Goal: Task Accomplishment & Management: Complete application form

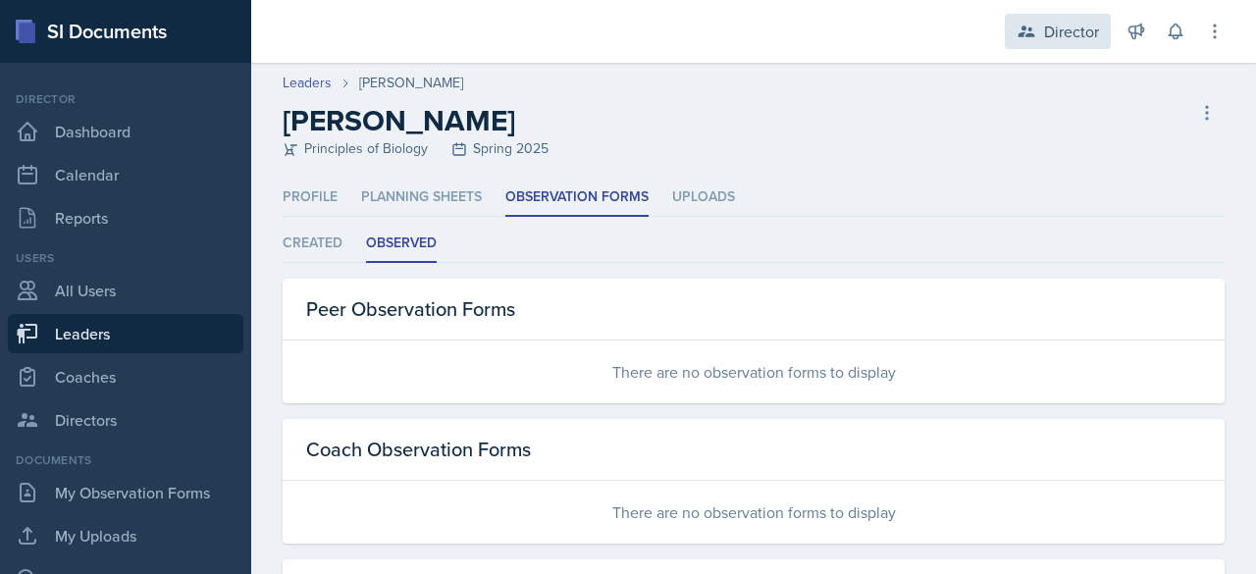
click at [1038, 29] on div "Director" at bounding box center [1058, 31] width 106 height 35
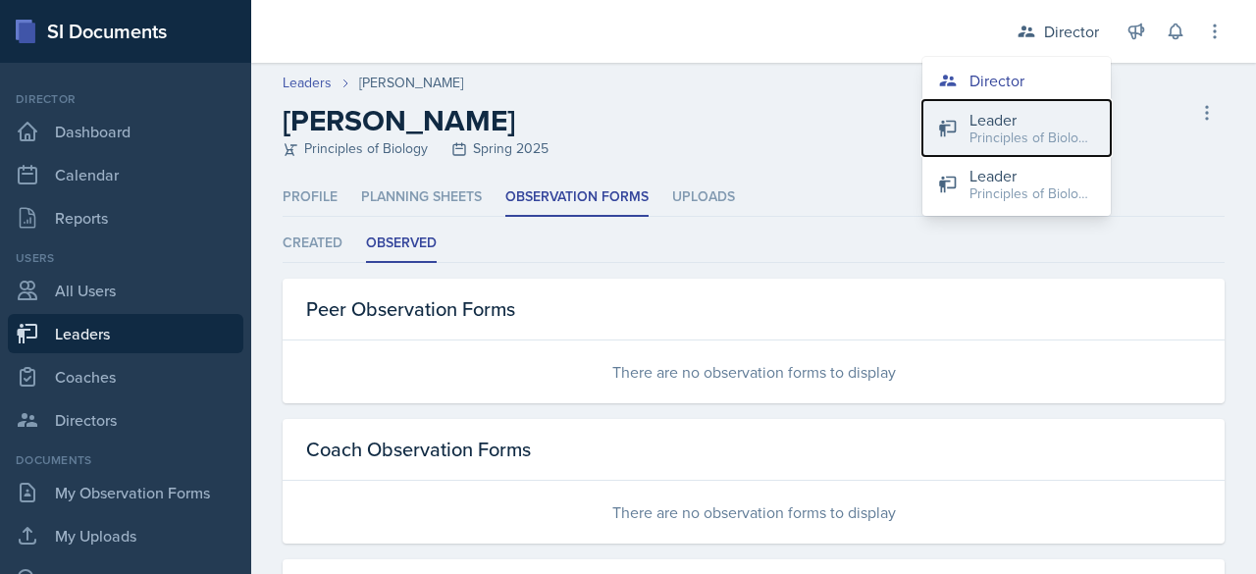
click at [1010, 138] on div "Principles of Biology / Fall 2025" at bounding box center [1032, 138] width 126 height 21
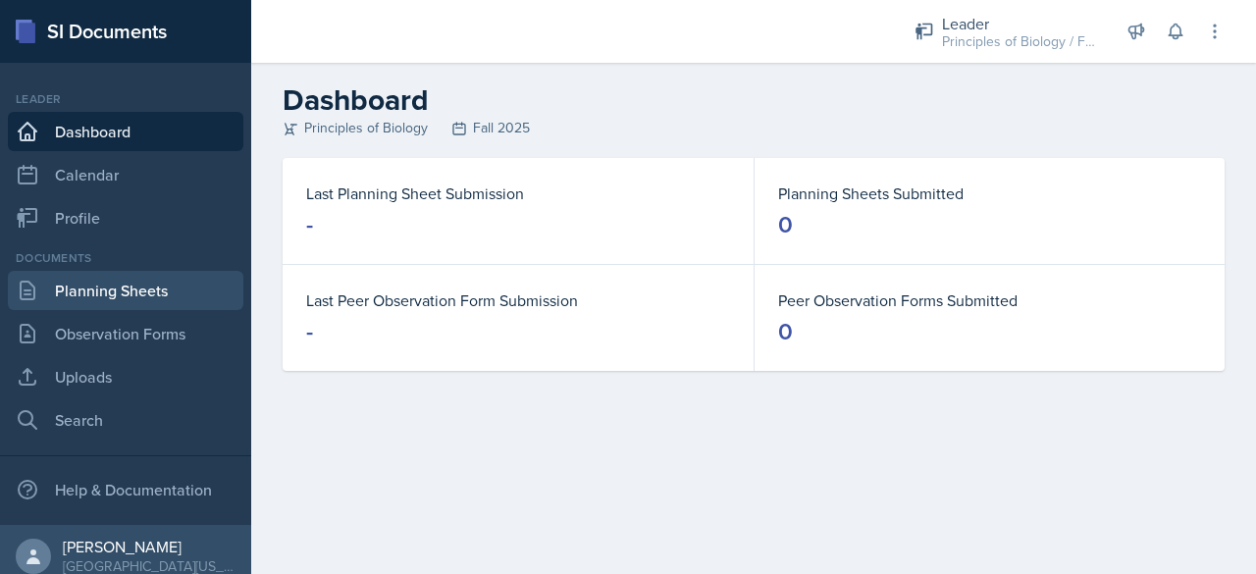
click at [119, 287] on link "Planning Sheets" at bounding box center [125, 290] width 235 height 39
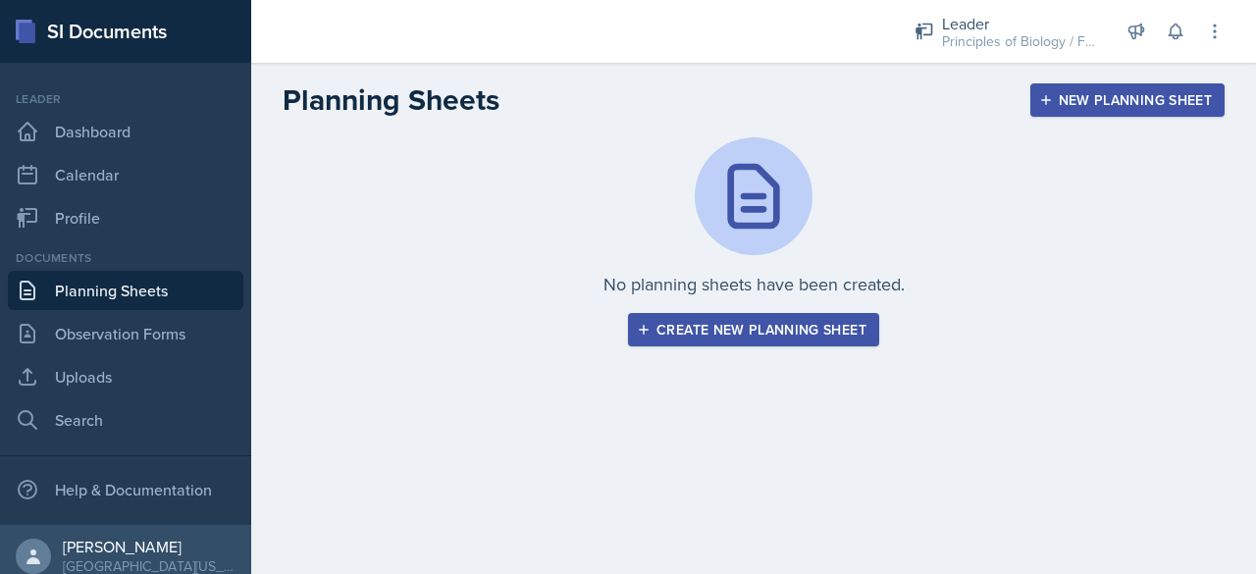
click at [1144, 95] on div "New Planning Sheet" at bounding box center [1127, 100] width 169 height 16
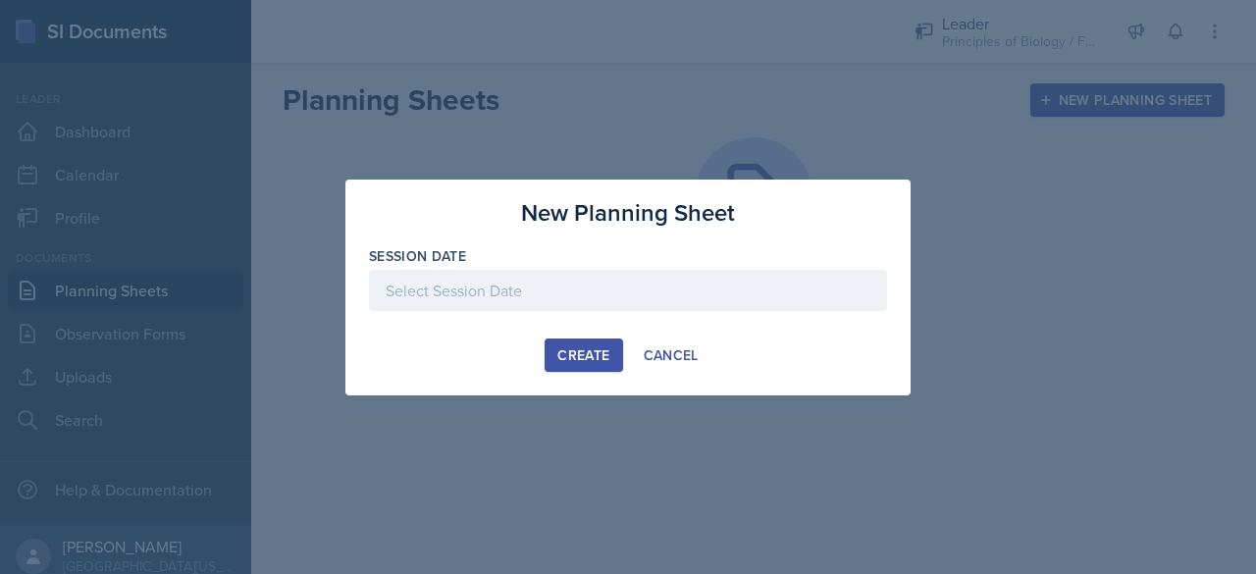
click at [660, 287] on div at bounding box center [628, 290] width 518 height 41
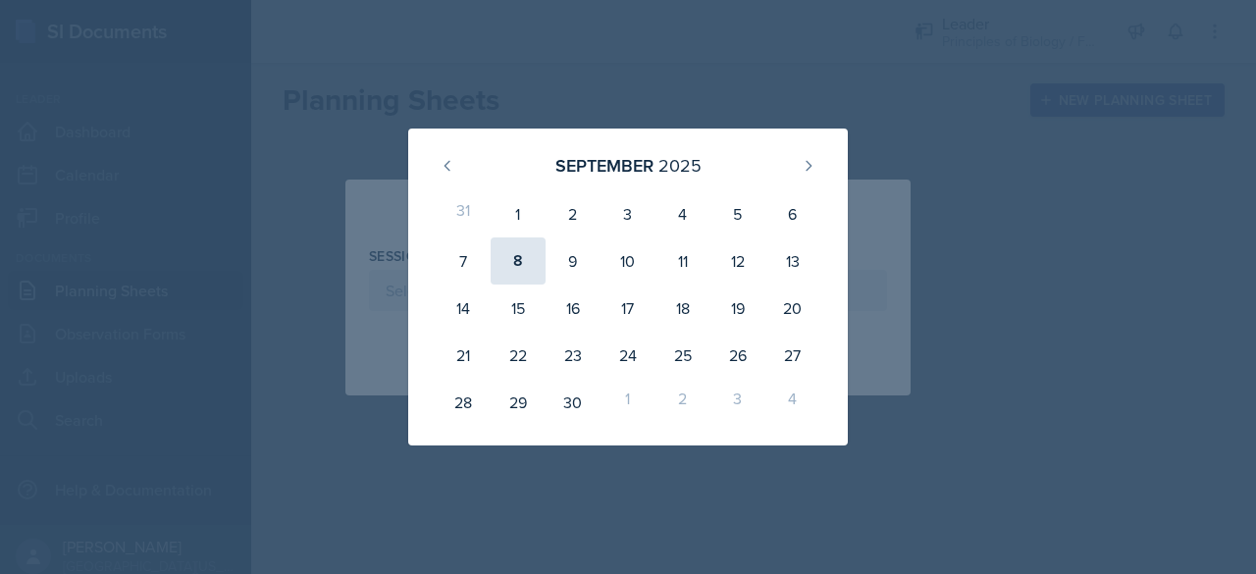
click at [501, 274] on div "8" at bounding box center [518, 260] width 55 height 47
type input "[DATE]"
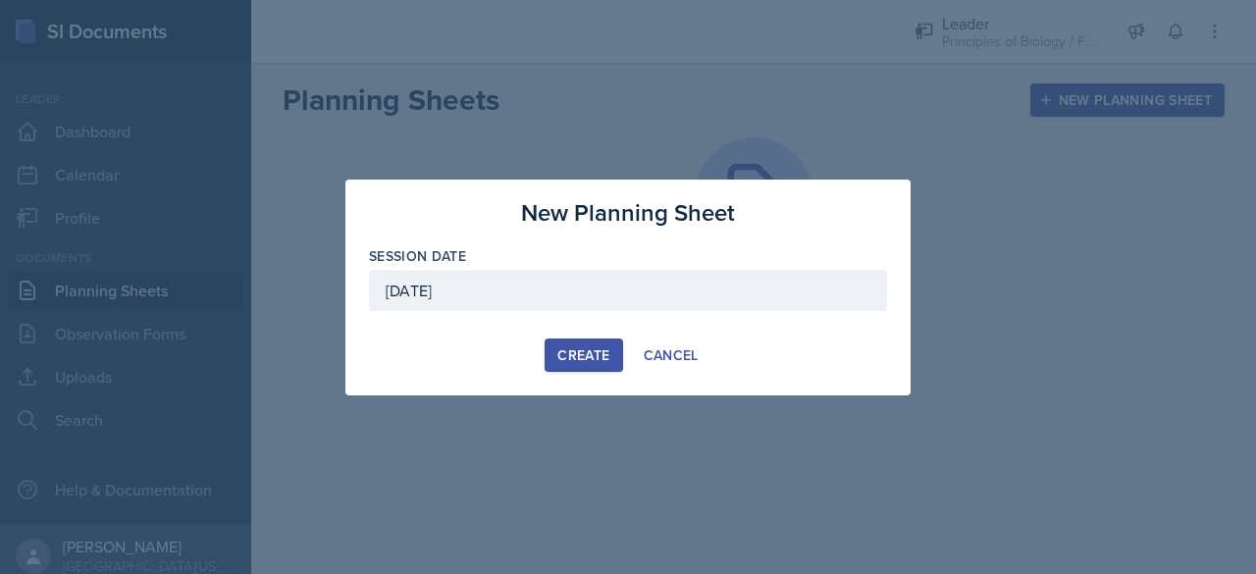
click at [563, 353] on div "Create" at bounding box center [583, 355] width 52 height 16
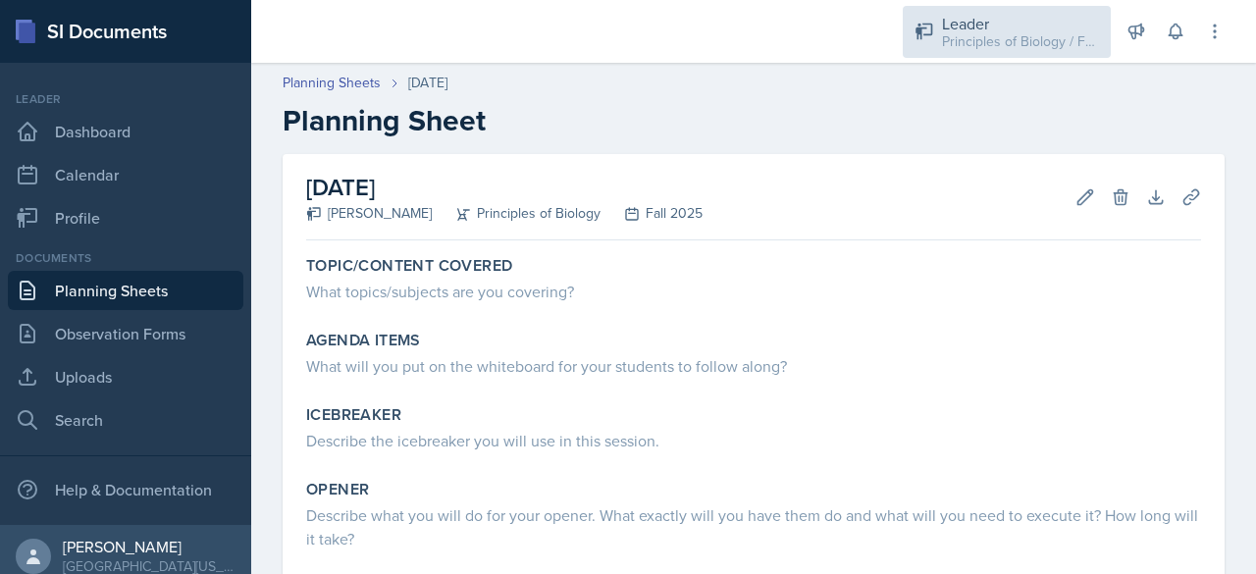
click at [1019, 23] on div "Leader" at bounding box center [1020, 24] width 157 height 24
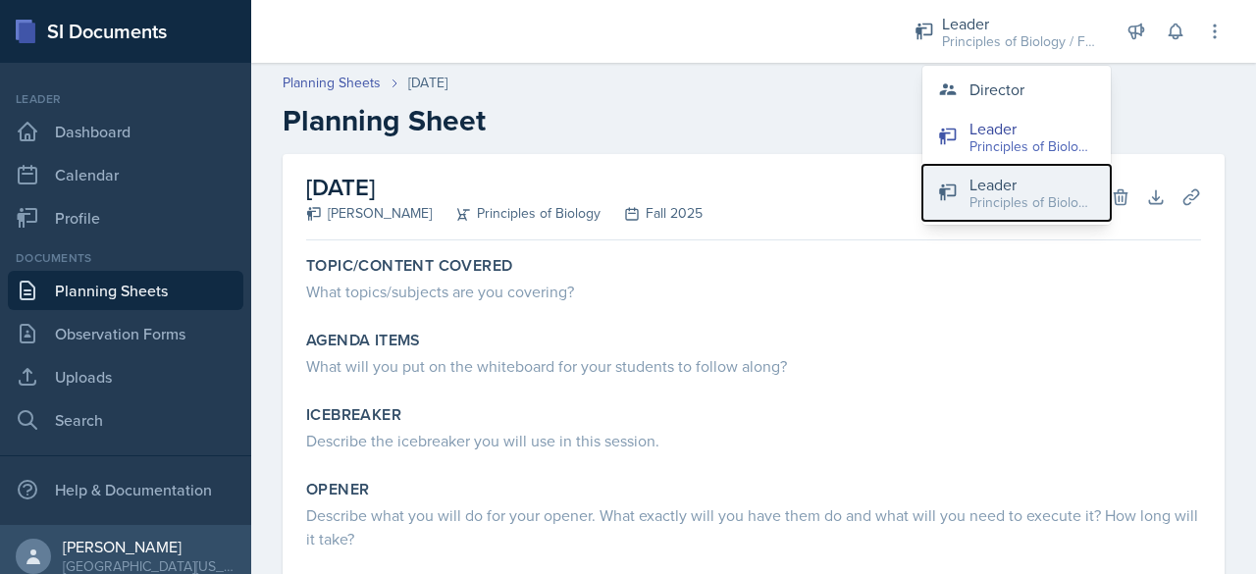
click at [1031, 187] on div "Leader" at bounding box center [1032, 185] width 126 height 24
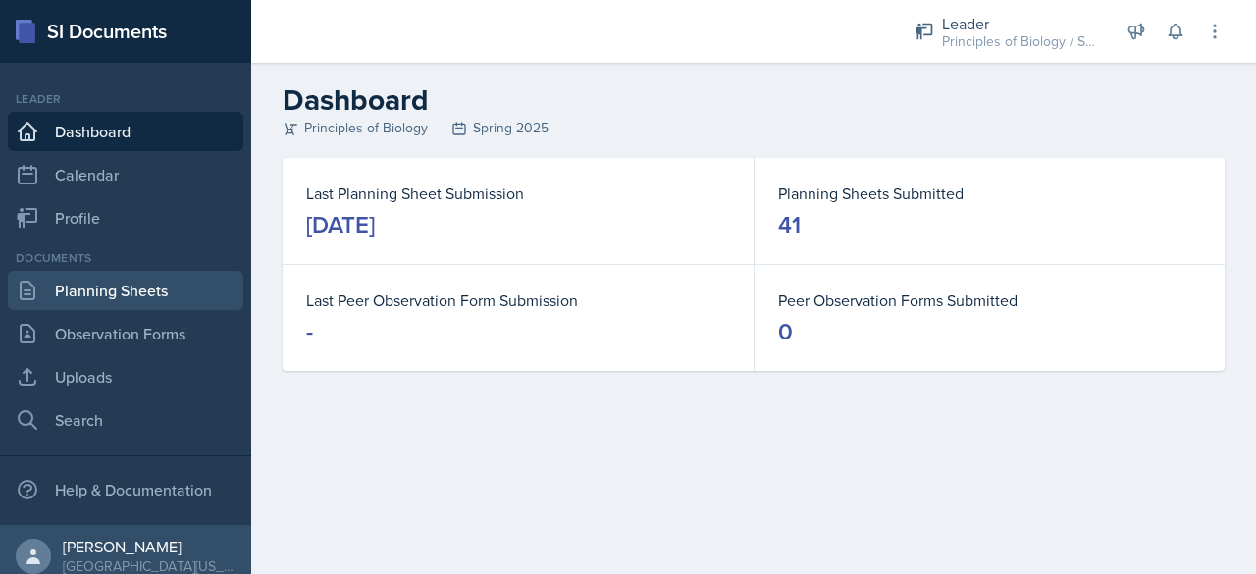
click at [144, 303] on link "Planning Sheets" at bounding box center [125, 290] width 235 height 39
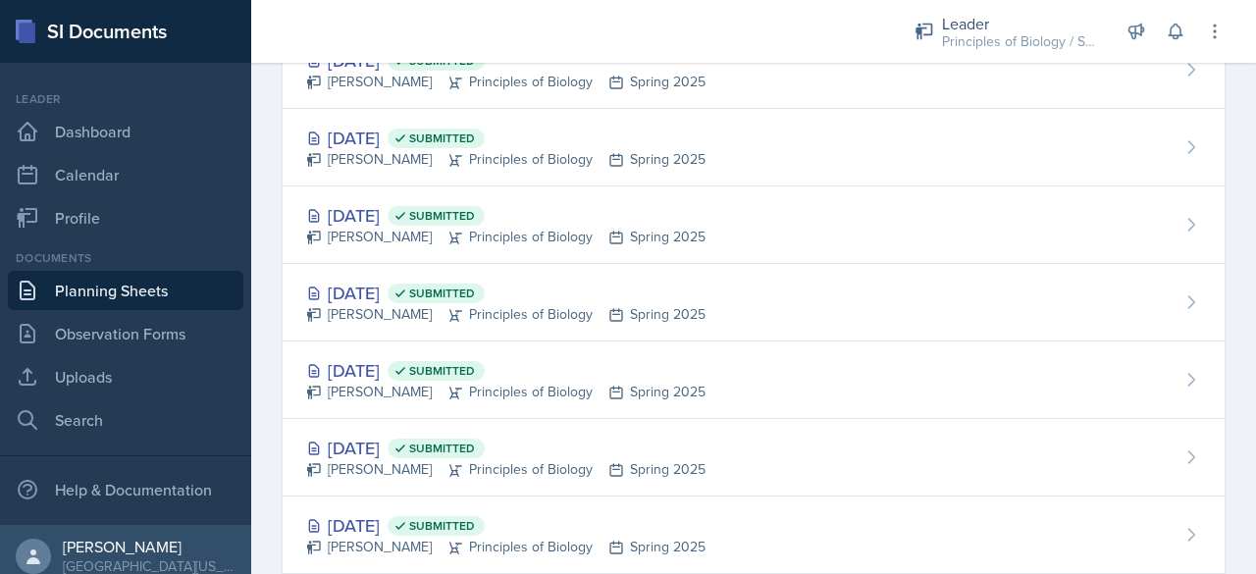
scroll to position [2836, 0]
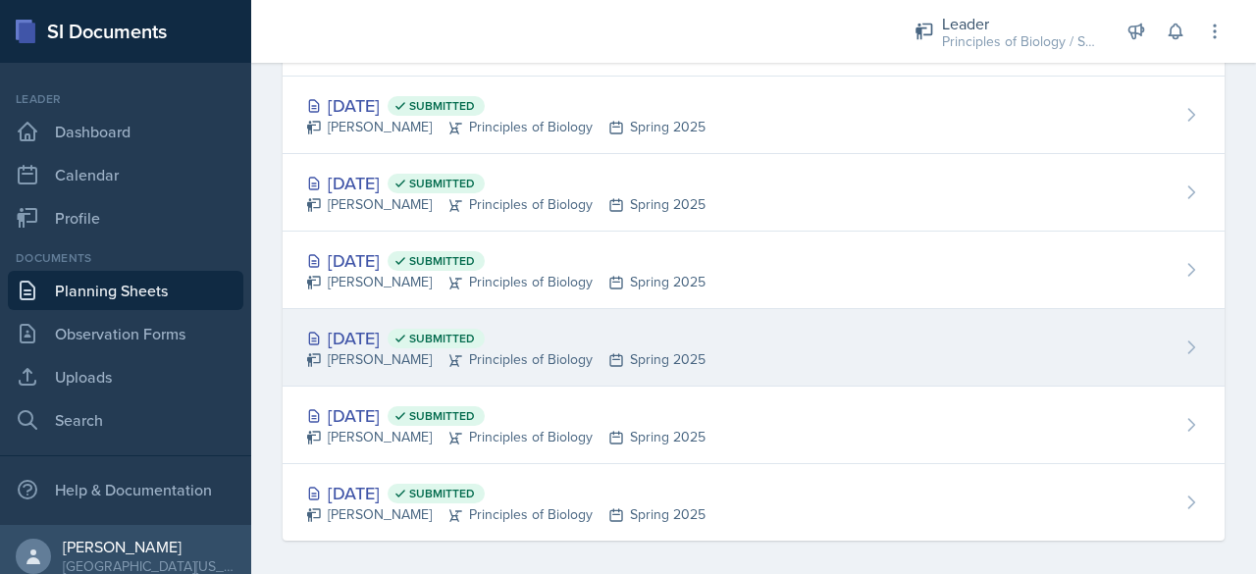
click at [355, 333] on div "[DATE] Submitted" at bounding box center [505, 338] width 399 height 26
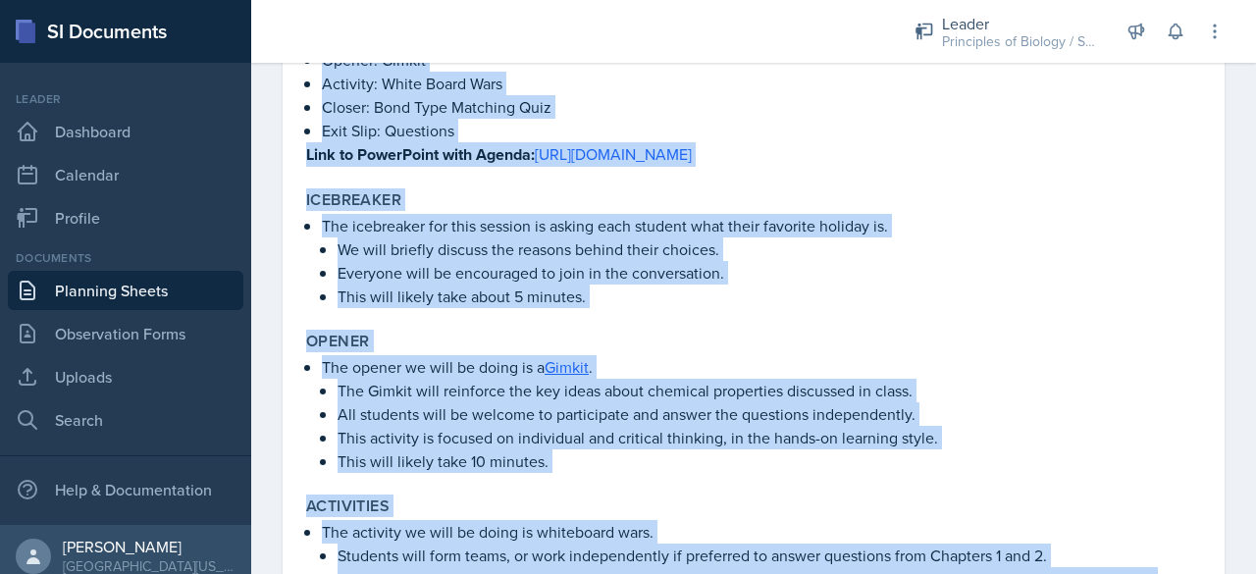
scroll to position [769, 0]
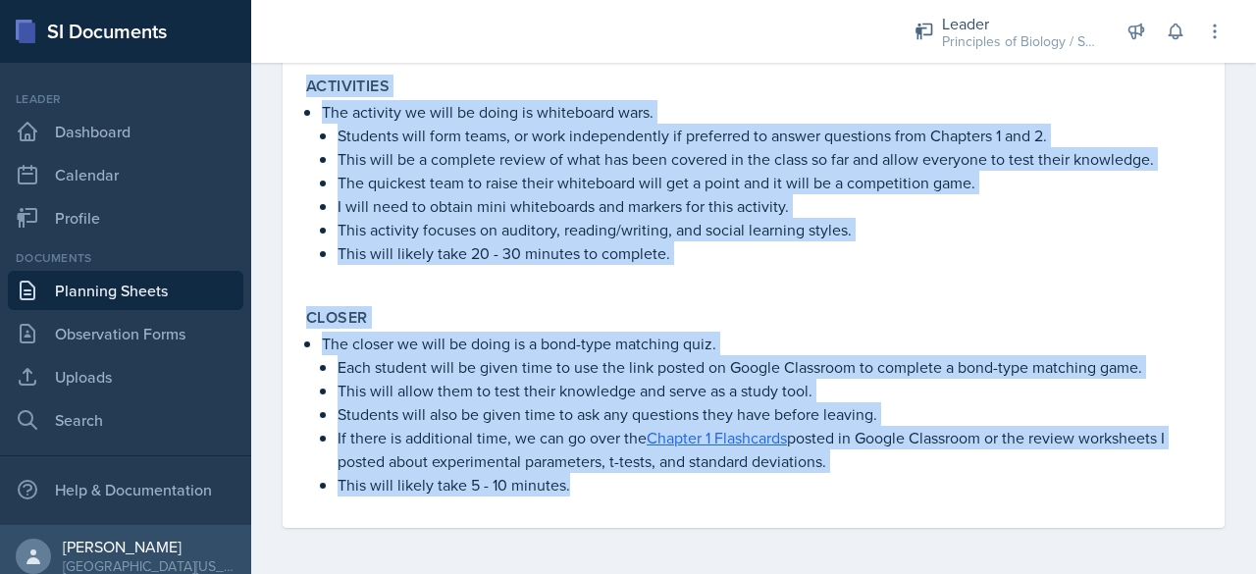
drag, startPoint x: 310, startPoint y: 294, endPoint x: 721, endPoint y: 620, distance: 524.5
click at [721, 573] on html "SI Documents Leader Dashboard Calendar Profile Documents Planning Sheets Observ…" at bounding box center [628, 287] width 1256 height 574
copy div "Loremipsumd Sitamet 4 consectetu adi elitse doeiusmodte in utlabo etdolore magn…"
click at [683, 297] on div "Topic/Content Covered Reinforcing Chapter 2 vocabulary and making connections t…" at bounding box center [753, 3] width 895 height 1049
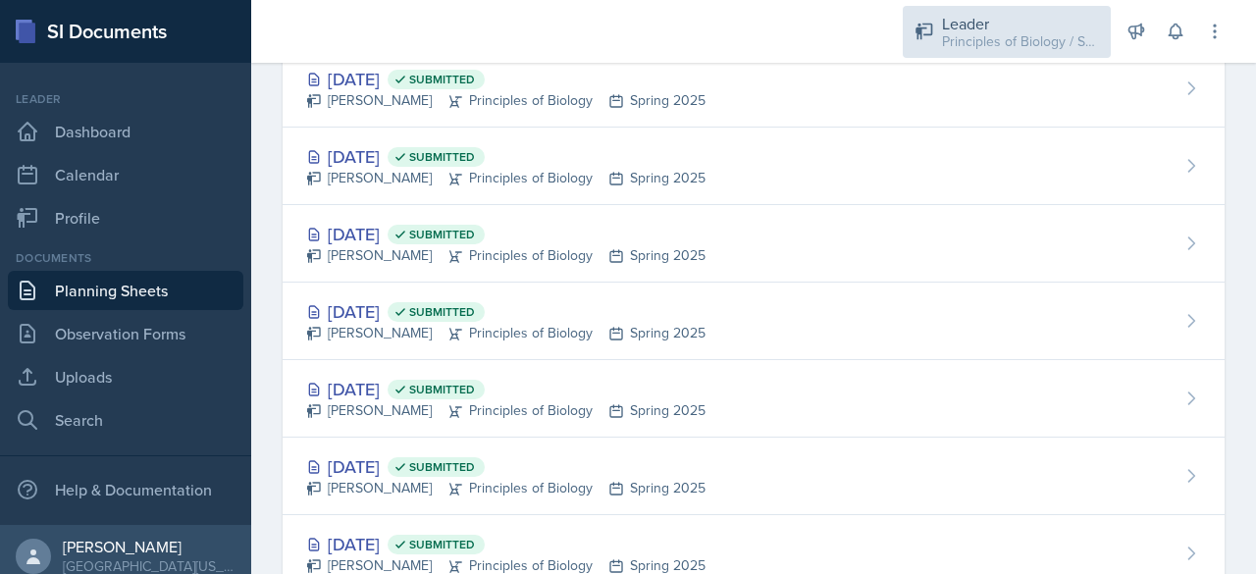
click at [1034, 36] on div "Principles of Biology / Spring 2025" at bounding box center [1020, 41] width 157 height 21
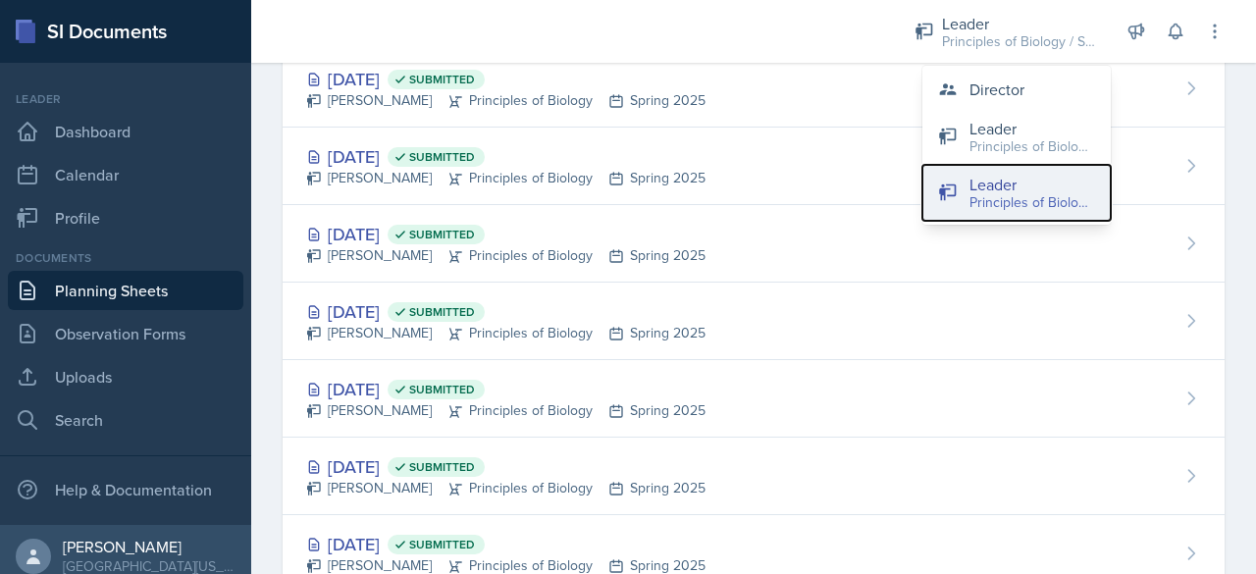
click at [1007, 189] on div "Leader" at bounding box center [1032, 185] width 126 height 24
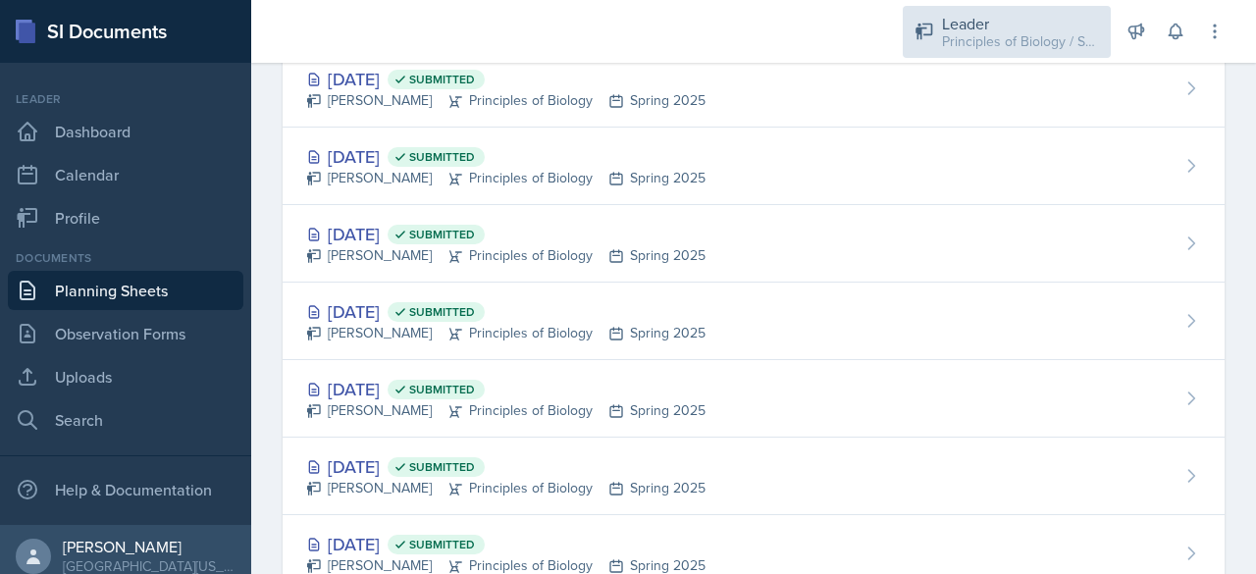
click at [969, 39] on div "Principles of Biology / Spring 2025" at bounding box center [1020, 41] width 157 height 21
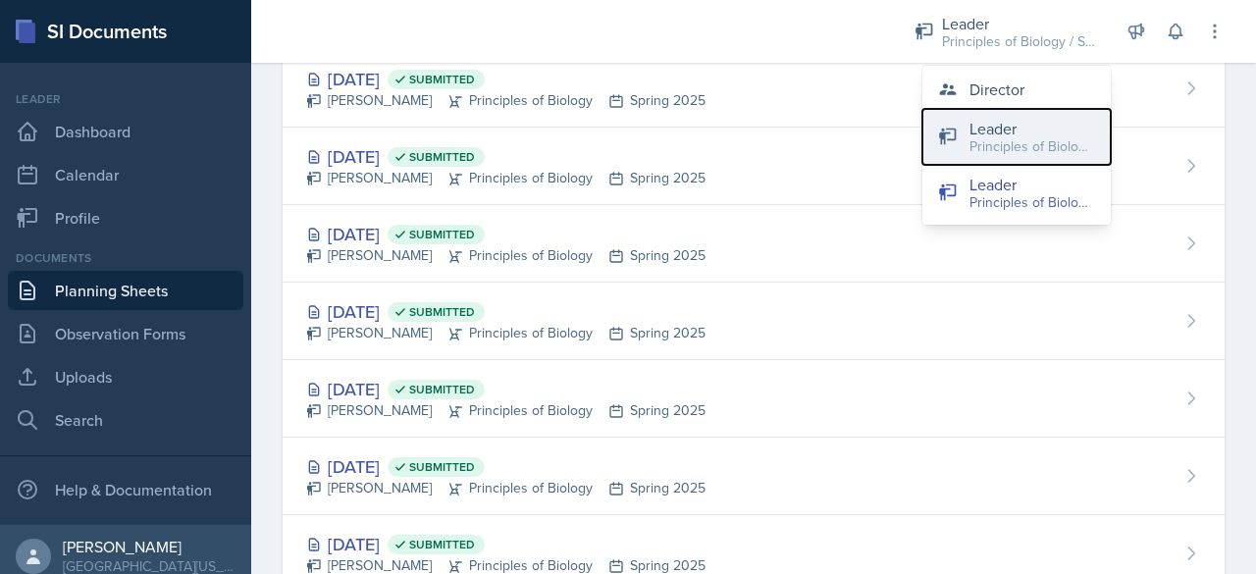
click at [984, 136] on div "Principles of Biology / Fall 2025" at bounding box center [1032, 146] width 126 height 21
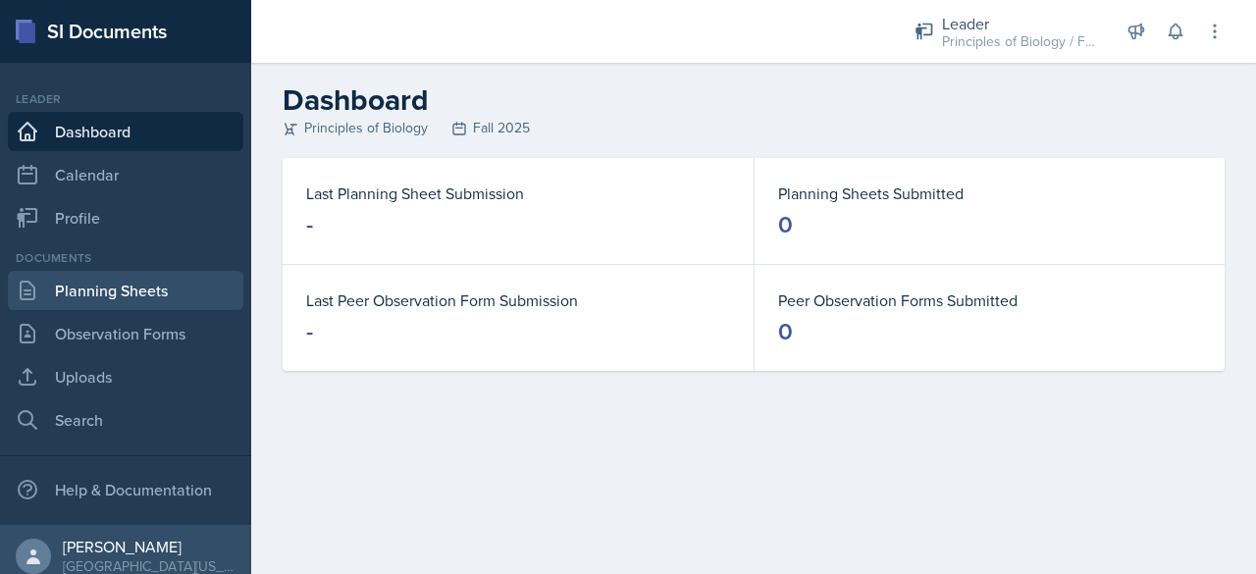
click at [92, 296] on link "Planning Sheets" at bounding box center [125, 290] width 235 height 39
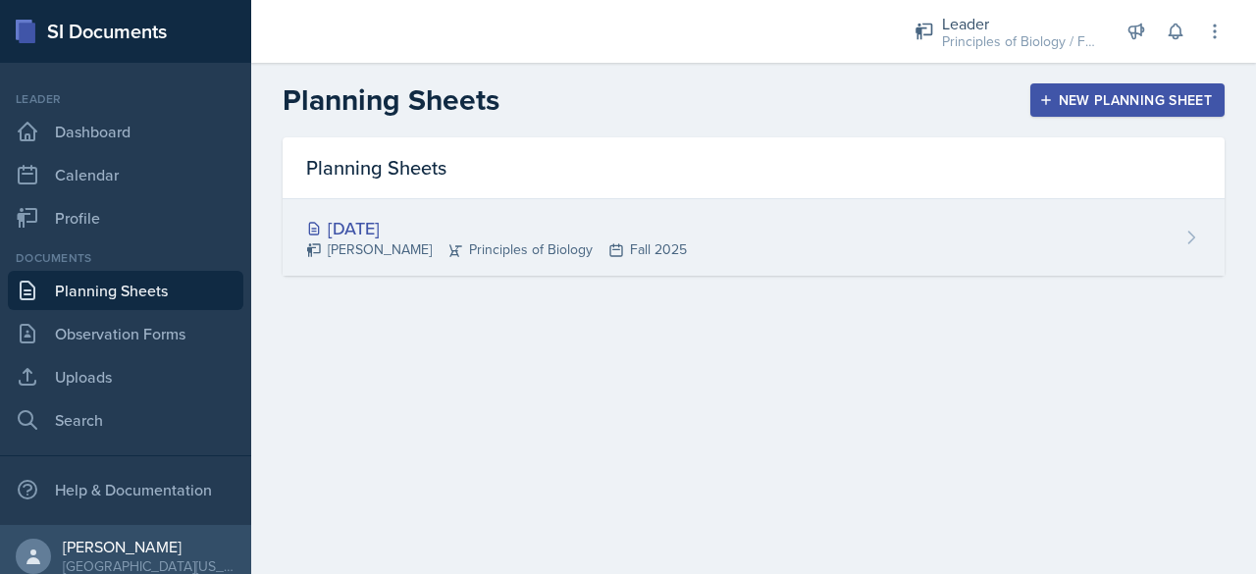
click at [350, 237] on div "[DATE]" at bounding box center [496, 228] width 381 height 26
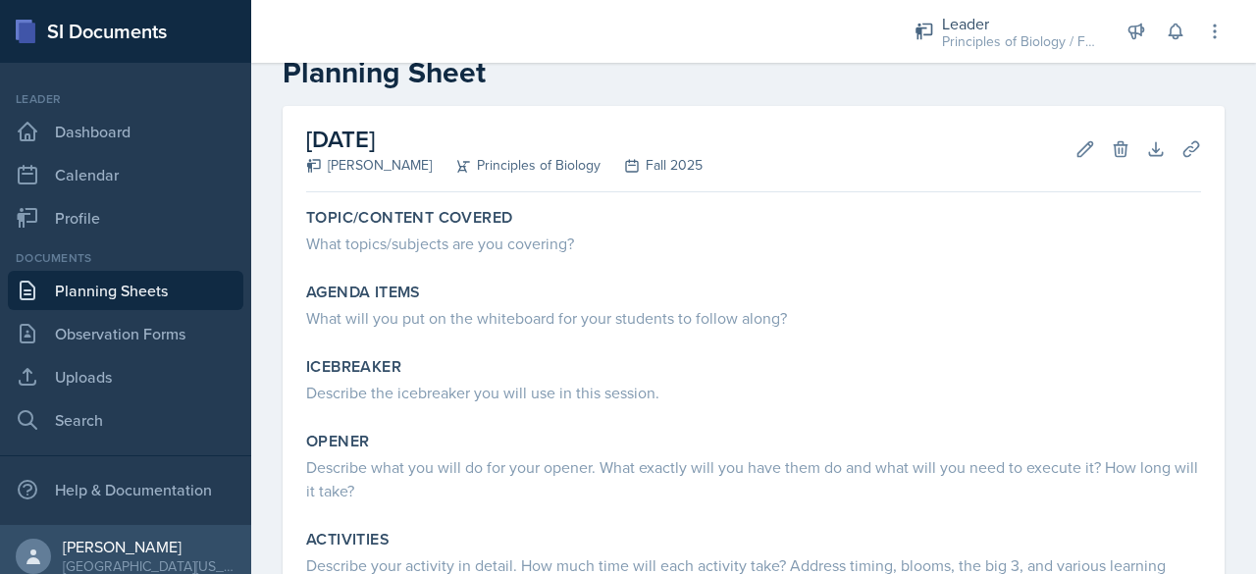
scroll to position [49, 0]
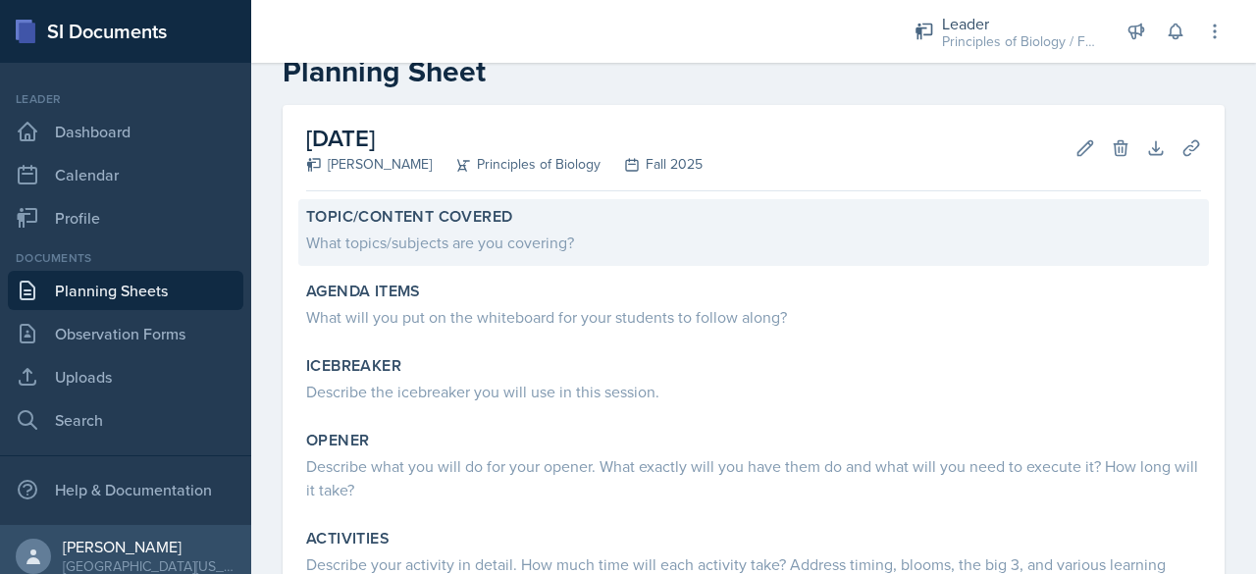
click at [347, 238] on div "What topics/subjects are you covering?" at bounding box center [753, 243] width 895 height 24
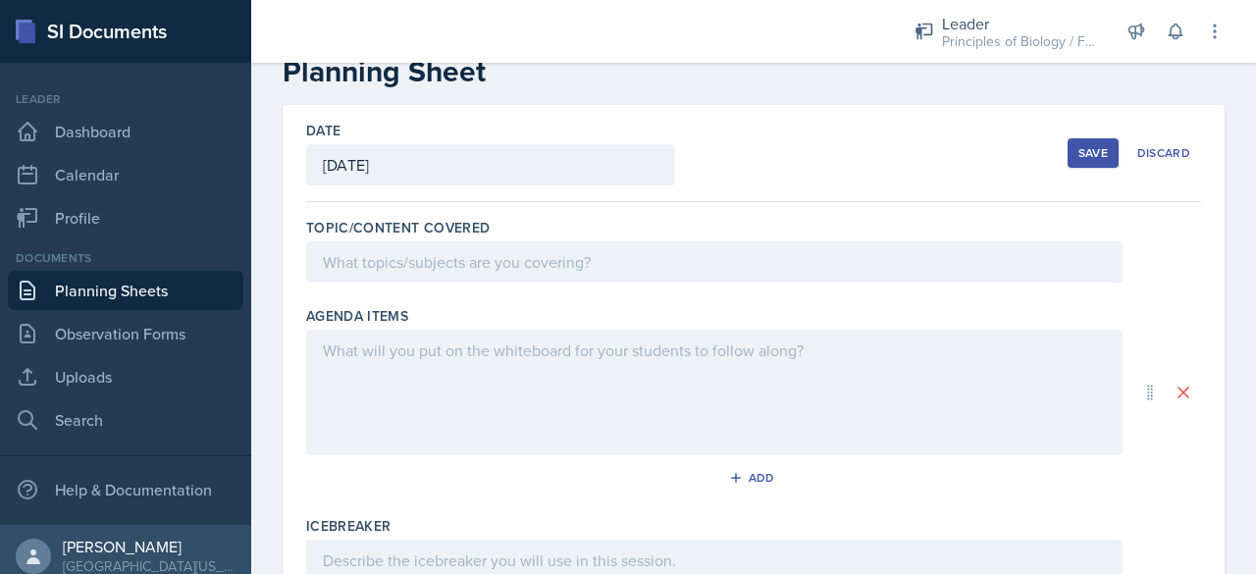
click at [360, 270] on div at bounding box center [714, 261] width 816 height 41
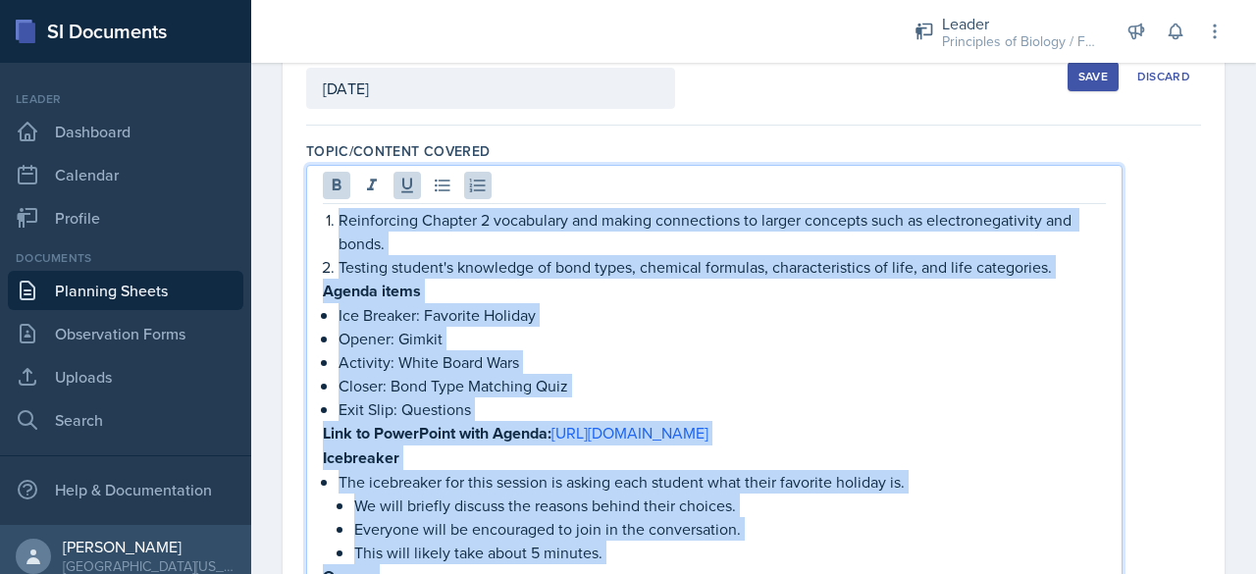
scroll to position [108, 0]
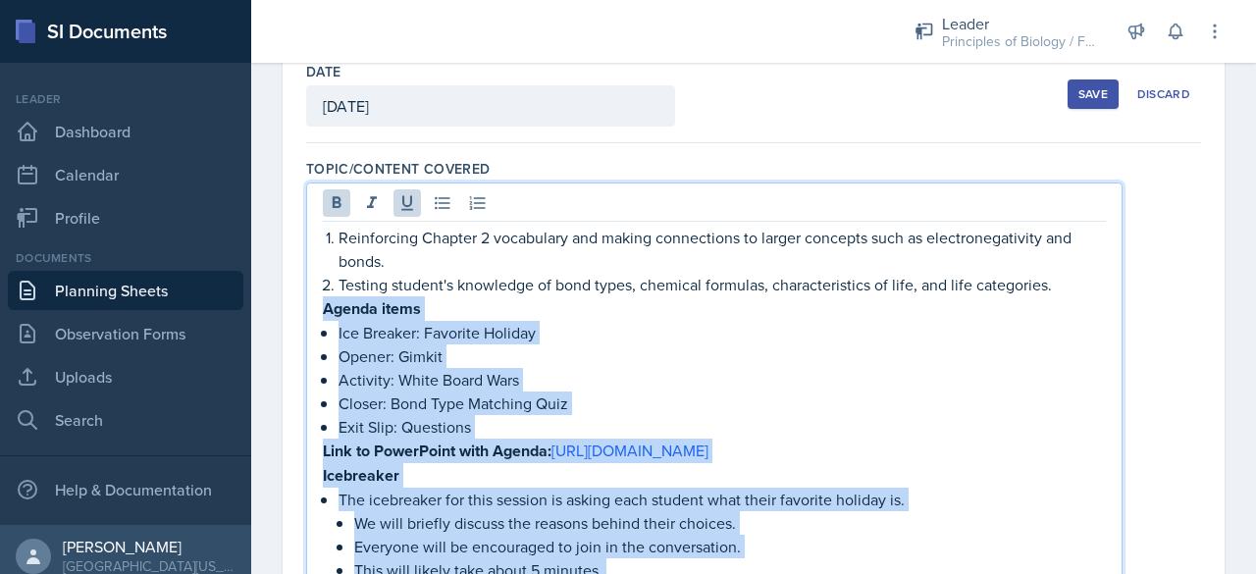
drag, startPoint x: 614, startPoint y: 555, endPoint x: 315, endPoint y: 301, distance: 392.6
copy div "Loremi dolor Sit Ametcon: Adipisci Elitsed Doeius: Tempor Incididu: Utlab Etdol…"
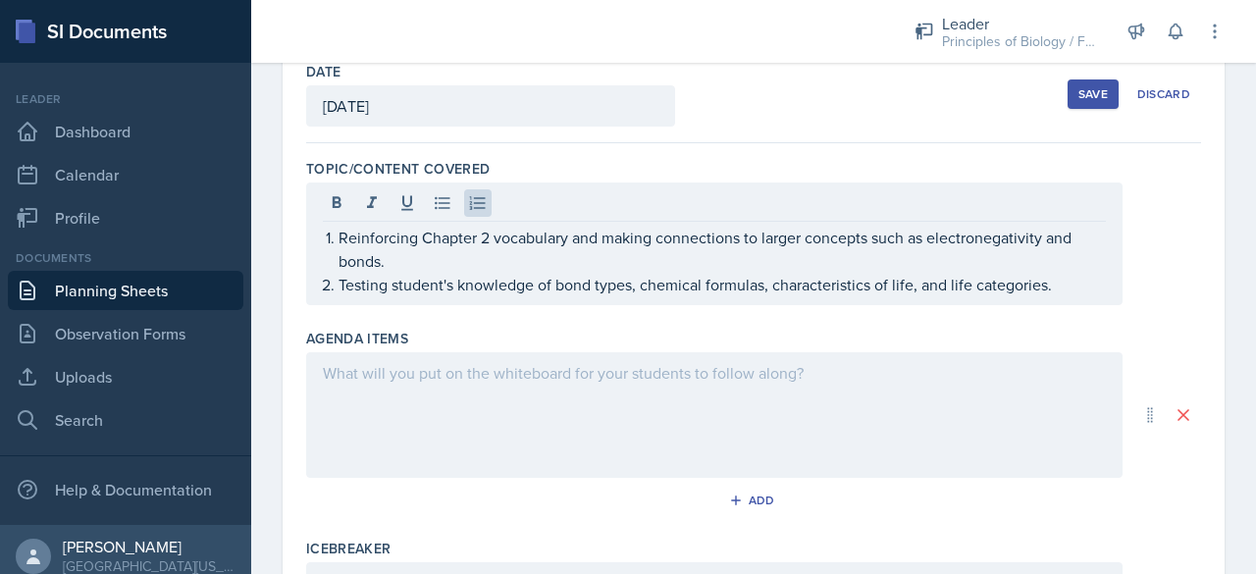
click at [396, 384] on div at bounding box center [714, 415] width 816 height 126
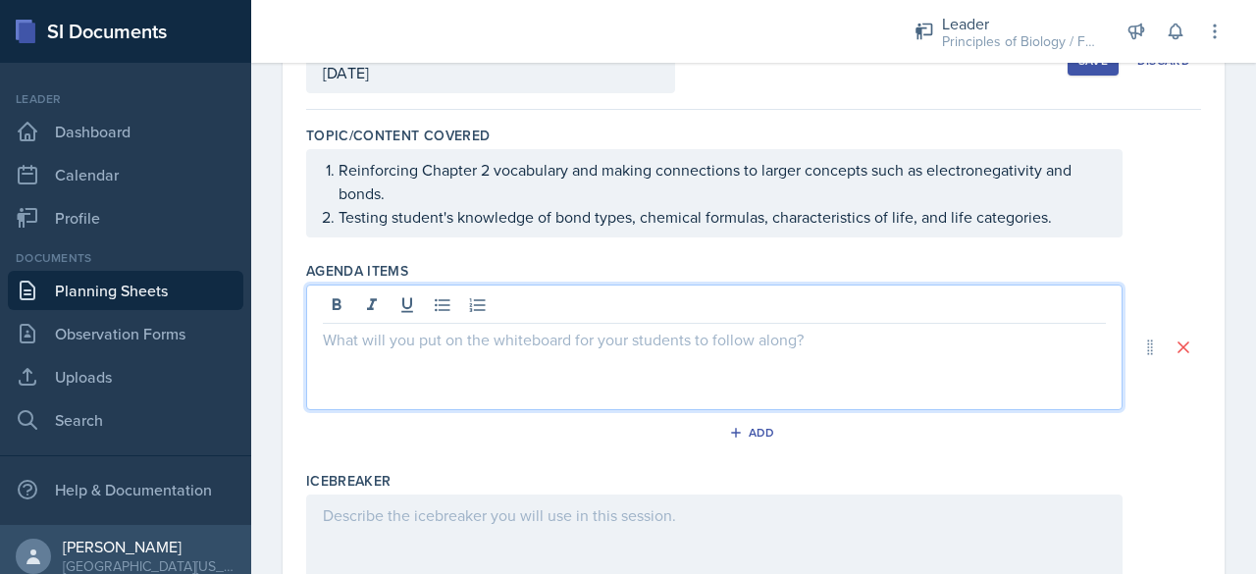
scroll to position [176, 0]
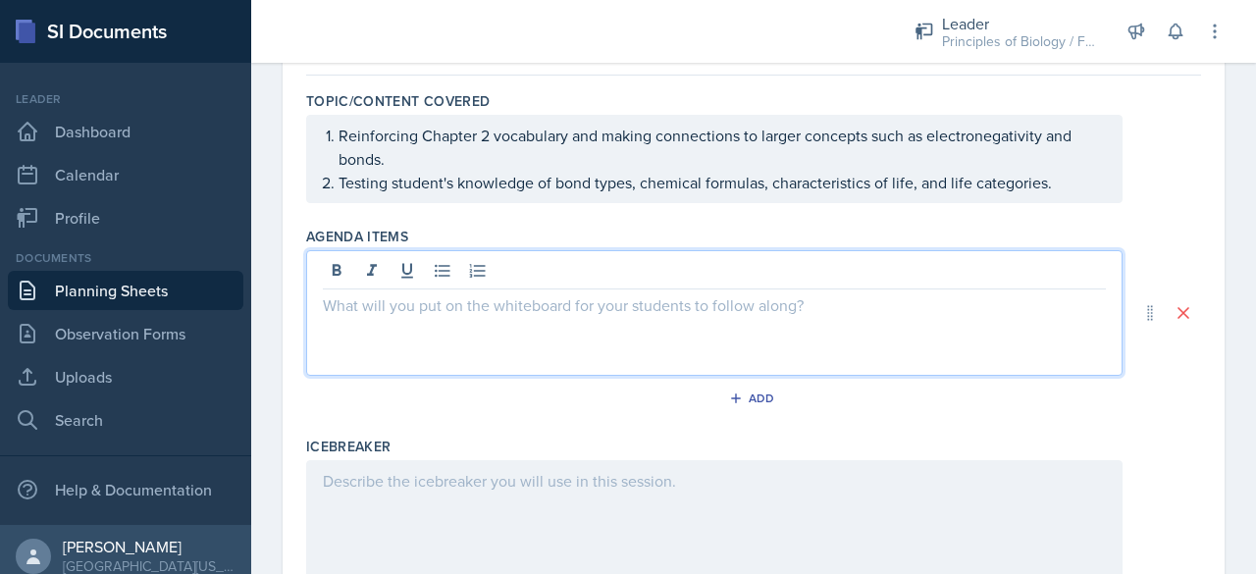
click at [603, 170] on p "Reinforcing Chapter 2 vocabulary and making connections to larger concepts such…" at bounding box center [722, 147] width 767 height 47
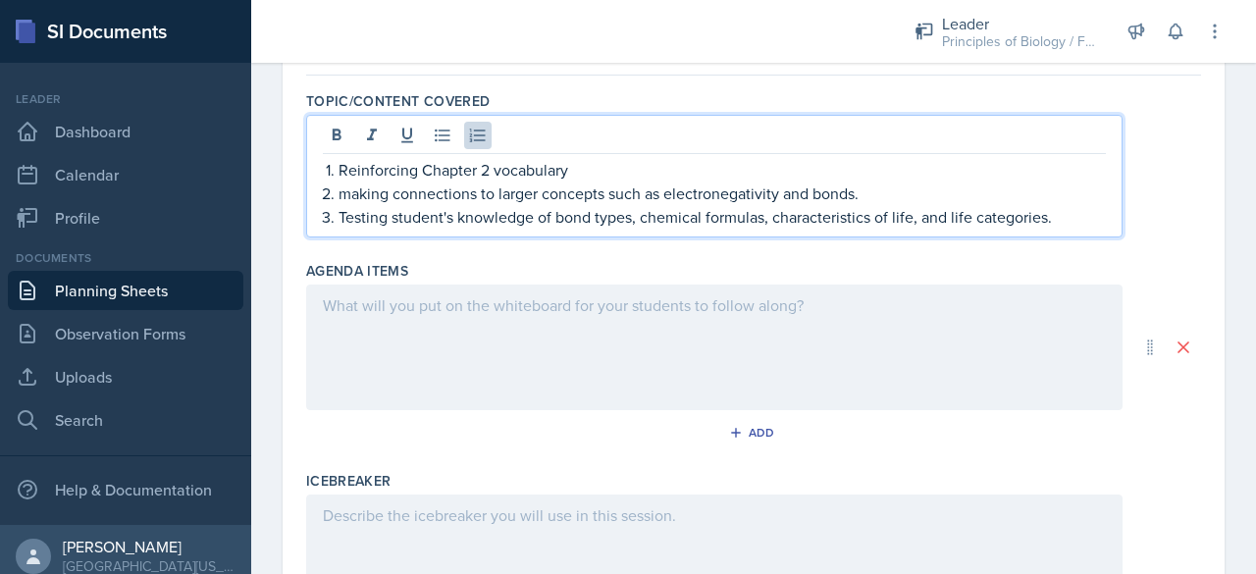
click at [345, 193] on p "making connections to larger concepts such as electronegativity and bonds." at bounding box center [722, 194] width 767 height 24
click at [668, 194] on p "Making connections to larger concepts such as electronegativity and bonds." at bounding box center [722, 194] width 767 height 24
click at [455, 221] on p "Testing student's knowledge of bond types, chemical formulas, characteristics o…" at bounding box center [722, 217] width 767 height 24
click at [491, 219] on p "Testing knowledge of bond types, chemical formulas, characteristics of life, an…" at bounding box center [722, 217] width 767 height 24
click at [377, 325] on div at bounding box center [714, 348] width 816 height 126
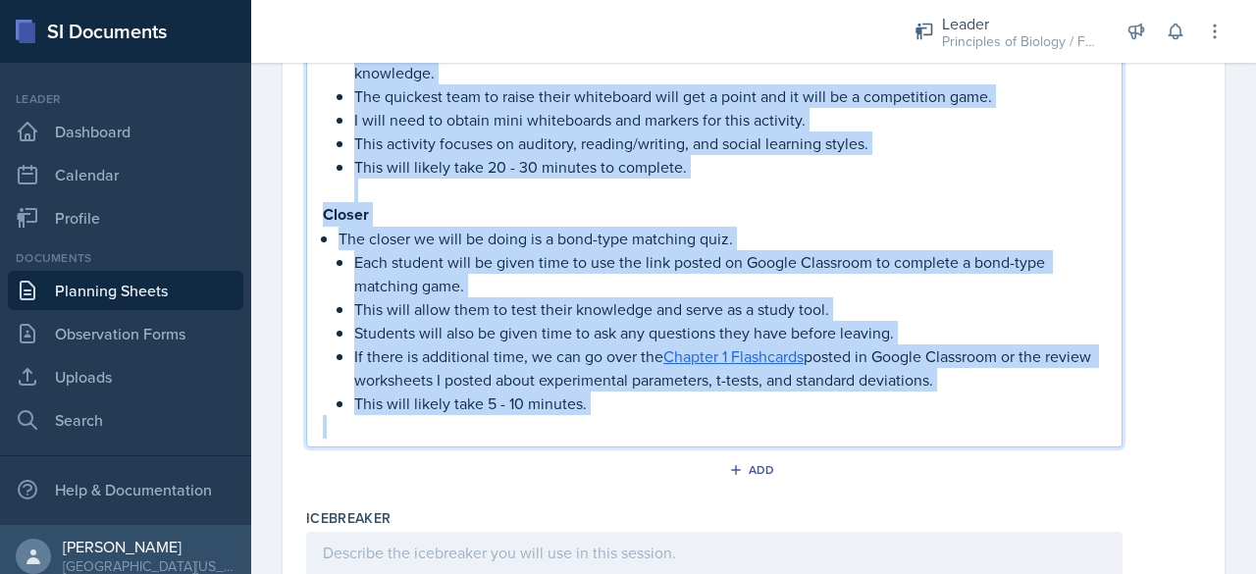
drag, startPoint x: 625, startPoint y: 410, endPoint x: 326, endPoint y: 52, distance: 466.7
click at [326, 52] on div "Leader Principles of Biology / Fall 2025 Director Leader Principles of Biology …" at bounding box center [753, 287] width 1005 height 574
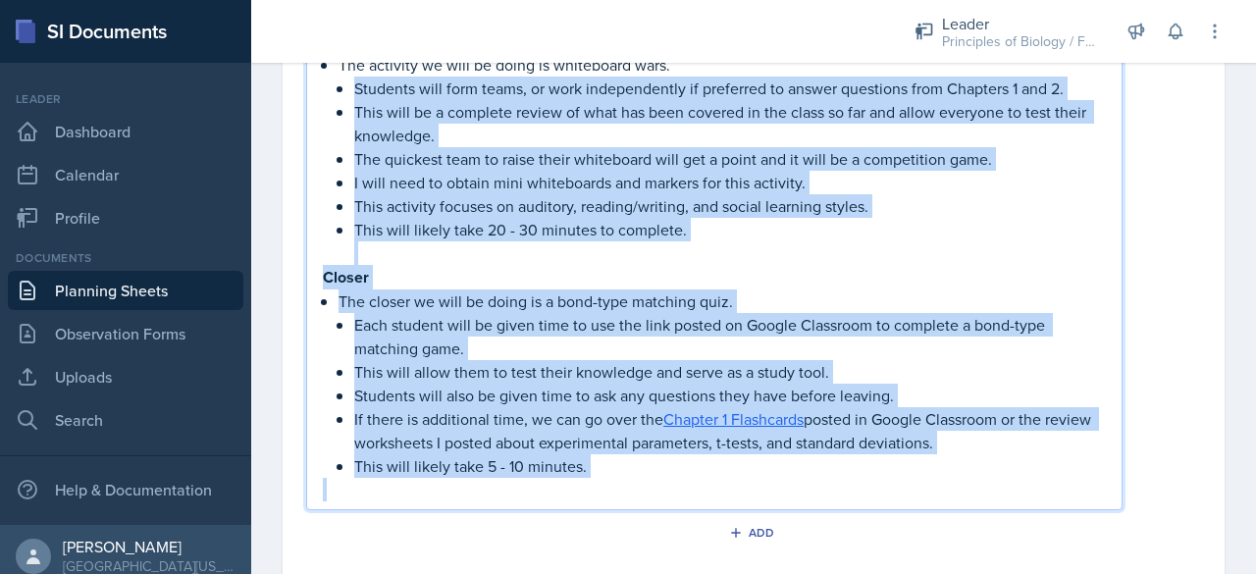
click at [503, 299] on p "The closer we will be doing is a bond-type matching quiz." at bounding box center [722, 301] width 767 height 24
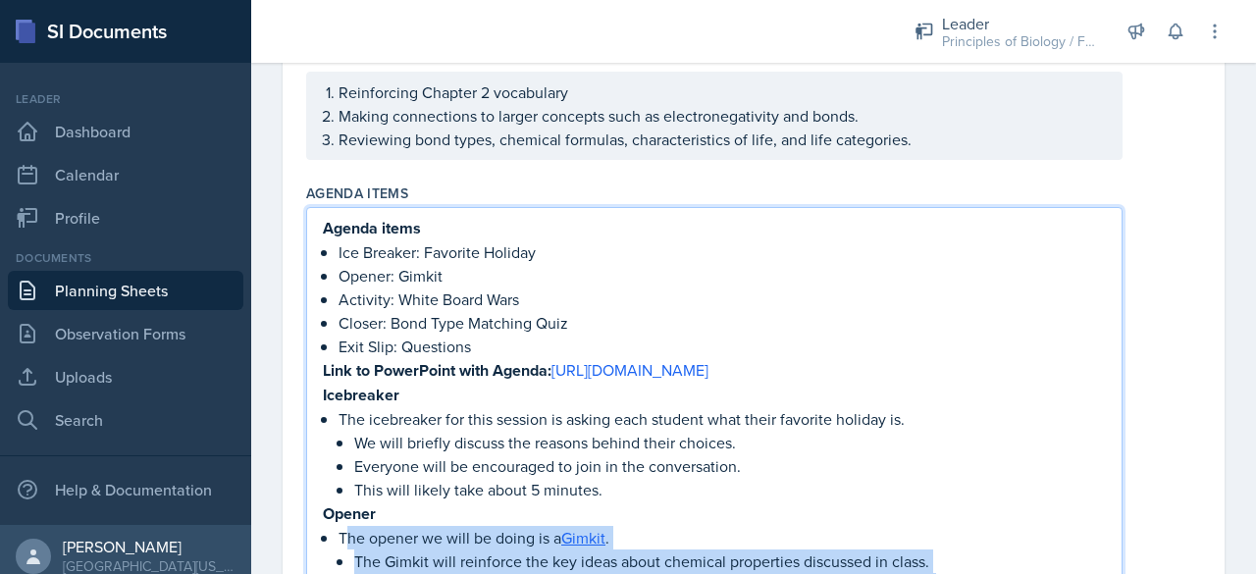
scroll to position [245, 0]
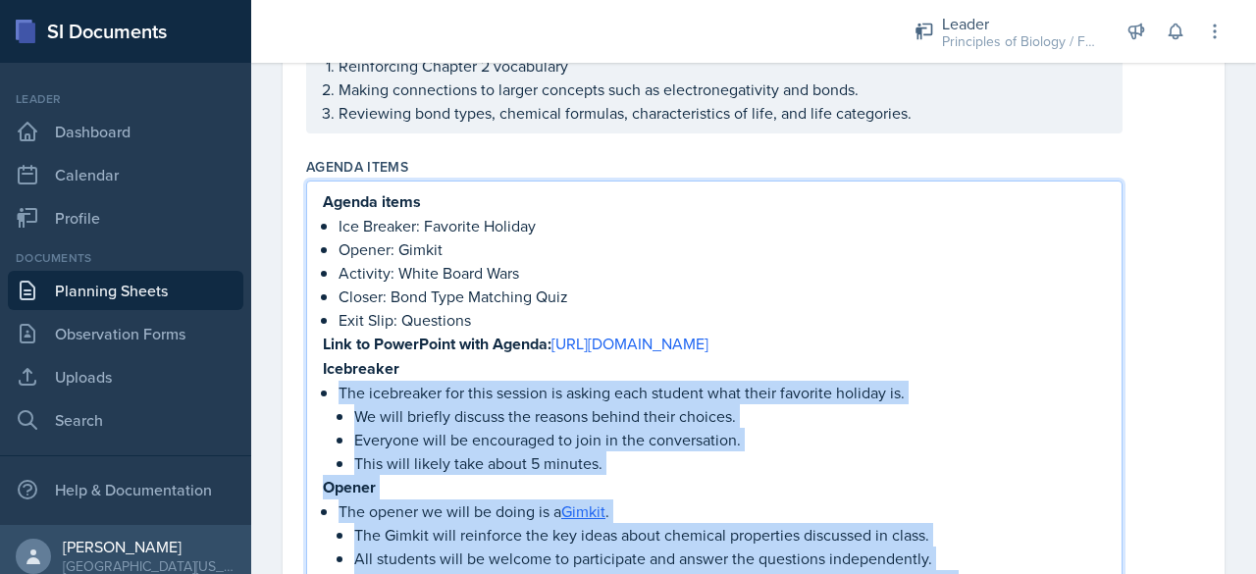
drag, startPoint x: 602, startPoint y: 476, endPoint x: 324, endPoint y: 388, distance: 292.3
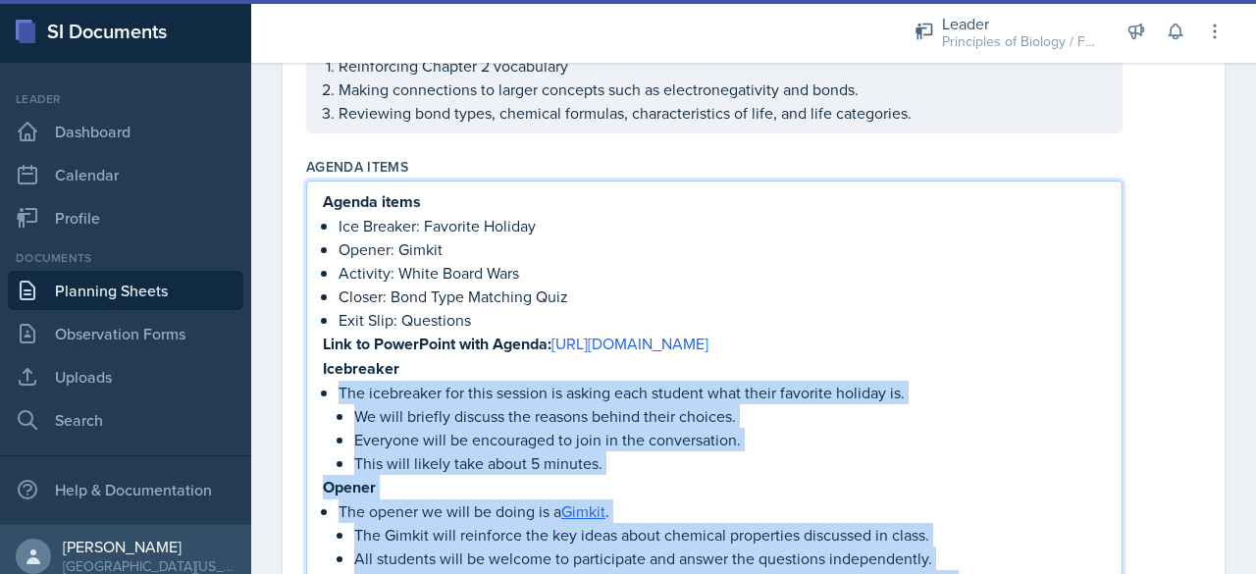
copy div "Lor ipsumdolor sit amet consect ad elitse doei tempori utla etdol magnaali enim…"
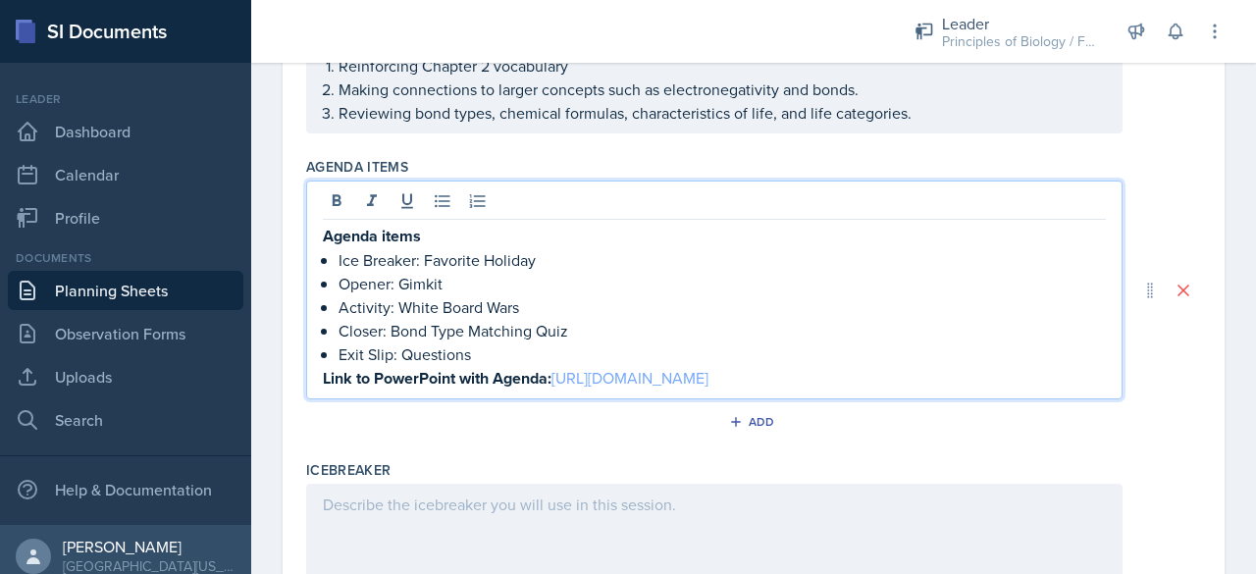
scroll to position [279, 0]
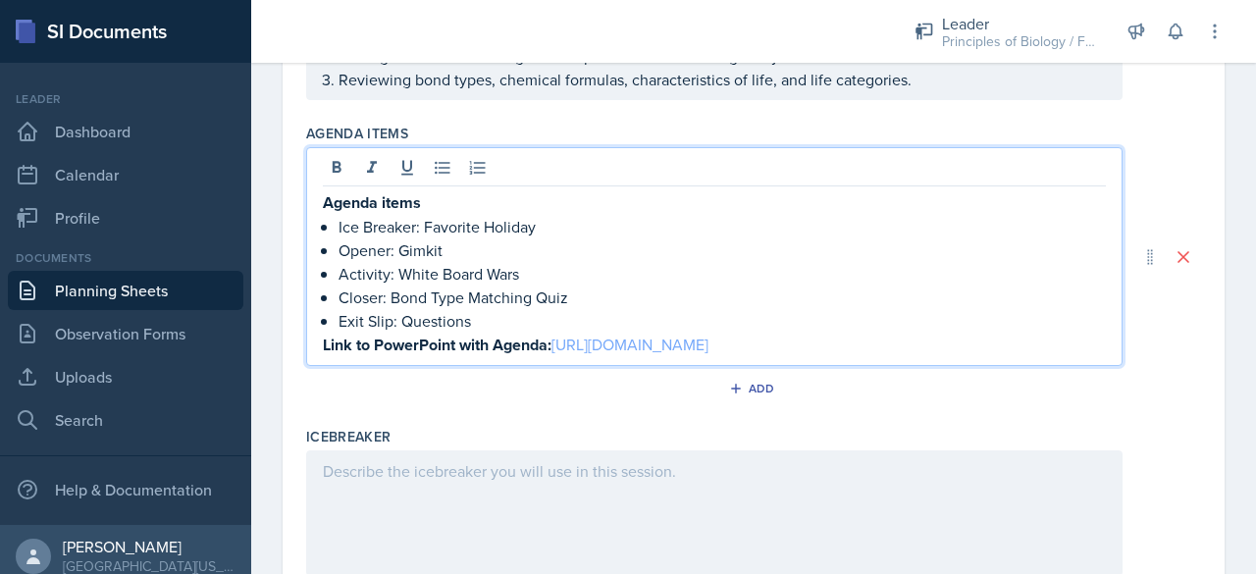
drag, startPoint x: 1092, startPoint y: 339, endPoint x: 561, endPoint y: 348, distance: 530.9
click at [561, 348] on div "Agenda items Ice Breaker: Favorite Holiday Opener: Gimkit Activity: White Board…" at bounding box center [714, 256] width 816 height 219
click at [424, 205] on p "Agenda items" at bounding box center [714, 202] width 783 height 25
click at [335, 232] on div "Ice Breaker: Favorite Holiday Opener: Gimkit Activity: White Board Wars Closer:…" at bounding box center [714, 273] width 783 height 166
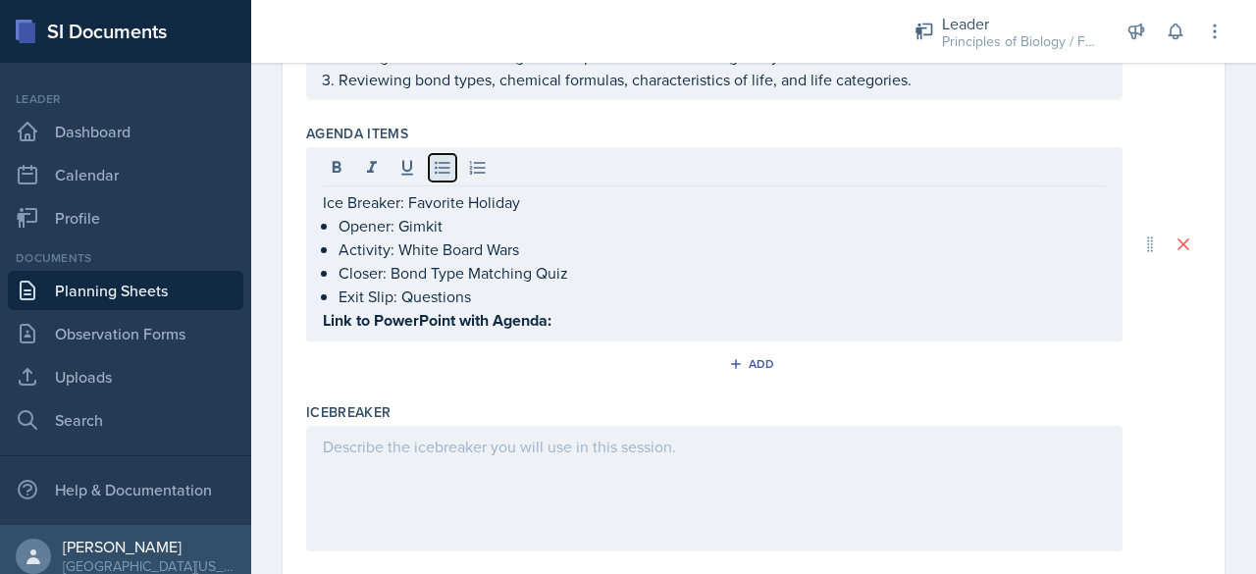
click at [442, 173] on icon at bounding box center [443, 168] width 20 height 20
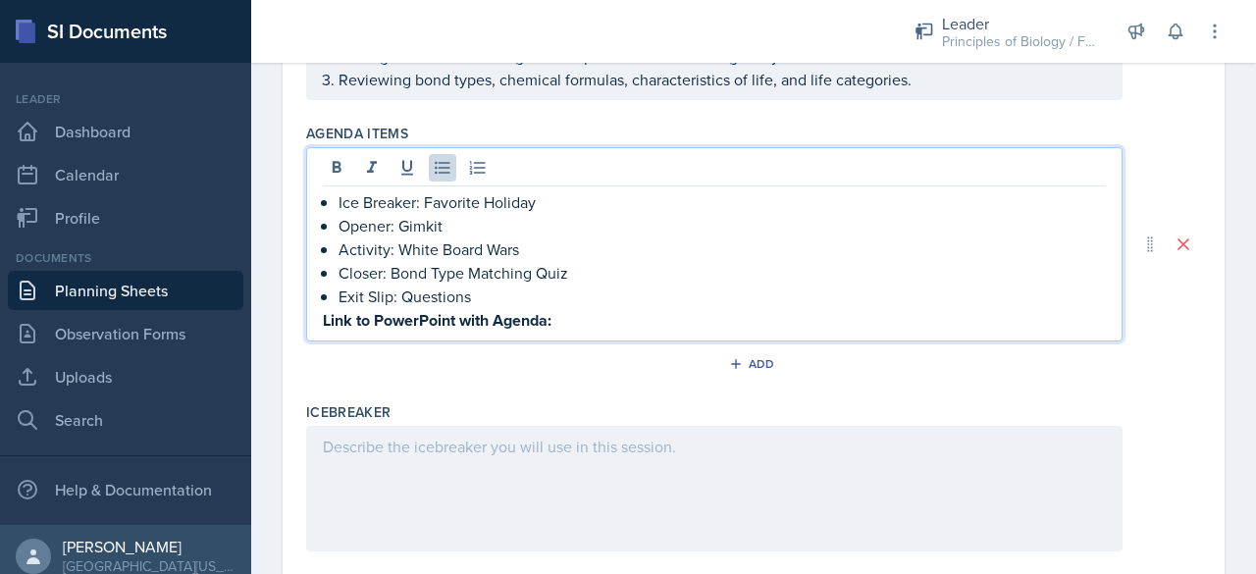
click at [424, 225] on p "Opener: Gimkit" at bounding box center [722, 226] width 767 height 24
click at [436, 224] on p "Opener: Gimkit" at bounding box center [722, 226] width 767 height 24
drag, startPoint x: 436, startPoint y: 224, endPoint x: 757, endPoint y: 233, distance: 322.0
click at [757, 233] on p "Opener: Gimkit" at bounding box center [722, 226] width 767 height 24
click at [528, 261] on p "Closer: Bond Type Matching Quiz" at bounding box center [722, 273] width 767 height 24
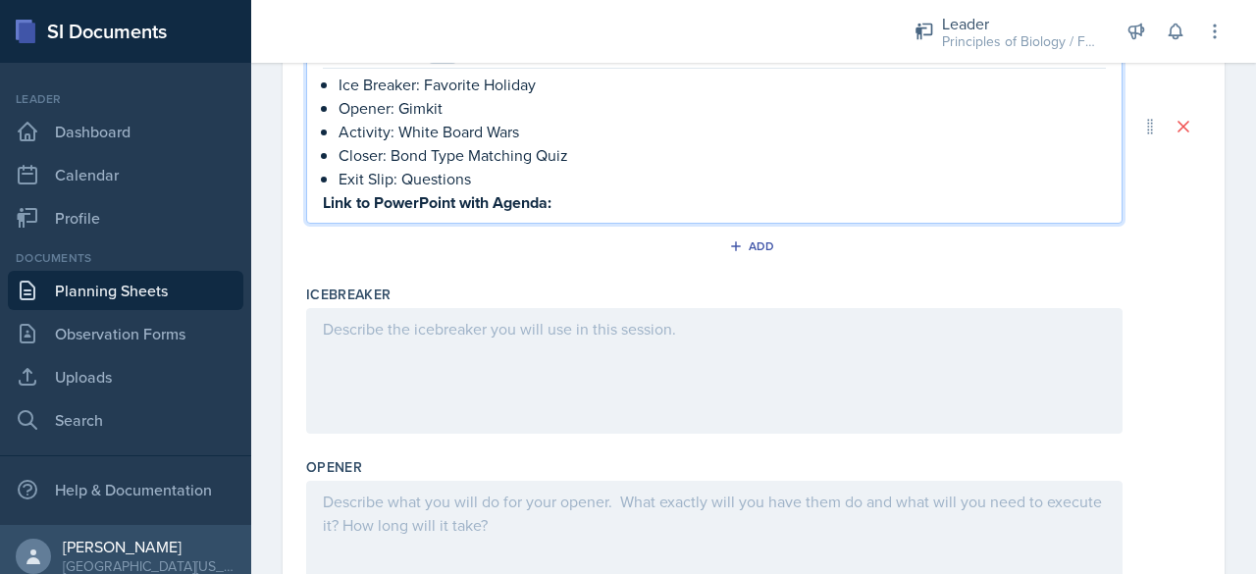
click at [419, 354] on div at bounding box center [714, 371] width 816 height 126
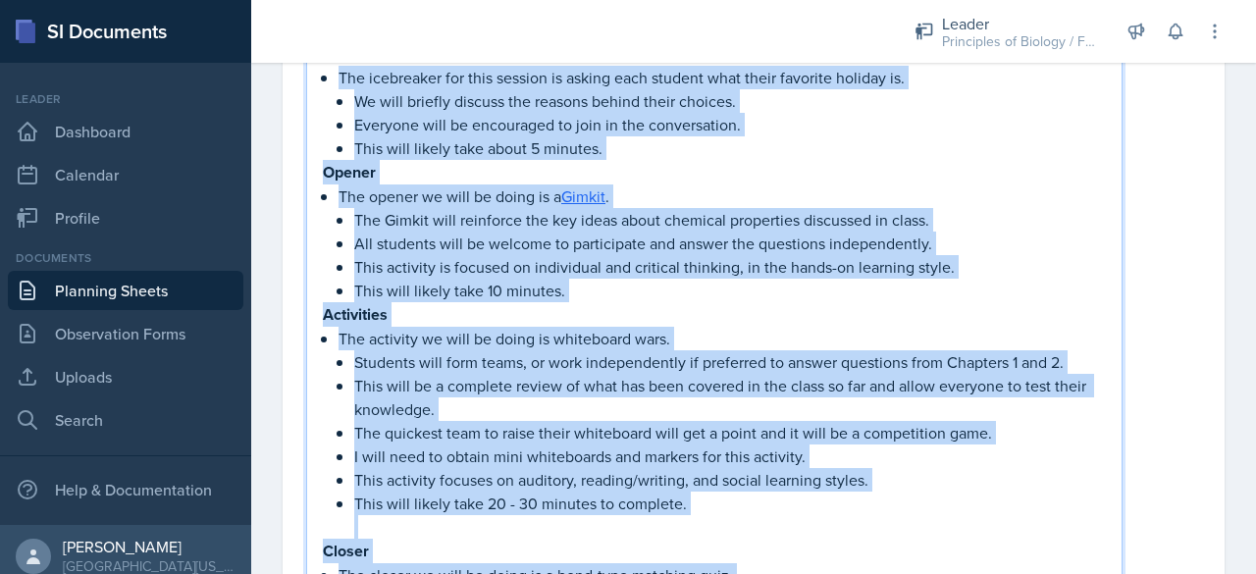
scroll to position [557, 0]
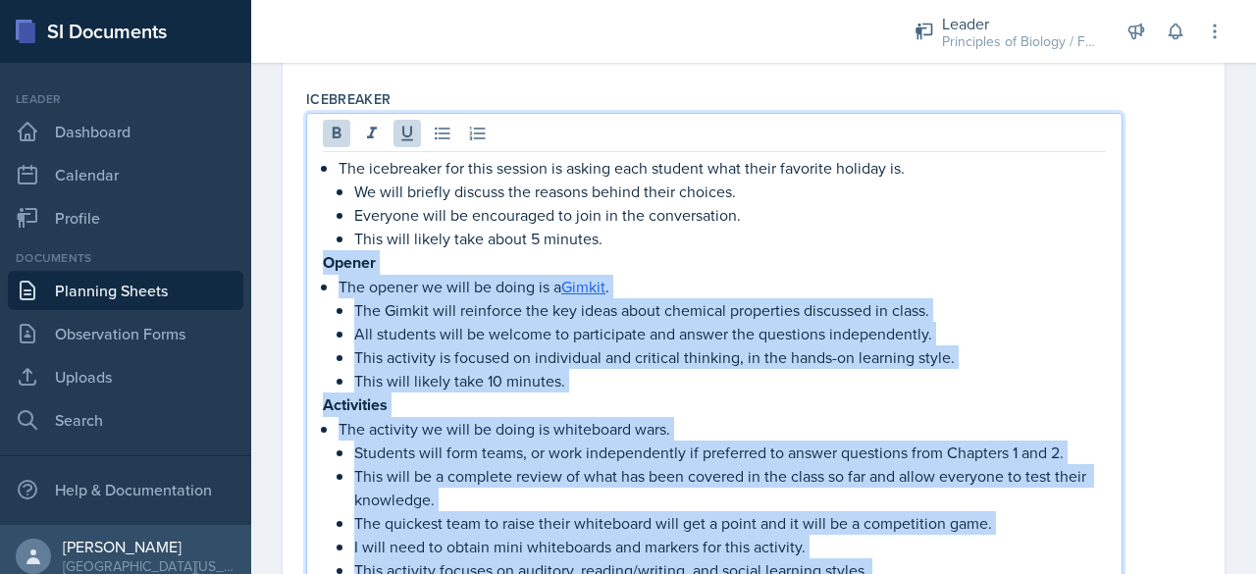
drag, startPoint x: 655, startPoint y: 545, endPoint x: 322, endPoint y: 258, distance: 439.8
click at [323, 258] on div "The icebreaker for this session is asking each student what their favorite holi…" at bounding box center [714, 522] width 783 height 733
copy div "Loremi Dol sitame co adip el seddo ei t Incidi . Utl Etdolo magn aliquaeni adm …"
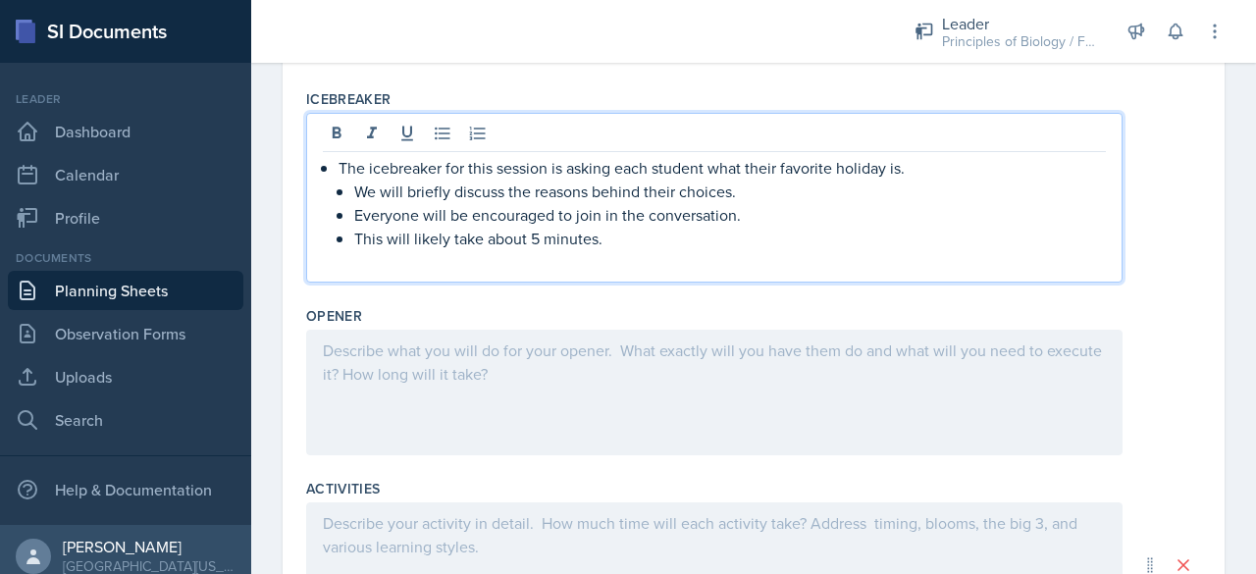
click at [323, 258] on p at bounding box center [714, 262] width 783 height 24
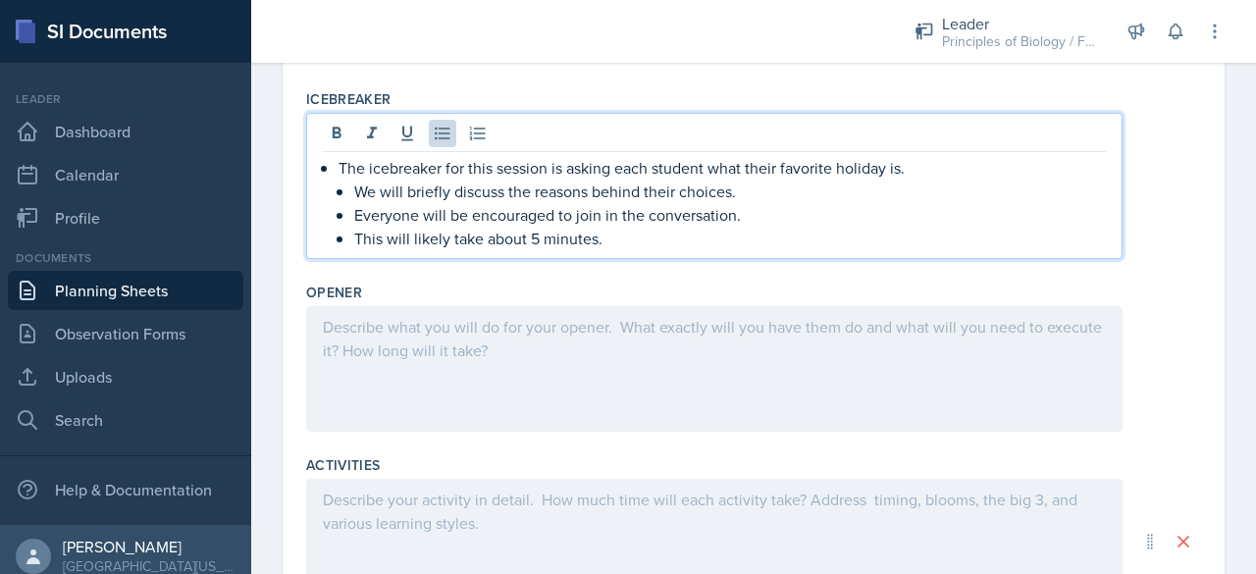
click at [554, 165] on p "The icebreaker for this session is asking each student what their favorite holi…" at bounding box center [722, 168] width 767 height 24
click at [571, 167] on p "The icebreaker for this session is asking each student what their favorite holi…" at bounding box center [722, 168] width 767 height 24
click at [583, 166] on p "The icebreaker will be asking each student what their favorite holiday is." at bounding box center [722, 168] width 767 height 24
click at [595, 166] on p "The icebreaker will be asking student what their favorite holiday is." at bounding box center [722, 168] width 767 height 24
click at [735, 216] on p "Everyone will be encouraged to join in the conversation." at bounding box center [730, 215] width 752 height 24
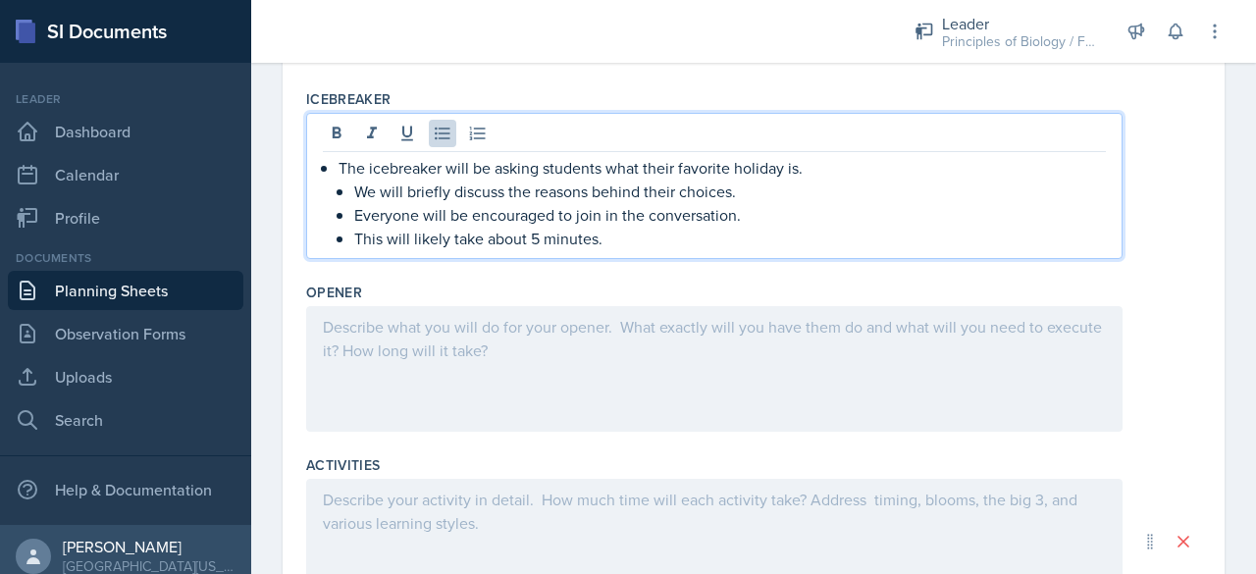
click at [664, 340] on div at bounding box center [714, 369] width 816 height 126
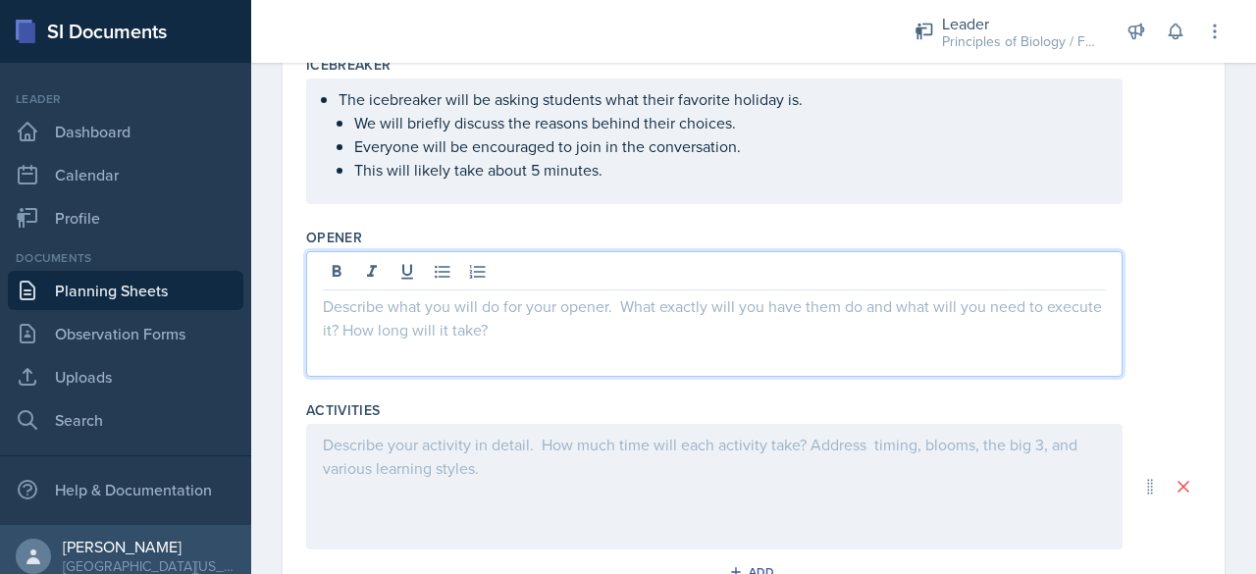
scroll to position [903, 0]
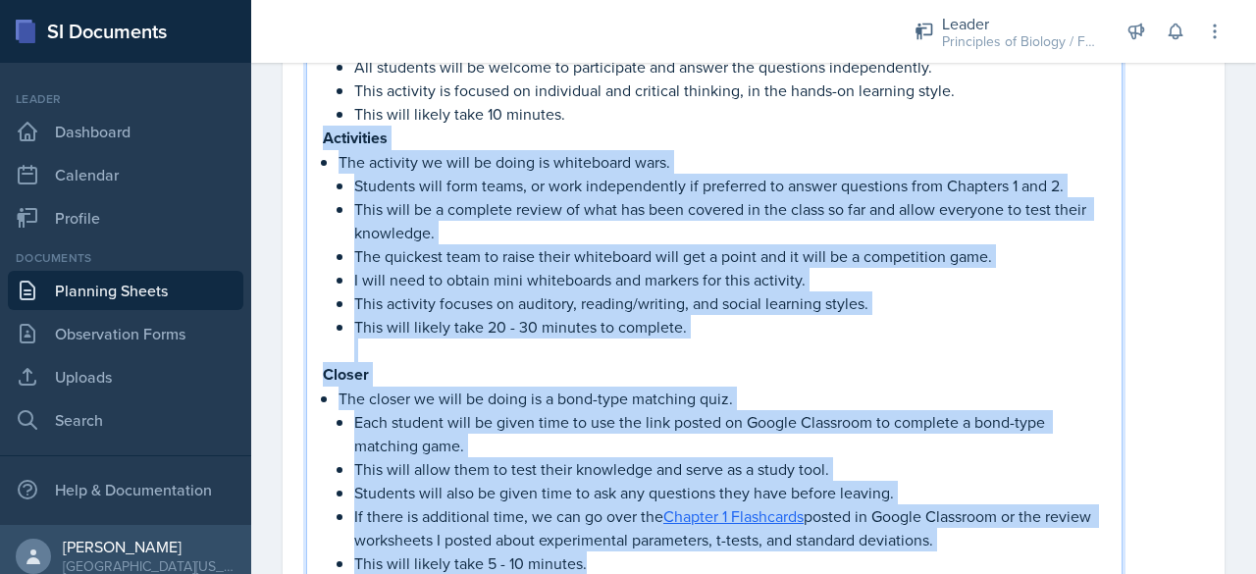
drag, startPoint x: 651, startPoint y: 547, endPoint x: 320, endPoint y: 131, distance: 530.7
click at [320, 131] on div "Opener The opener we will be doing is a Gimkit . The Gimkit will reinforce the …" at bounding box center [714, 273] width 816 height 667
copy div "Loremipsum Dol sitametc ad elit se doeiu te incididunt utla. Etdolore magn aliq…"
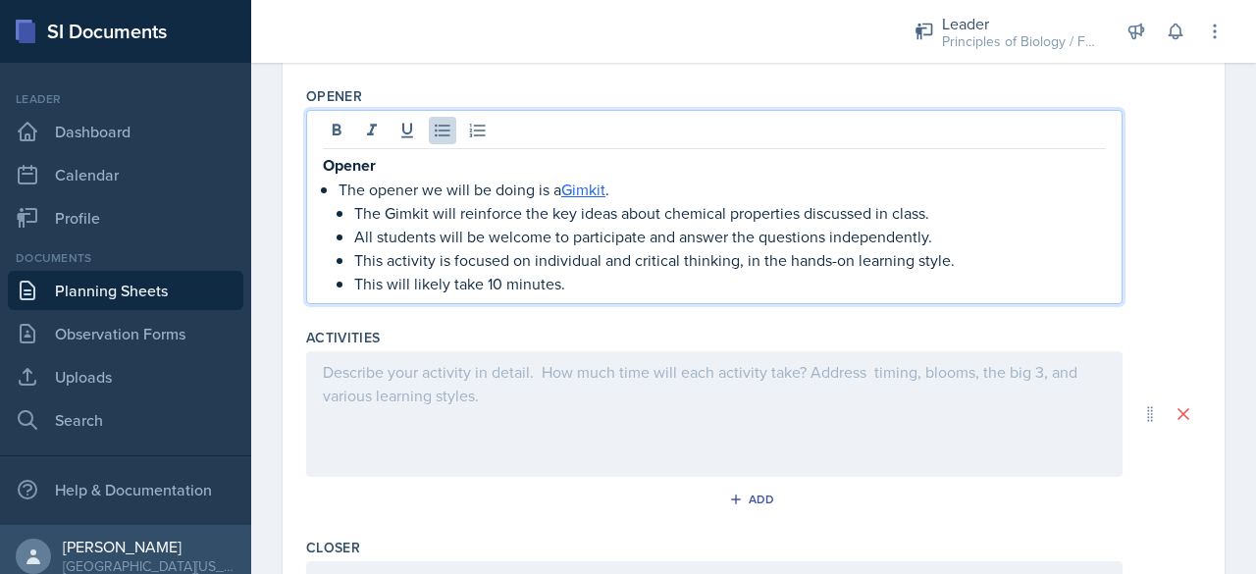
scroll to position [733, 0]
click at [457, 213] on p "The Gimkit will reinforce the key ideas about chemical properties discussed in …" at bounding box center [730, 213] width 752 height 24
click at [496, 212] on p "The Gimkit reinforce the key ideas about chemical properties discussed in class." at bounding box center [730, 213] width 752 height 24
click at [907, 215] on p "The Gimkit reinforces the key ideas about chemical properties discussed in clas…" at bounding box center [730, 213] width 752 height 24
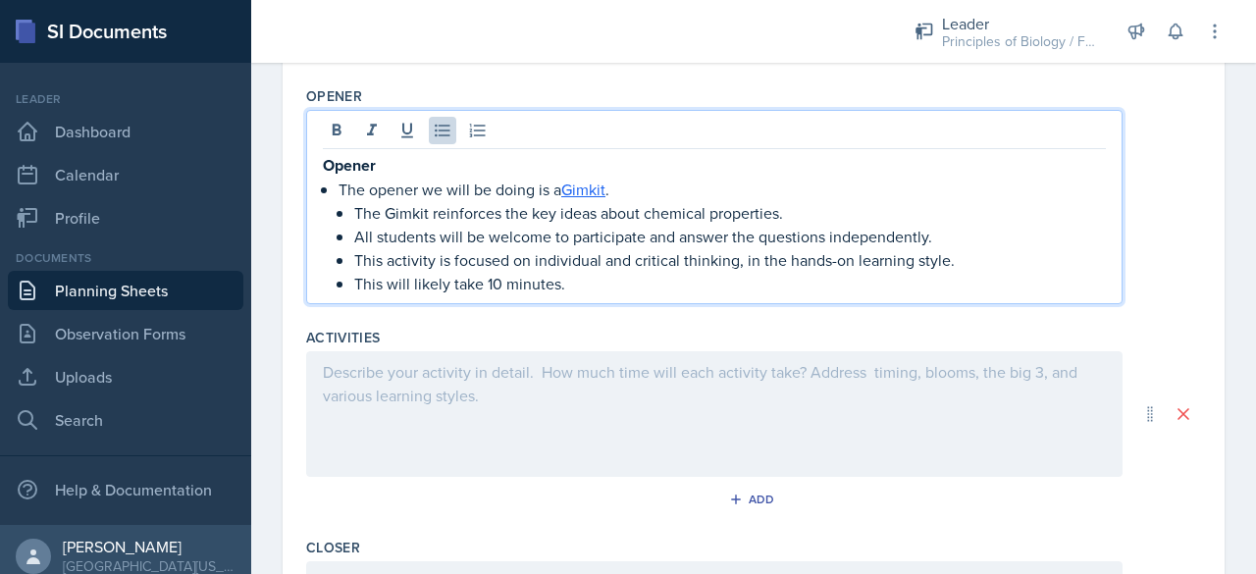
click at [762, 260] on p "This activity is focused on individual and critical thinking, in the hands-on l…" at bounding box center [730, 260] width 752 height 24
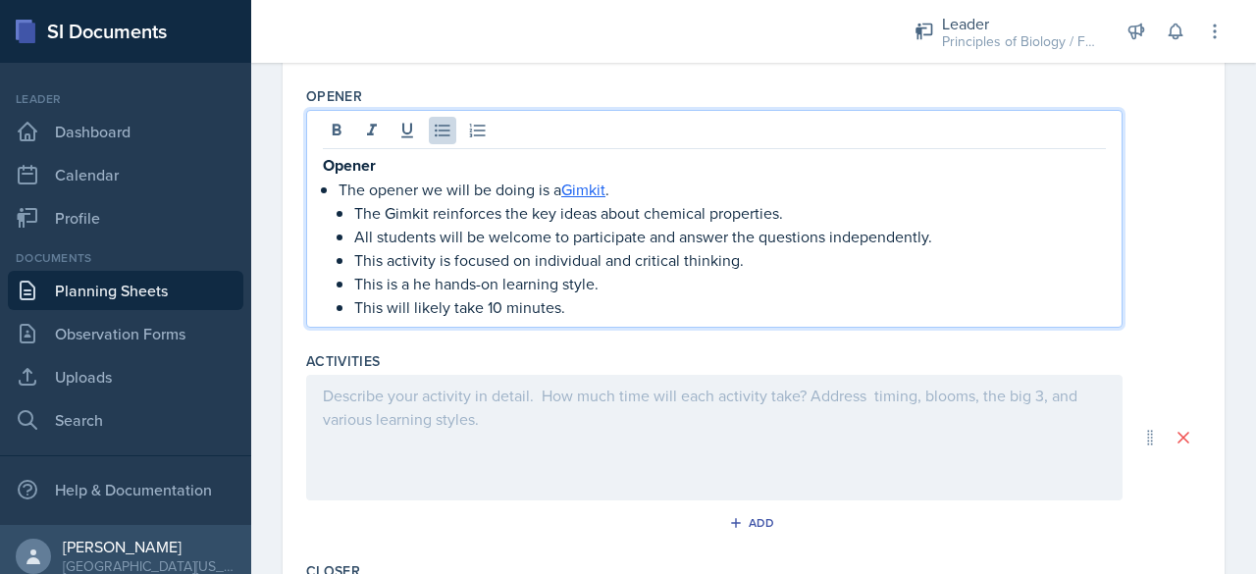
click at [435, 280] on p "This is a he hands-on learning style." at bounding box center [730, 284] width 752 height 24
click at [384, 160] on p "Opener" at bounding box center [714, 165] width 783 height 25
click at [333, 181] on div "The opener we will be doing is a Gimkit . The Gimkit reinforces the key ideas a…" at bounding box center [714, 235] width 783 height 165
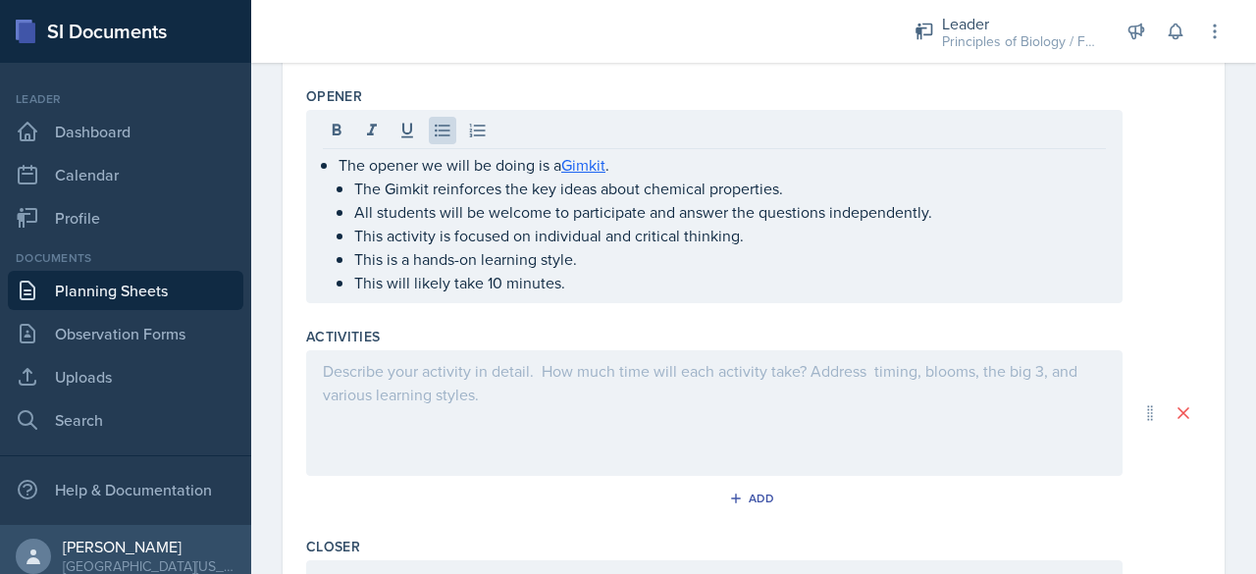
click at [389, 379] on div at bounding box center [714, 413] width 816 height 126
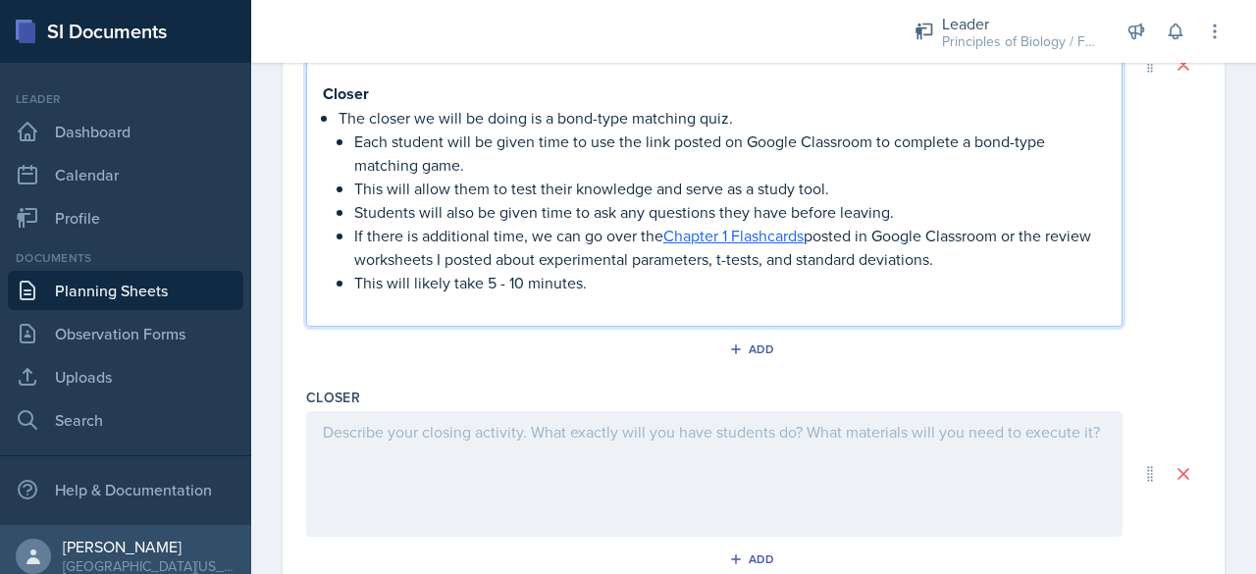
scroll to position [1319, 0]
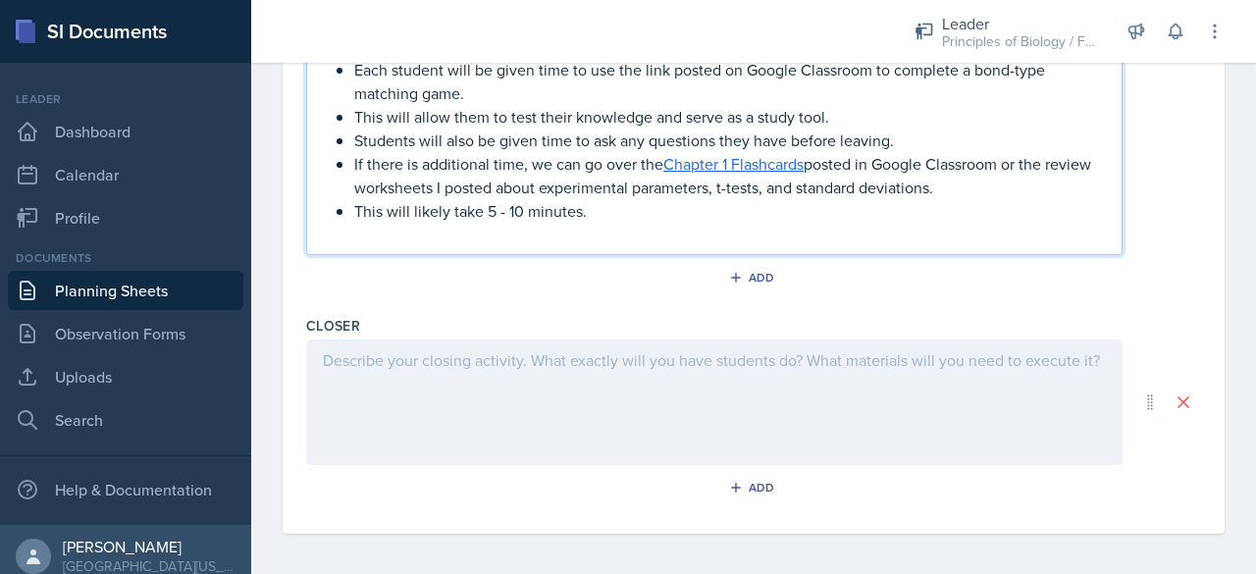
drag, startPoint x: 632, startPoint y: 218, endPoint x: 285, endPoint y: 42, distance: 389.2
drag, startPoint x: 285, startPoint y: 42, endPoint x: 706, endPoint y: 228, distance: 460.9
click at [706, 228] on p at bounding box center [714, 235] width 783 height 24
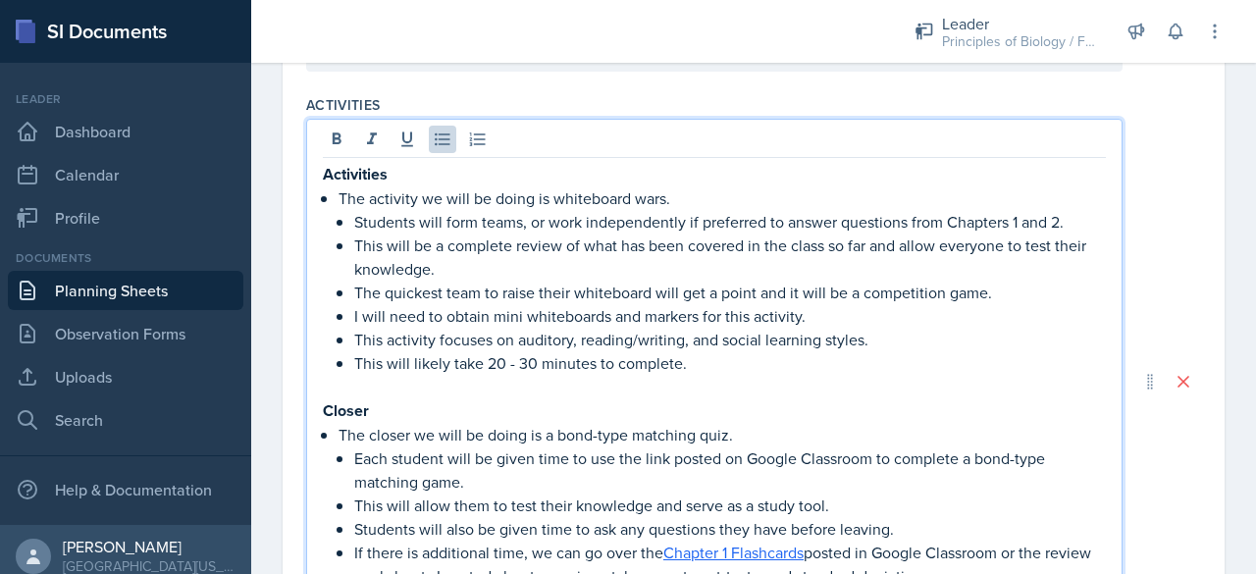
scroll to position [1001, 0]
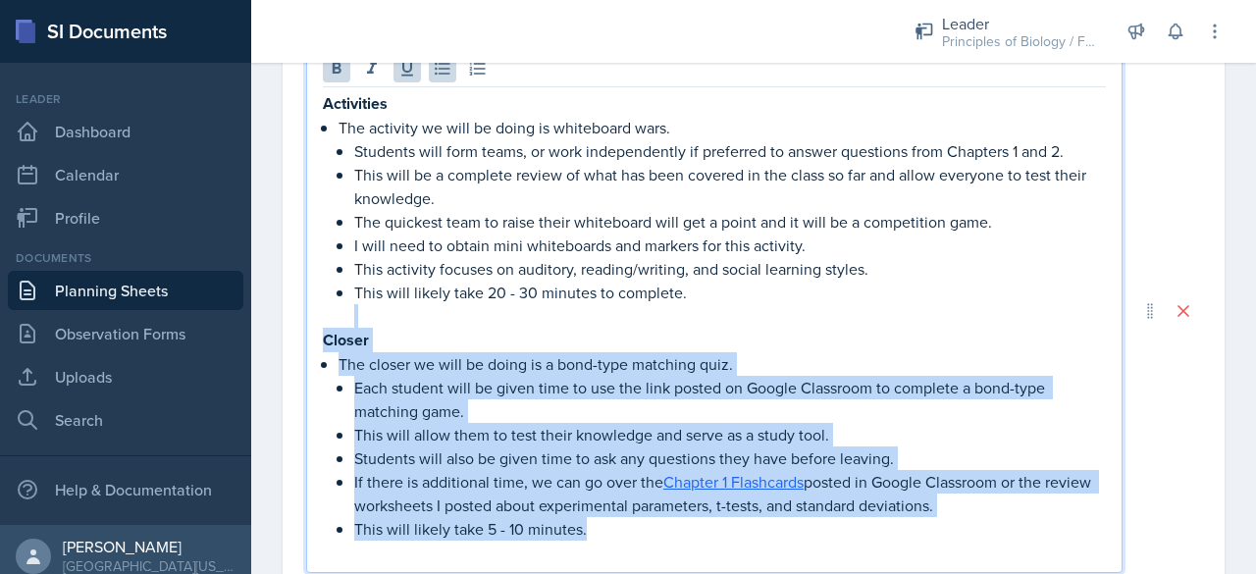
drag, startPoint x: 588, startPoint y: 209, endPoint x: 324, endPoint y: 312, distance: 283.3
click at [324, 312] on div "Activities The activity we will be doing is whiteboard wars. Students will form…" at bounding box center [714, 327] width 783 height 473
copy div "Closer The closer we will be doing is a bond-type matching quiz. Each student w…"
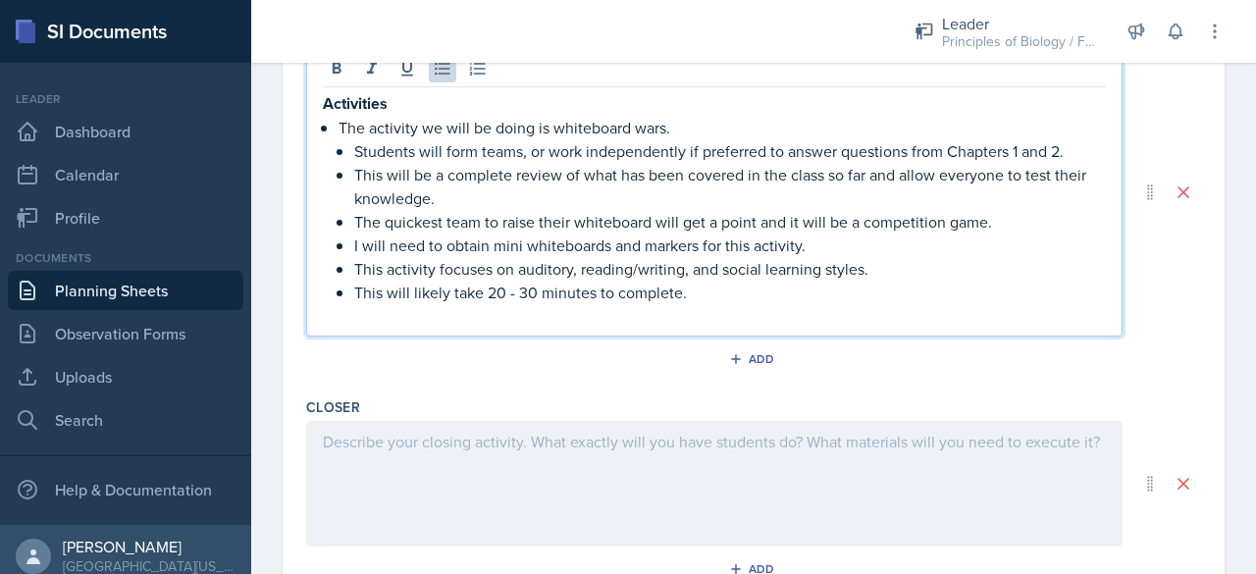
click at [349, 317] on p at bounding box center [714, 316] width 783 height 24
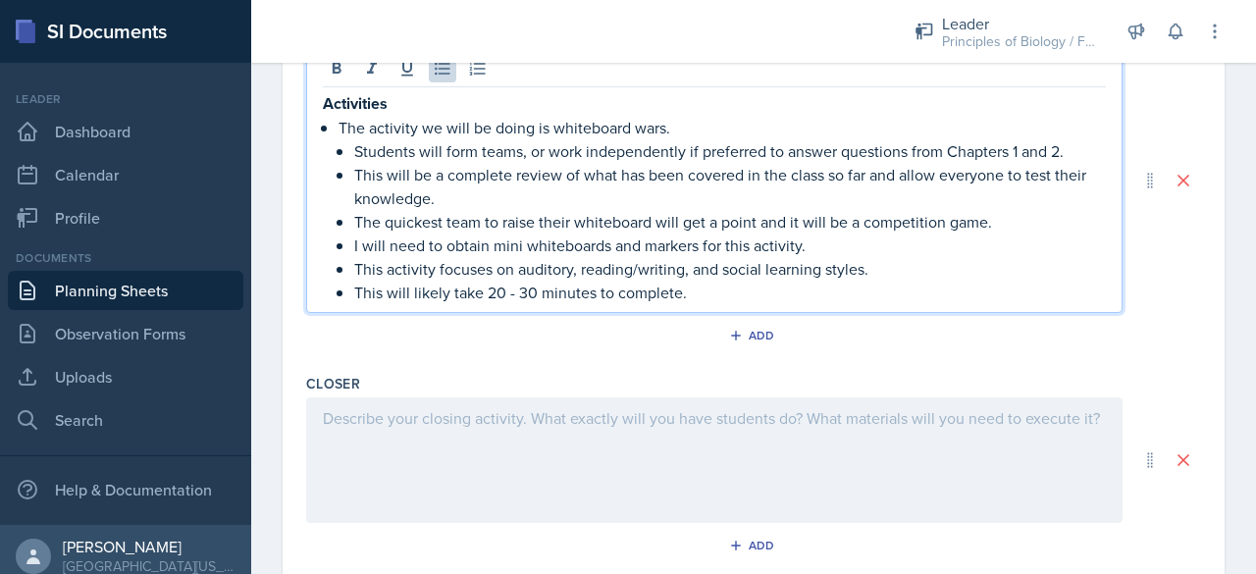
click at [396, 103] on p "Activities" at bounding box center [714, 103] width 783 height 25
click at [339, 123] on p "The activity we will be doing is whiteboard wars." at bounding box center [722, 127] width 767 height 24
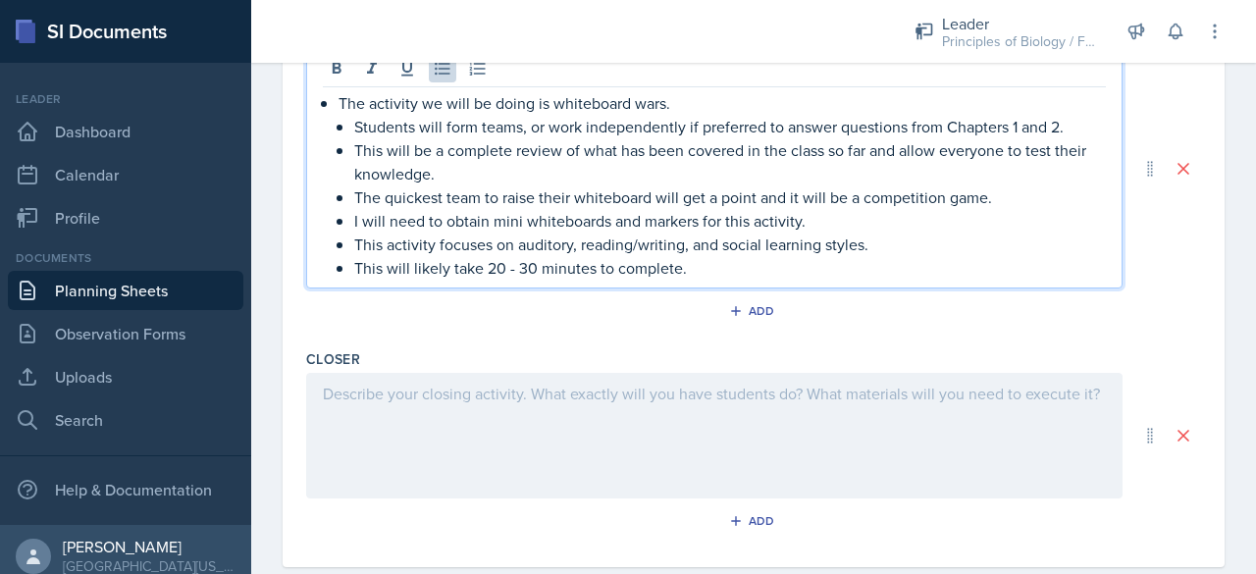
click at [683, 130] on p "Students will form teams, or work independently if preferred to answer question…" at bounding box center [730, 127] width 752 height 24
click at [769, 125] on p "Students will form teams, or work independently, if preferred to answer questio…" at bounding box center [730, 127] width 752 height 24
click at [435, 148] on p "This will be a complete review of what has been covered in the class so far and…" at bounding box center [730, 161] width 752 height 47
click at [830, 150] on p "This is a complete review of what has been covered in the class so far and allo…" at bounding box center [730, 161] width 752 height 47
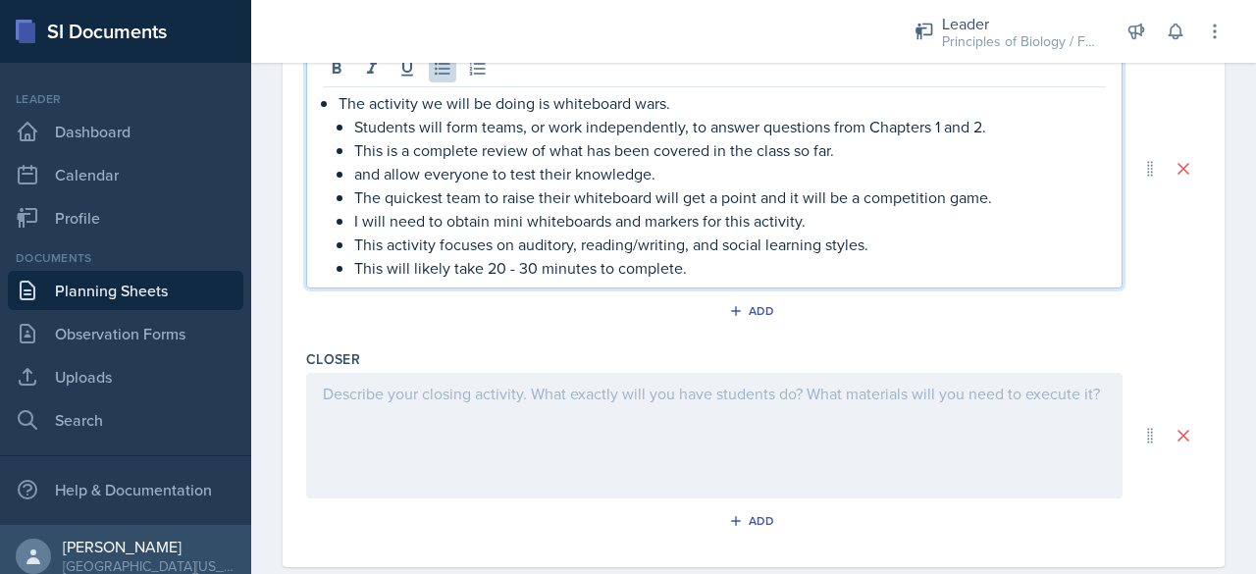
click at [387, 174] on p "and allow everyone to test their knowledge." at bounding box center [730, 174] width 752 height 24
click at [422, 170] on p "This allow everyone to test their knowledge." at bounding box center [730, 174] width 752 height 24
click at [658, 197] on p "The quickest team to raise their whiteboard will get a point and it will be a c…" at bounding box center [730, 197] width 752 height 24
drag, startPoint x: 1003, startPoint y: 200, endPoint x: 757, endPoint y: 193, distance: 245.4
click at [757, 193] on p "The quickest team to raise their whiteboard will get a point and it will be a c…" at bounding box center [730, 197] width 752 height 24
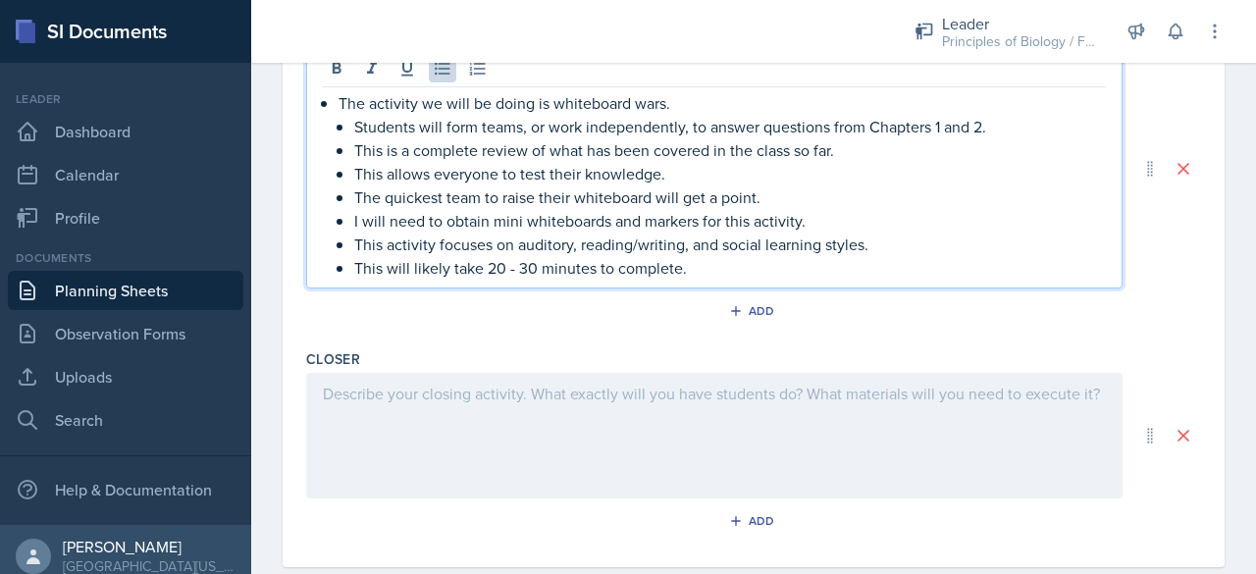
click at [805, 221] on p "I will need to obtain mini whiteboards and markers for this activity." at bounding box center [730, 221] width 752 height 24
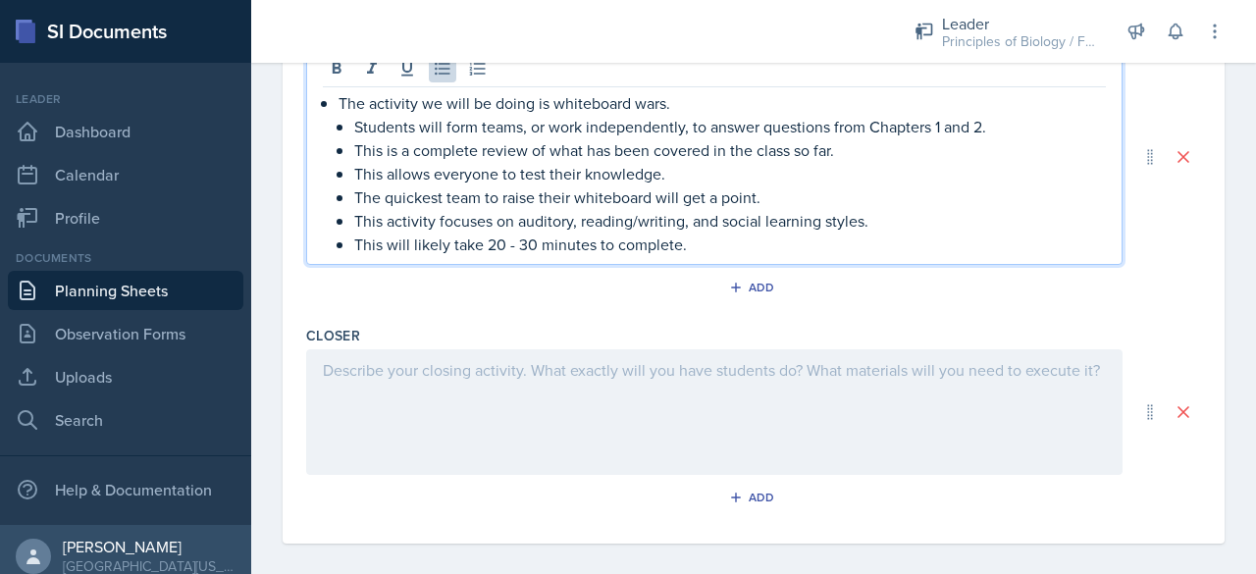
click at [515, 220] on p "This activity focuses on auditory, reading/writing, and social learning styles." at bounding box center [730, 221] width 752 height 24
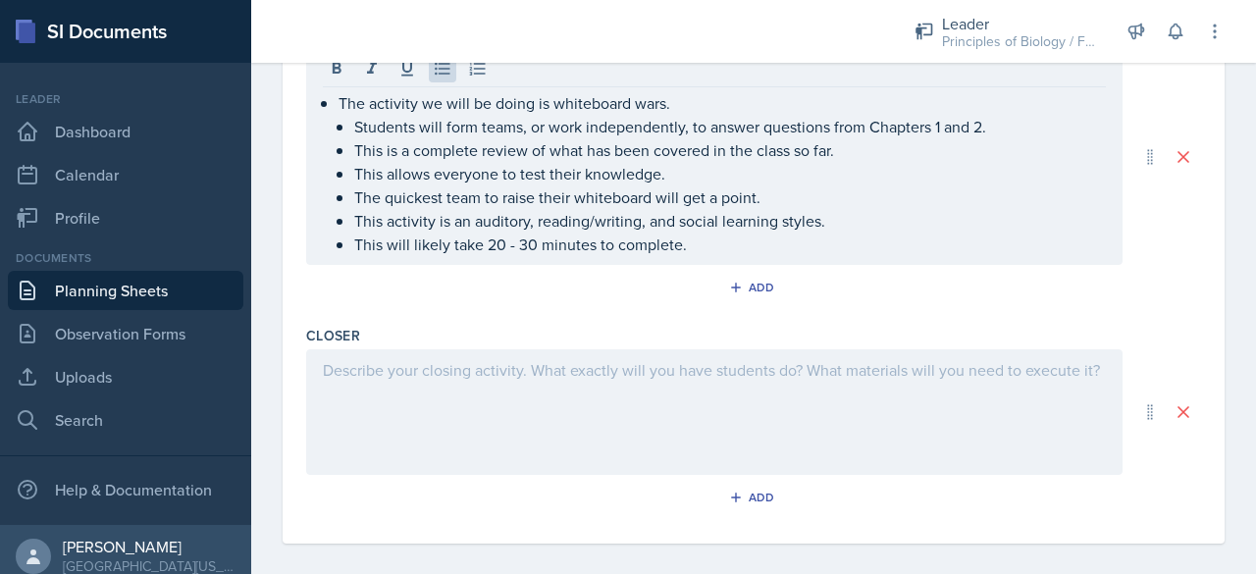
click at [409, 382] on div at bounding box center [714, 412] width 816 height 126
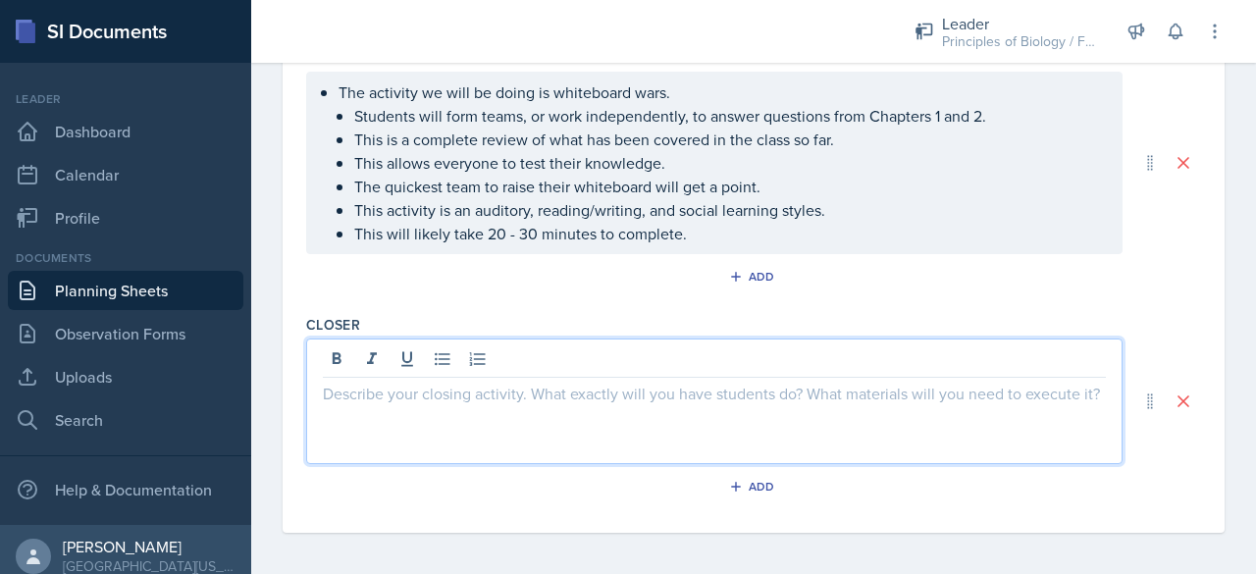
paste div
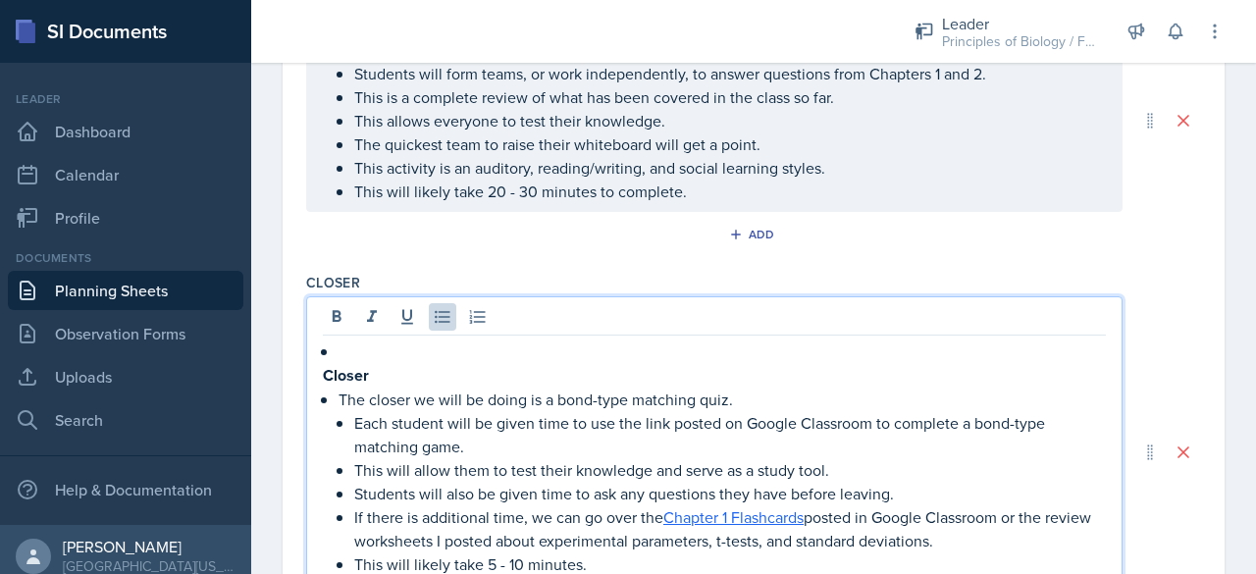
click at [394, 374] on p "Closer" at bounding box center [714, 375] width 783 height 25
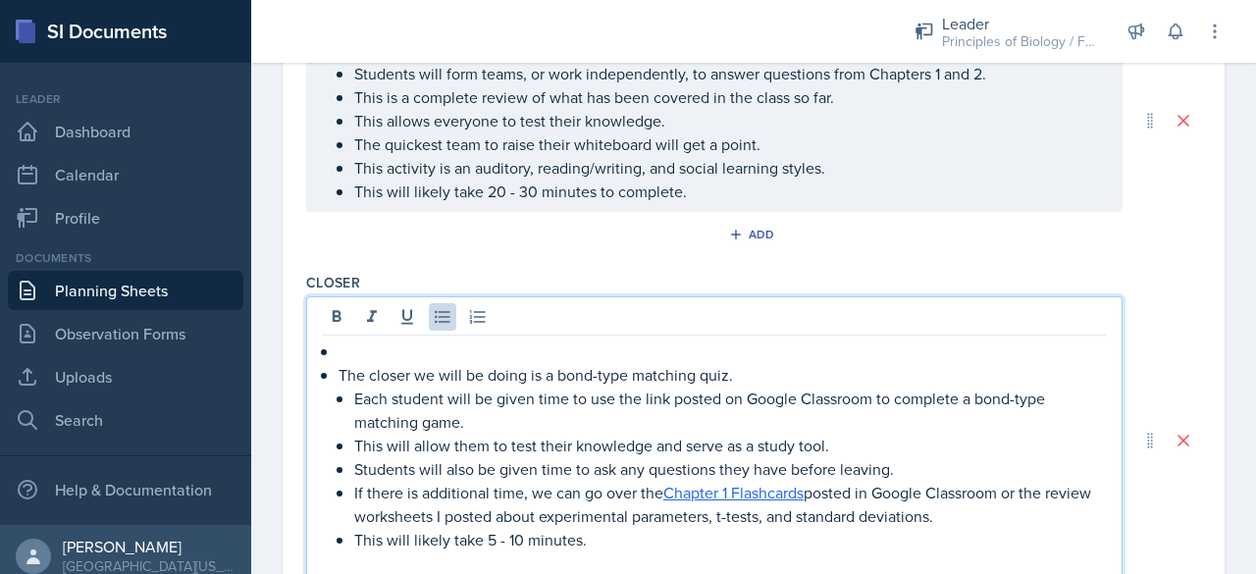
scroll to position [1043, 0]
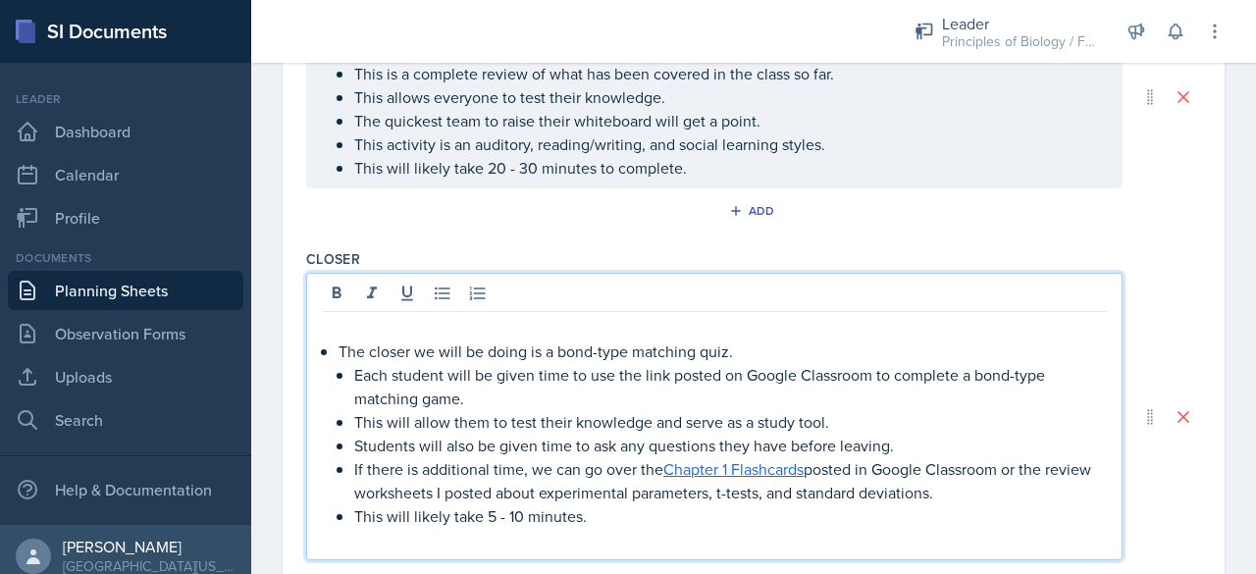
click at [343, 346] on p "The closer we will be doing is a bond-type matching quiz." at bounding box center [722, 351] width 767 height 24
click at [339, 346] on p "The closer we will be doing is a bond-type matching quiz." at bounding box center [722, 351] width 767 height 24
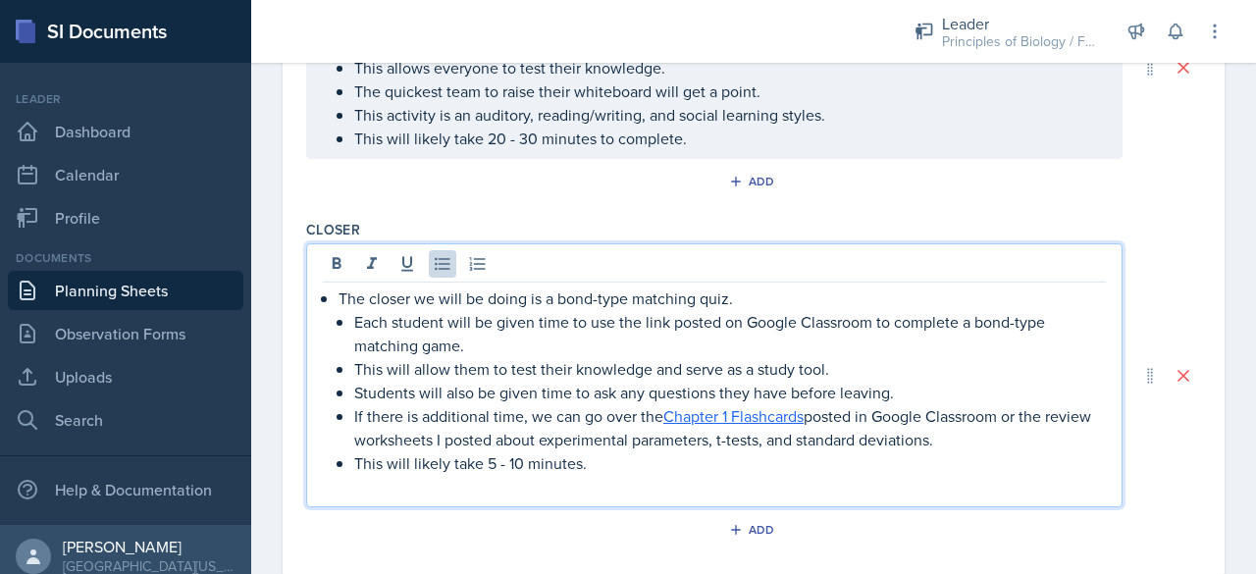
scroll to position [1115, 0]
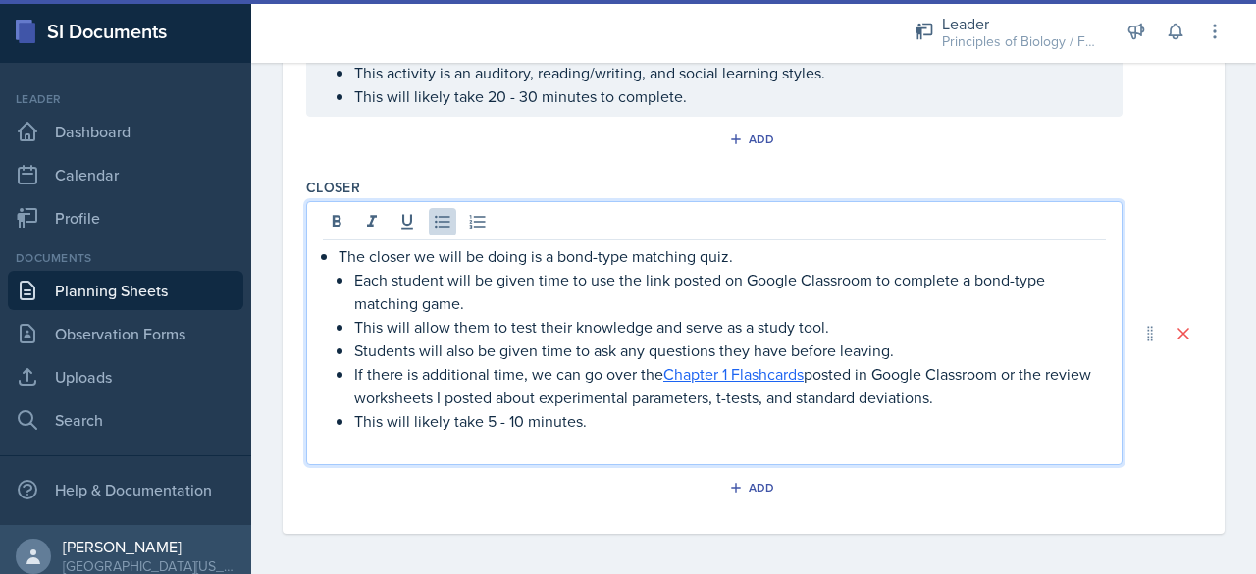
click at [647, 325] on p "This will allow them to test their knowledge and serve as a study tool." at bounding box center [730, 327] width 752 height 24
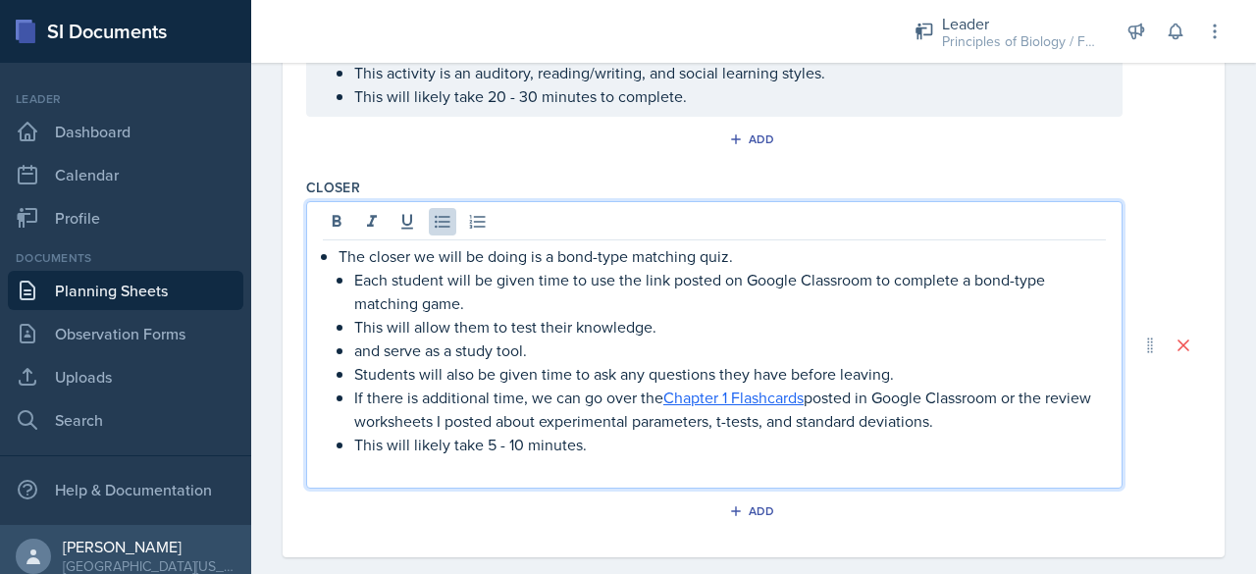
click at [392, 346] on p "and serve as a study tool." at bounding box center [730, 351] width 752 height 24
click at [553, 466] on p at bounding box center [714, 468] width 783 height 24
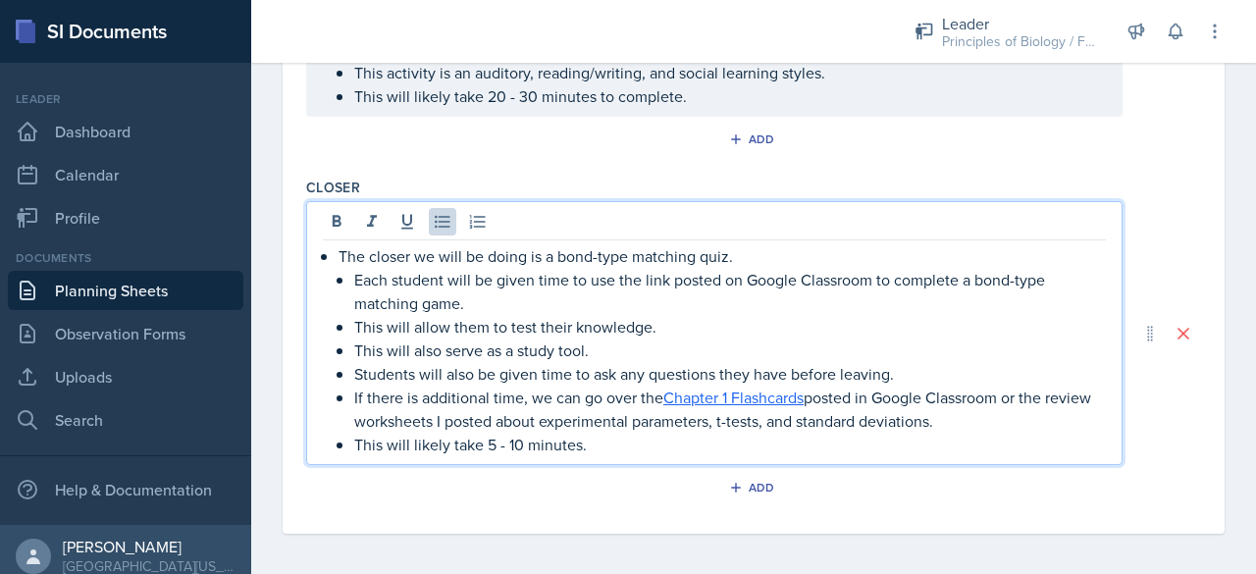
click at [1007, 394] on p "If there is additional time, we can go over the Chapter 1 Flashcards posted in …" at bounding box center [730, 409] width 752 height 47
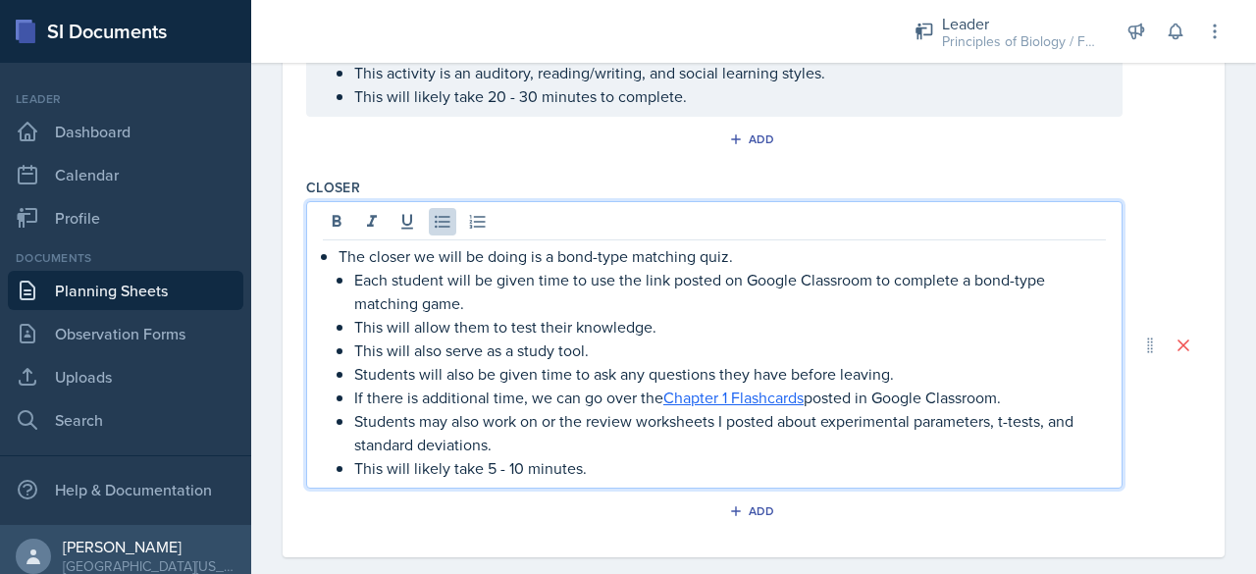
click at [559, 419] on p "Students may also work on or the review worksheets I posted about experimental …" at bounding box center [730, 432] width 752 height 47
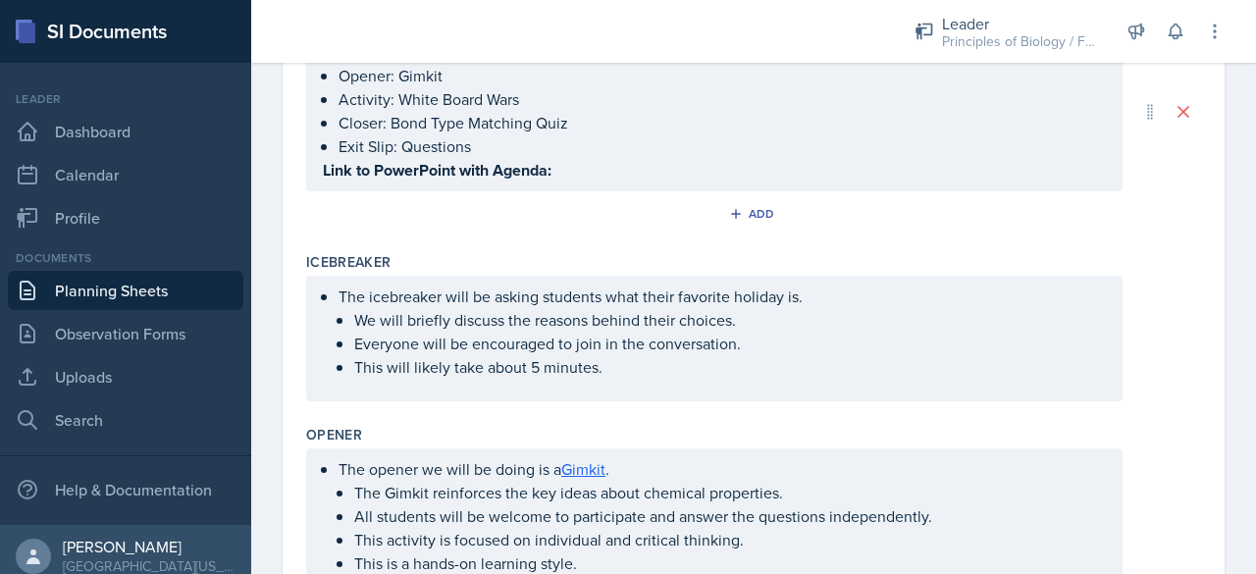
scroll to position [0, 0]
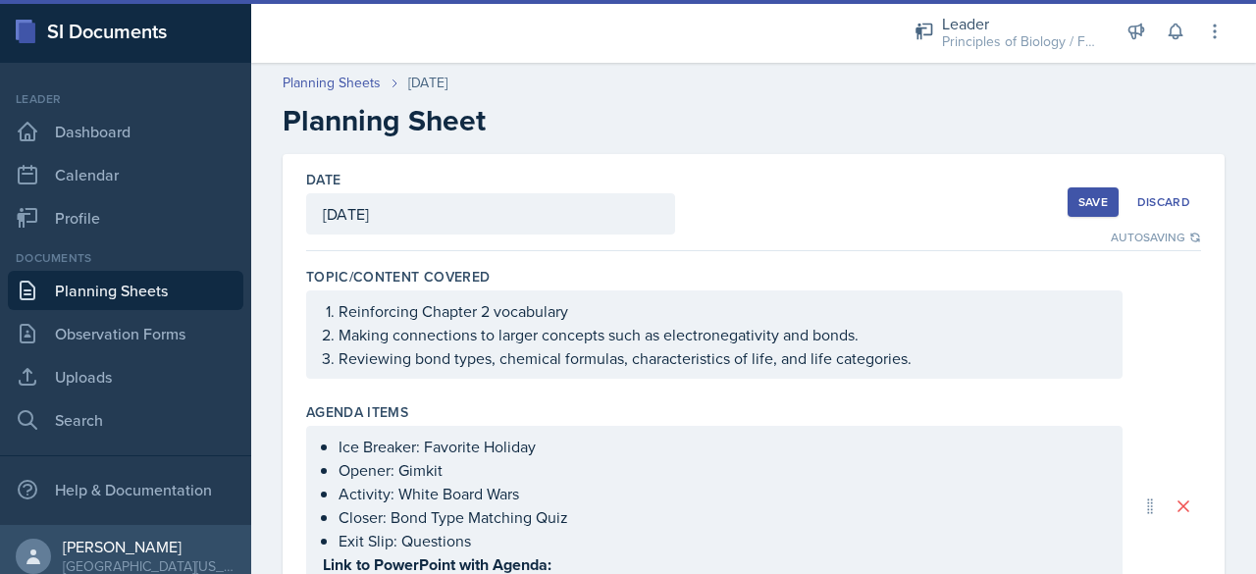
click at [1078, 202] on div "Save" at bounding box center [1092, 202] width 29 height 16
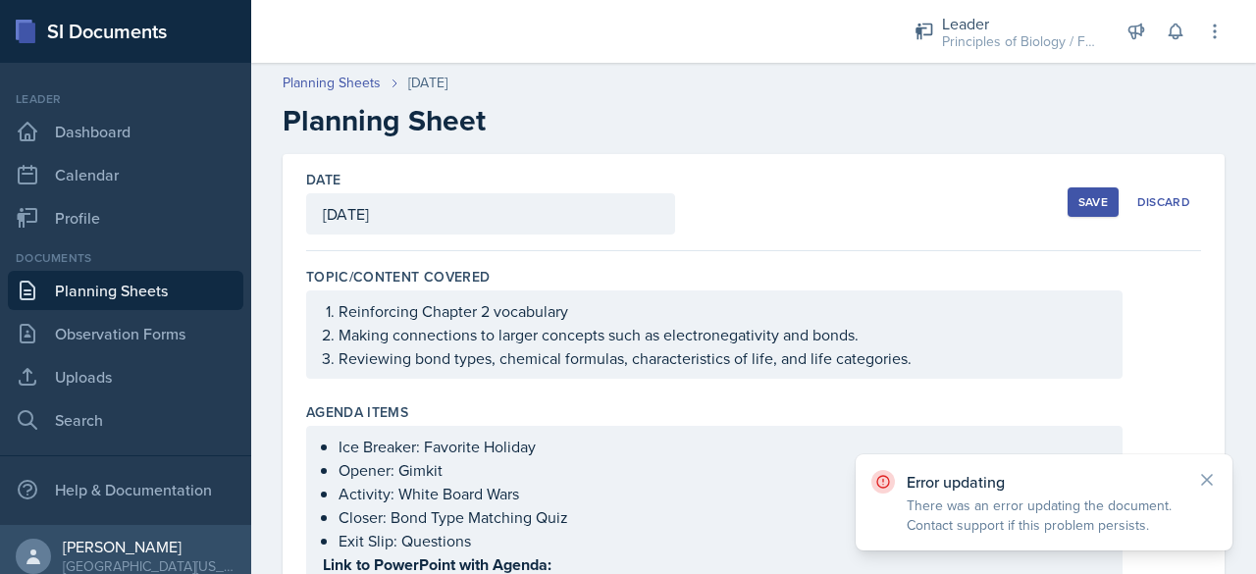
click at [1068, 213] on button "Save" at bounding box center [1093, 201] width 51 height 29
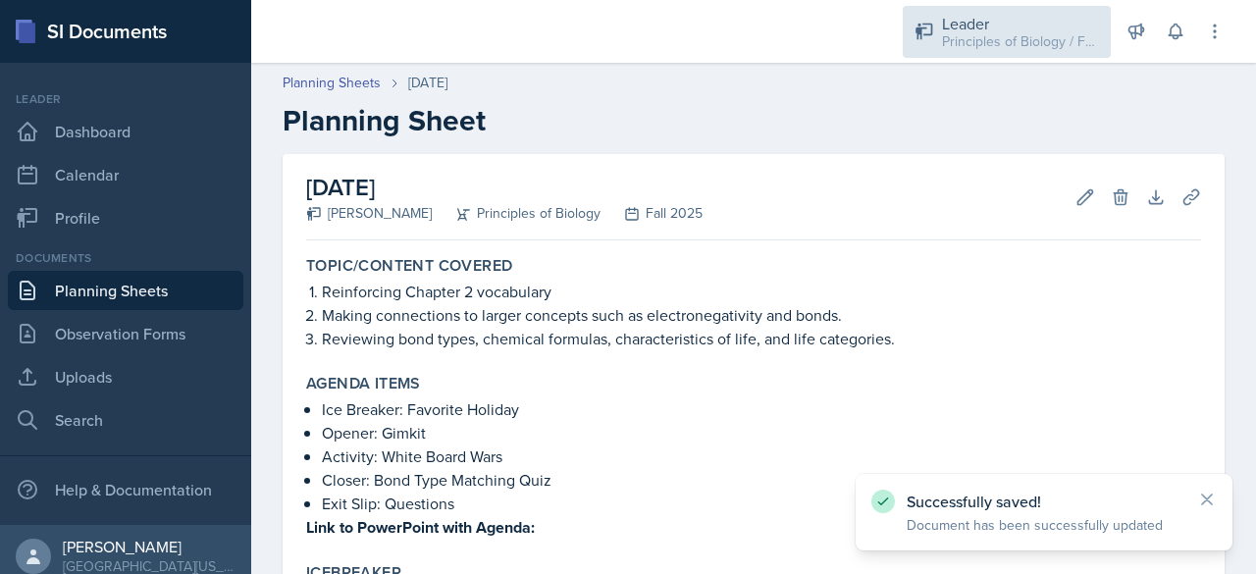
click at [960, 37] on div "Principles of Biology / Fall 2025" at bounding box center [1020, 41] width 157 height 21
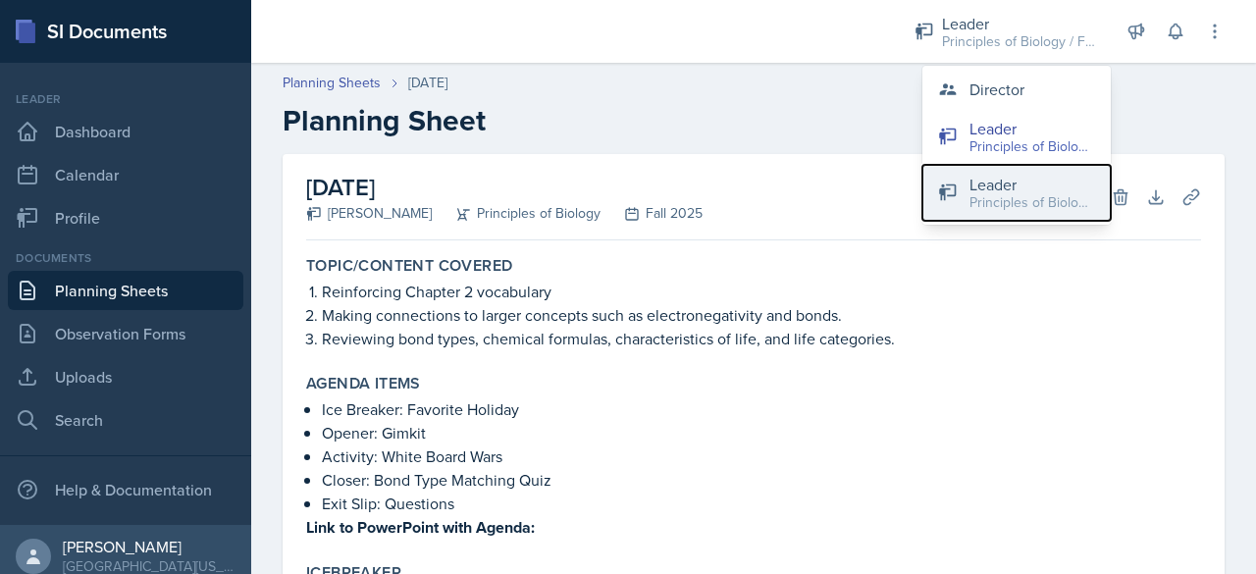
click at [984, 189] on div "Leader" at bounding box center [1032, 185] width 126 height 24
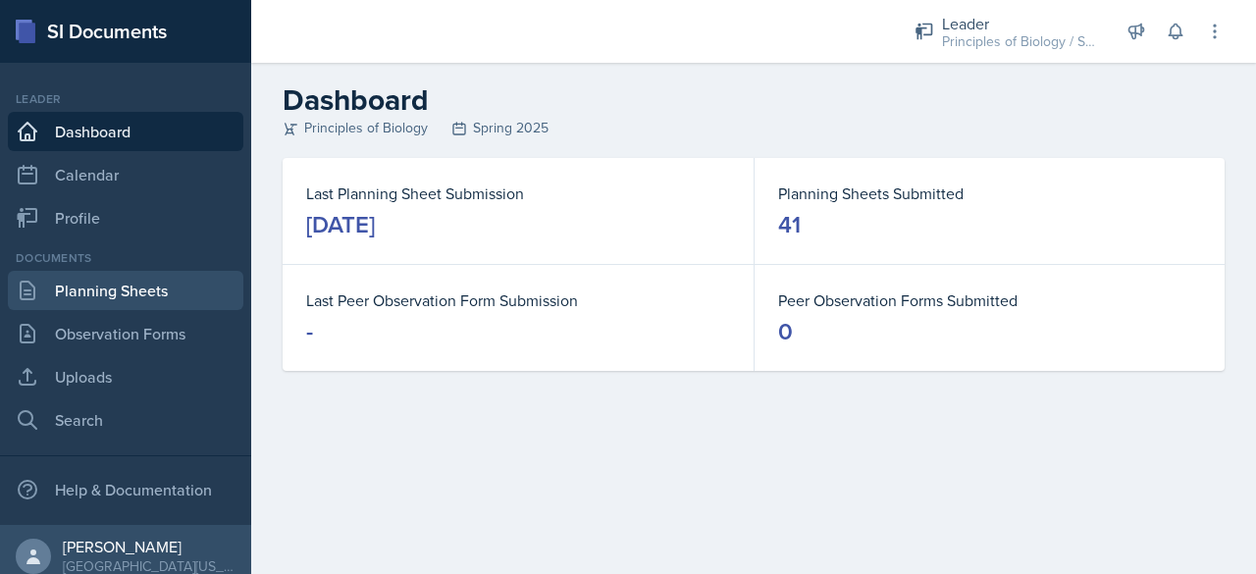
click at [72, 290] on link "Planning Sheets" at bounding box center [125, 290] width 235 height 39
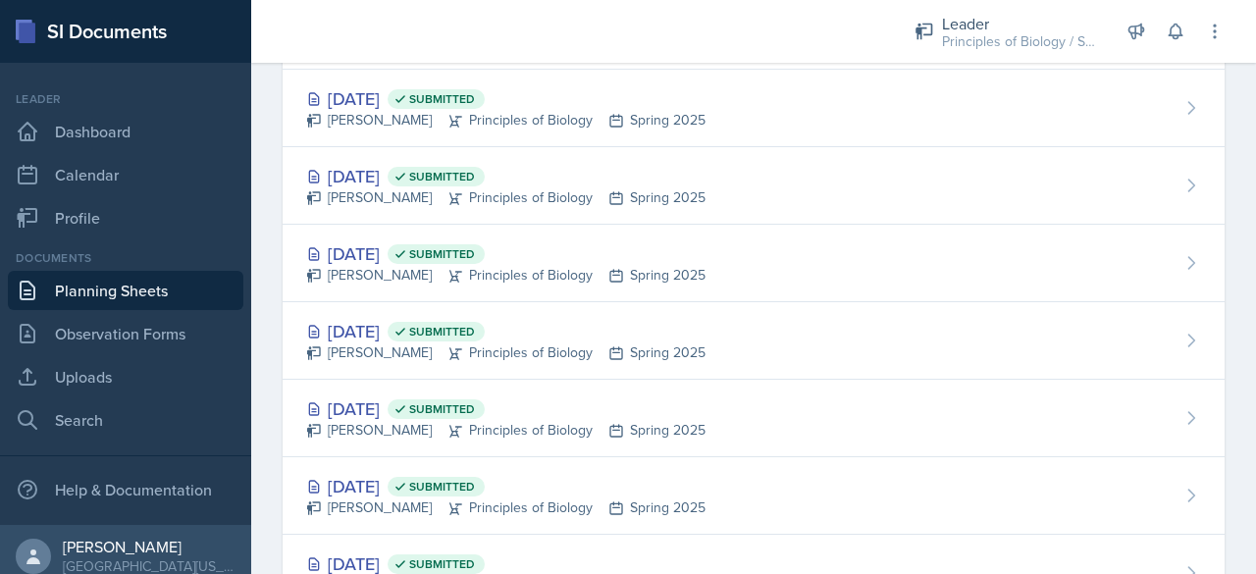
scroll to position [2836, 0]
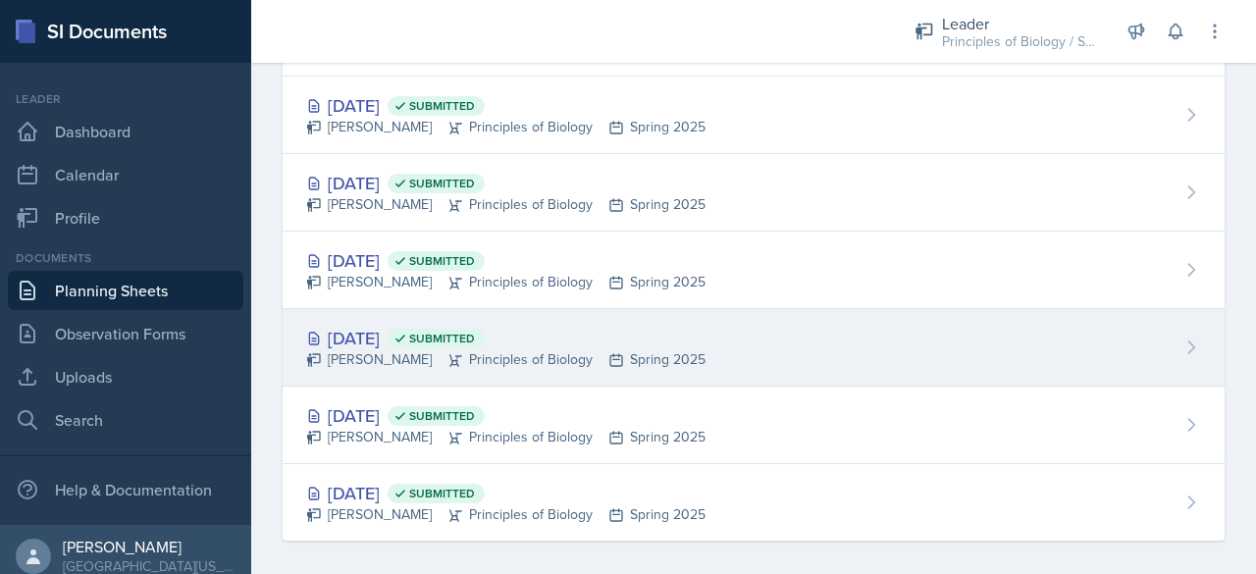
click at [357, 325] on div "[DATE] Submitted" at bounding box center [505, 338] width 399 height 26
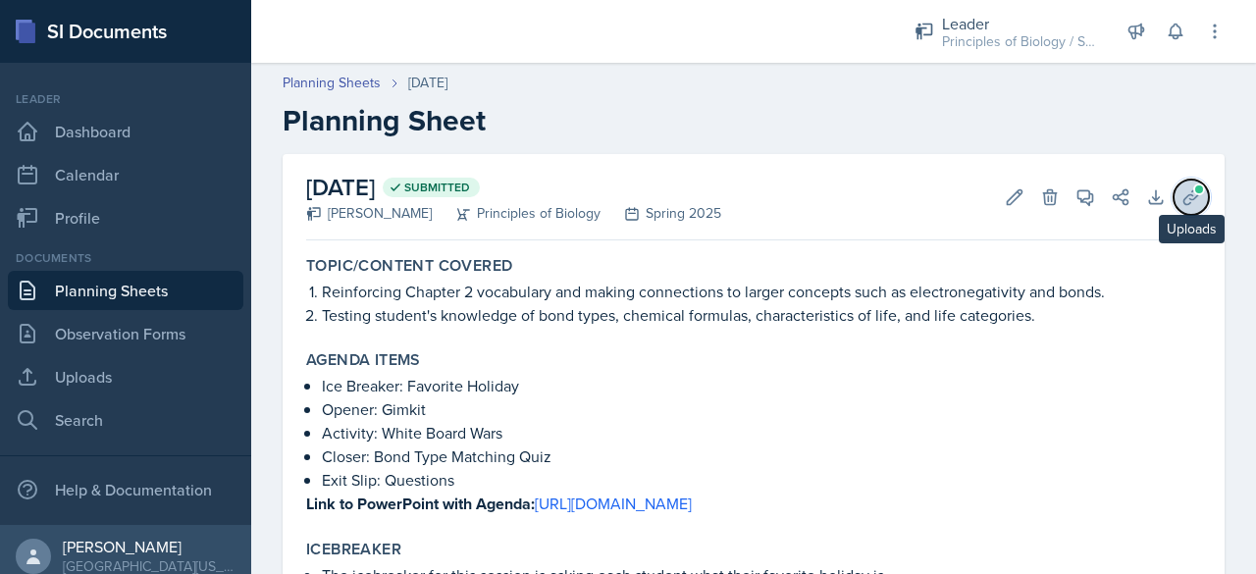
click at [1183, 194] on icon at bounding box center [1190, 196] width 15 height 15
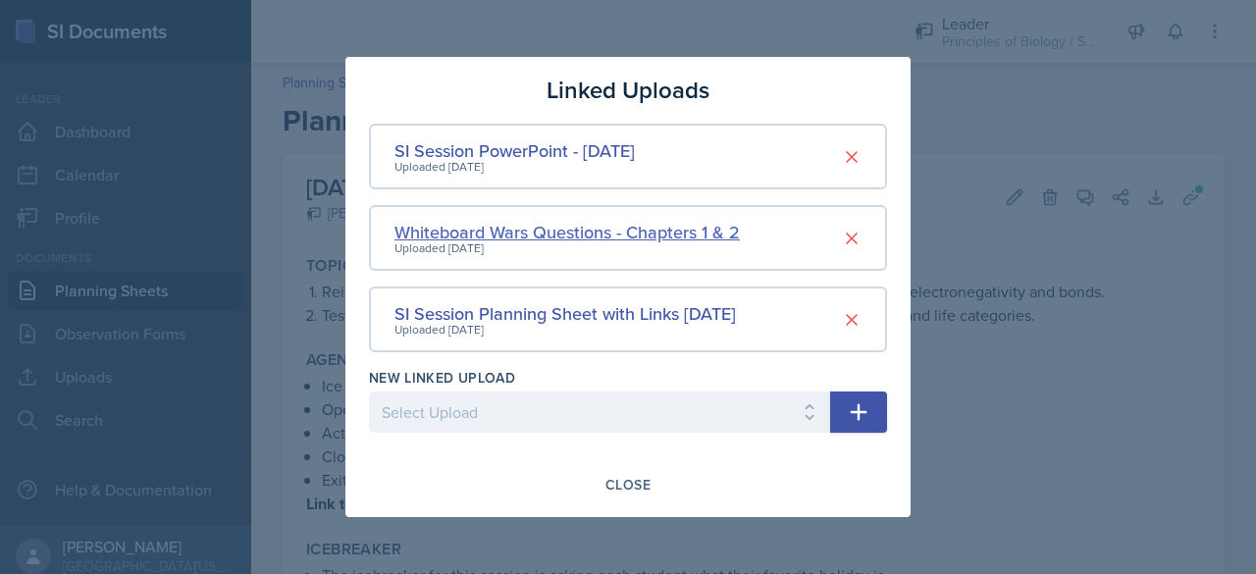
click at [656, 233] on div "Whiteboard Wars Questions - Chapters 1 & 2" at bounding box center [566, 232] width 345 height 26
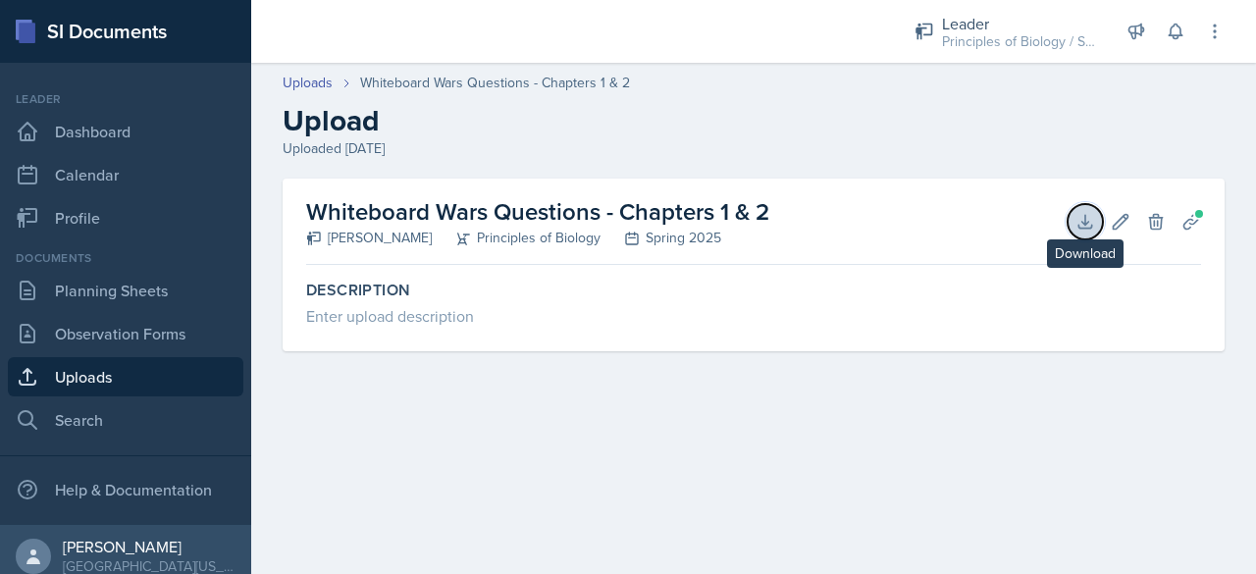
click at [1081, 217] on icon at bounding box center [1085, 222] width 20 height 20
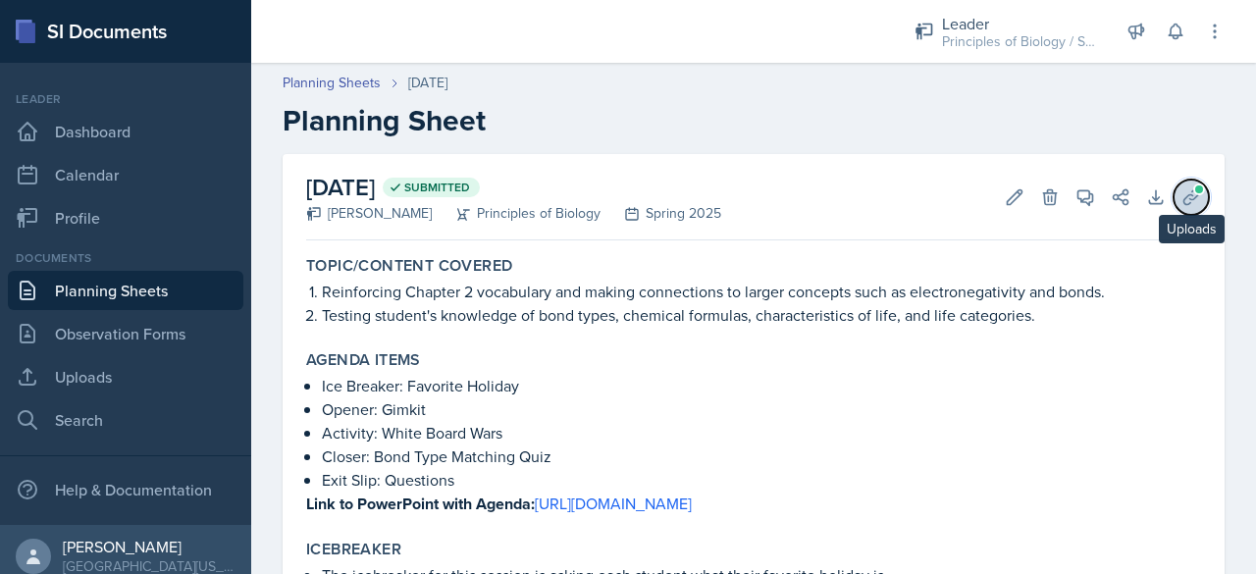
click at [1185, 198] on icon at bounding box center [1191, 197] width 20 height 20
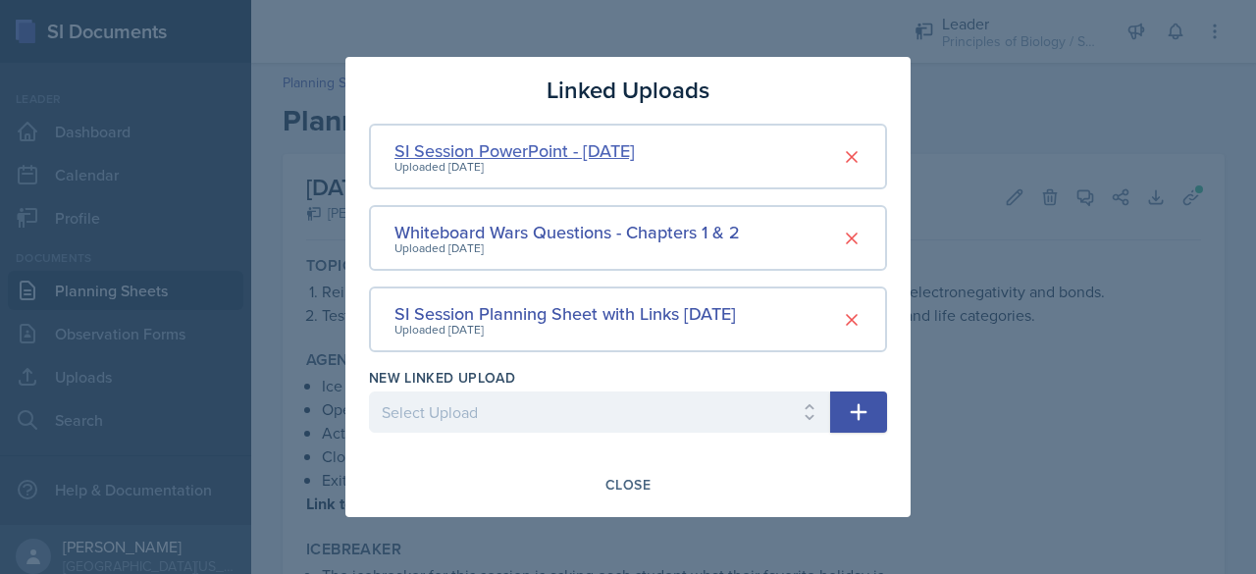
click at [635, 145] on div "SI Session PowerPoint - [DATE]" at bounding box center [514, 150] width 240 height 26
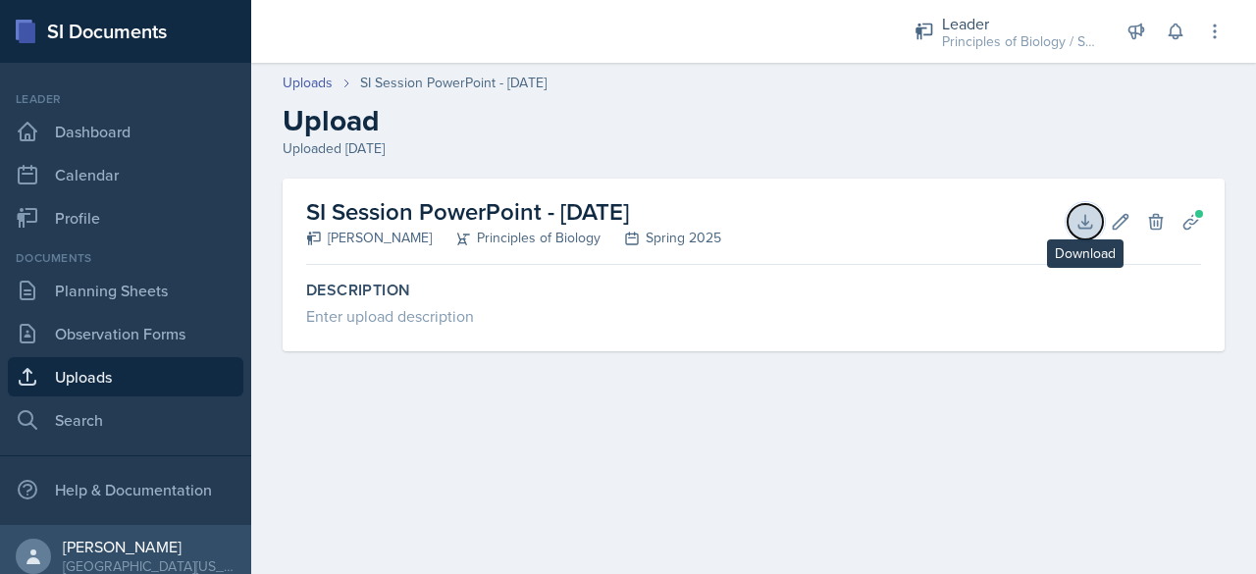
click at [1095, 216] on button "Download" at bounding box center [1085, 221] width 35 height 35
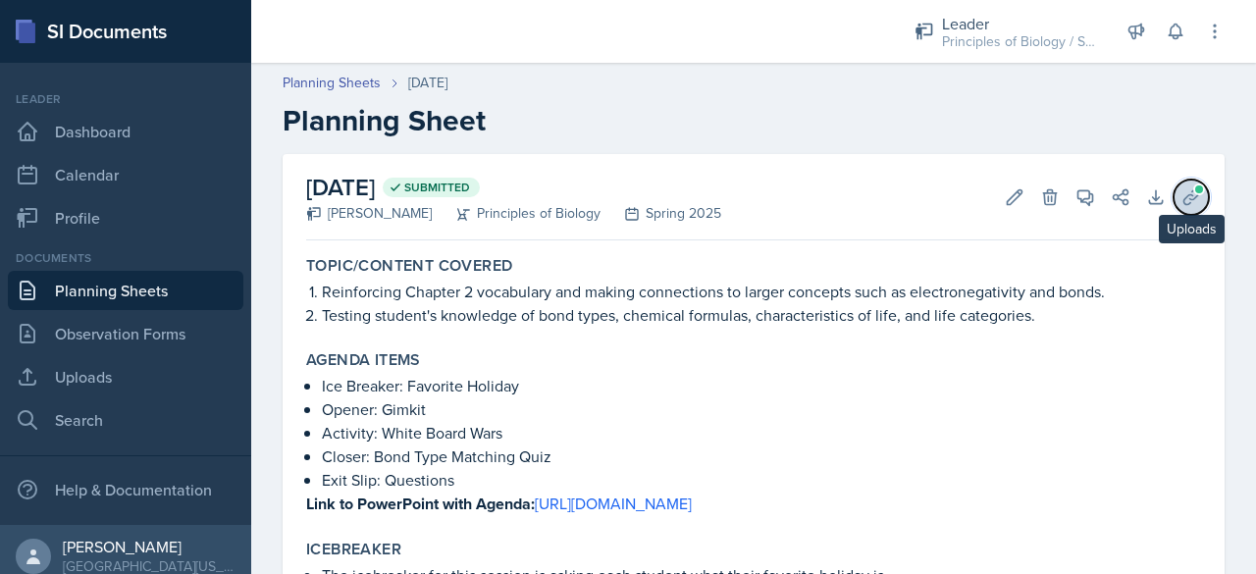
click at [1183, 197] on icon at bounding box center [1190, 196] width 15 height 15
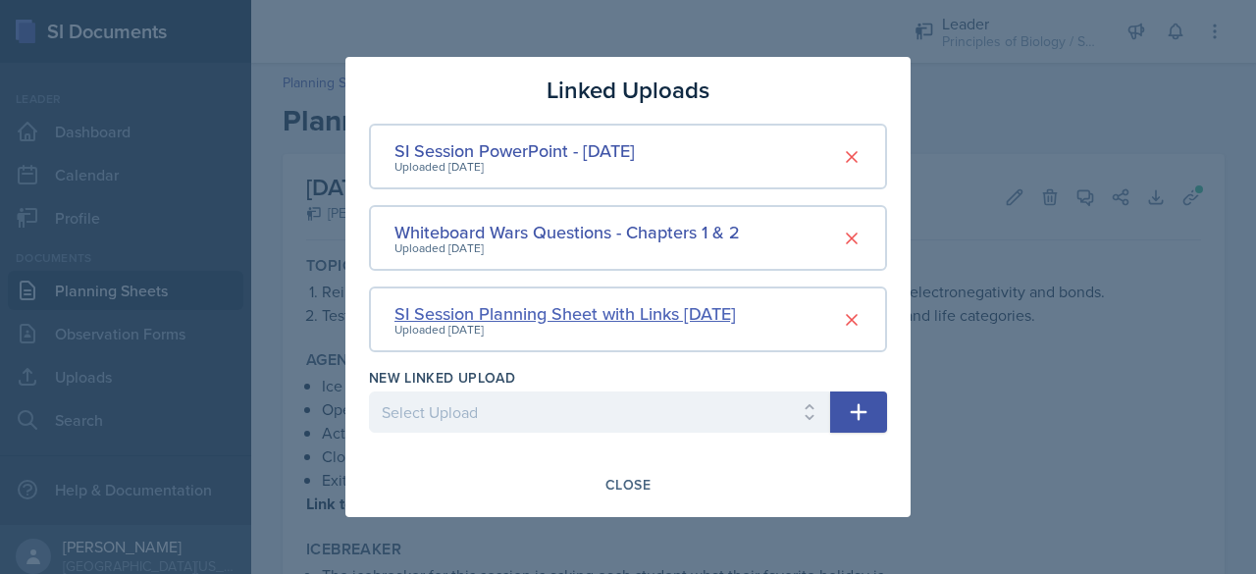
click at [648, 312] on div "SI Session Planning Sheet with Links [DATE]" at bounding box center [564, 313] width 341 height 26
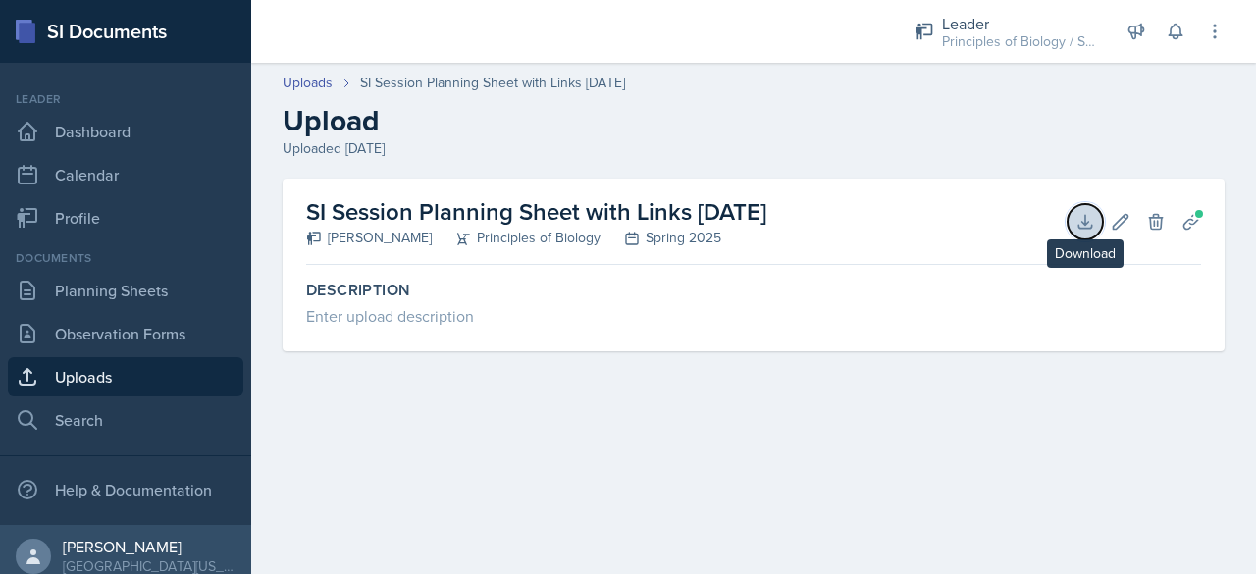
click at [1091, 219] on icon at bounding box center [1085, 222] width 20 height 20
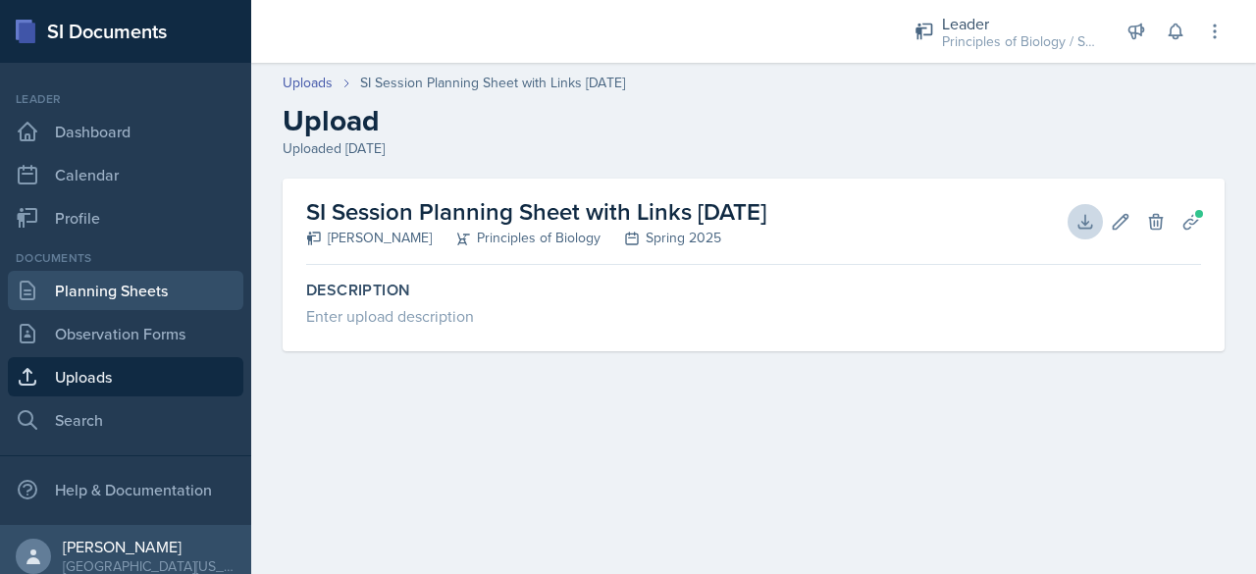
click at [116, 294] on link "Planning Sheets" at bounding box center [125, 290] width 235 height 39
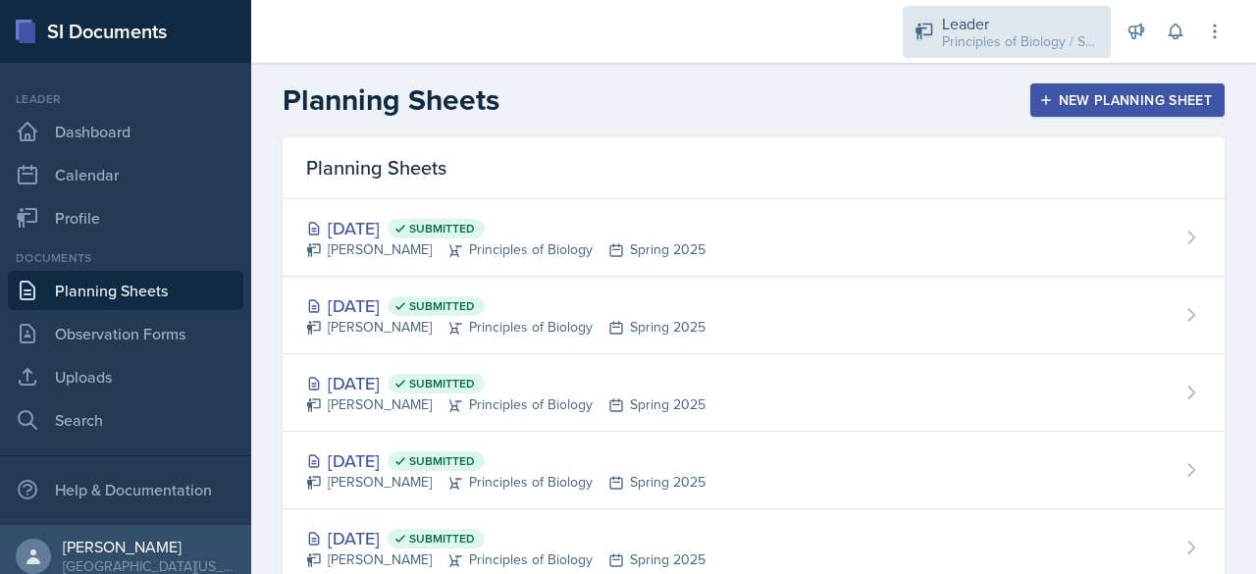
click at [914, 44] on div "Leader Principles of Biology / Spring 2025" at bounding box center [1007, 32] width 208 height 52
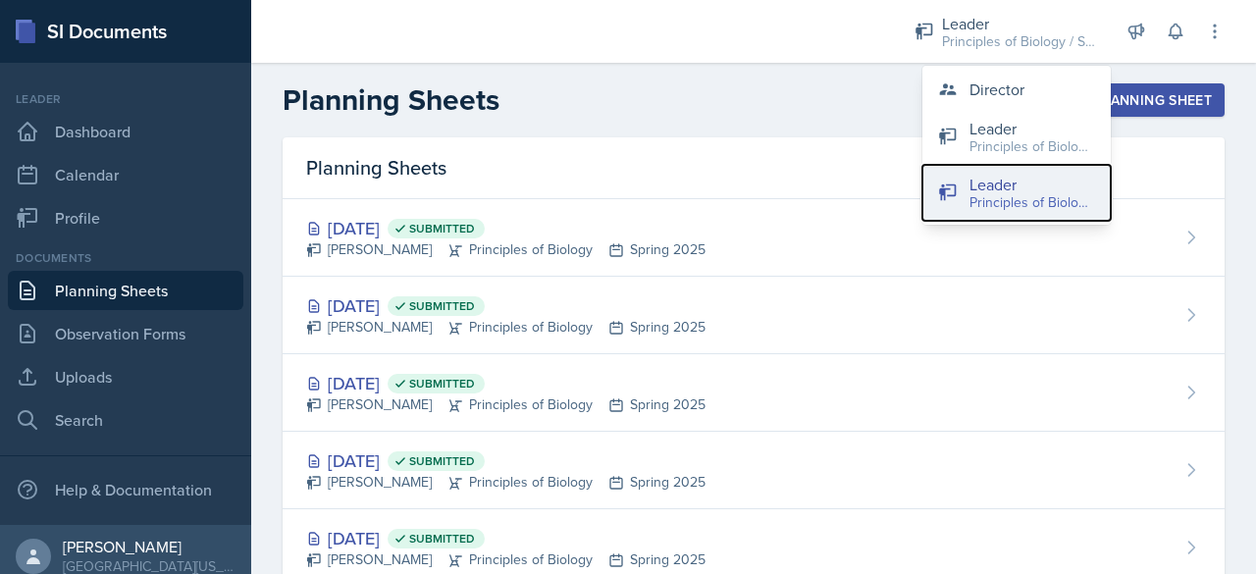
click at [989, 194] on div "Principles of Biology / Spring 2025" at bounding box center [1032, 202] width 126 height 21
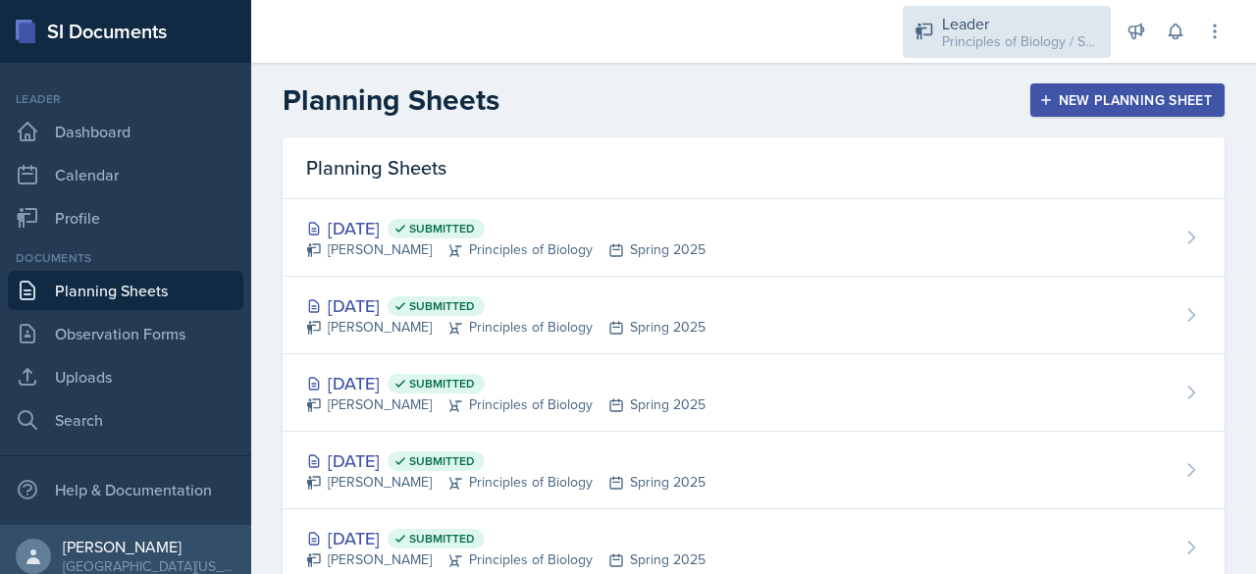
click at [1040, 21] on div "Leader" at bounding box center [1020, 24] width 157 height 24
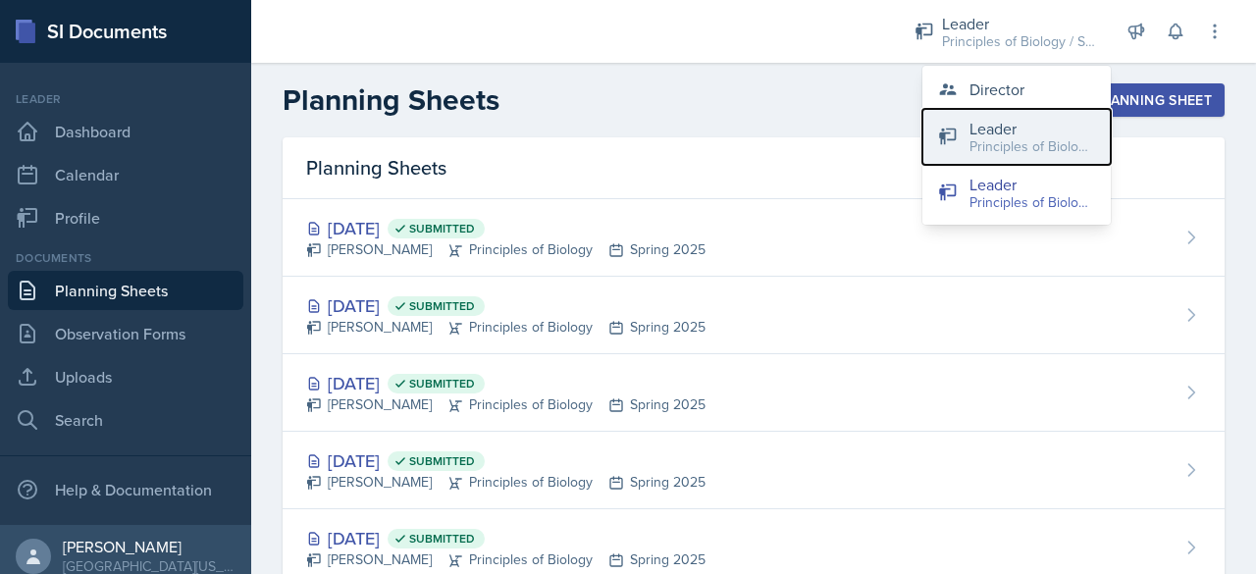
click at [994, 161] on button "Leader Principles of Biology / Fall 2025" at bounding box center [1016, 137] width 188 height 56
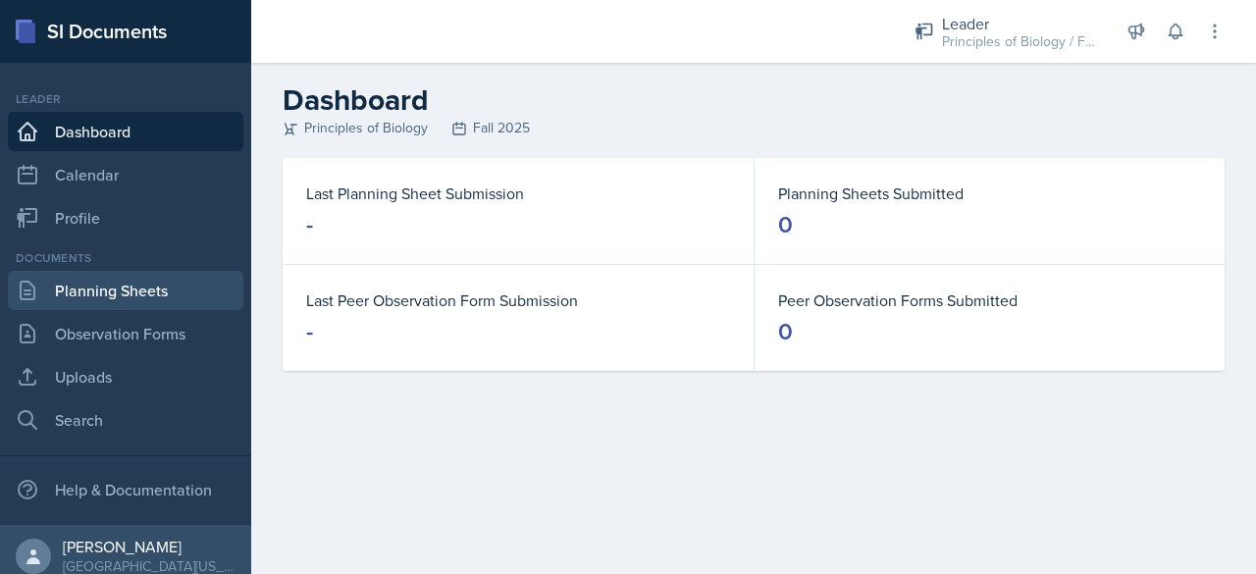
click at [131, 290] on link "Planning Sheets" at bounding box center [125, 290] width 235 height 39
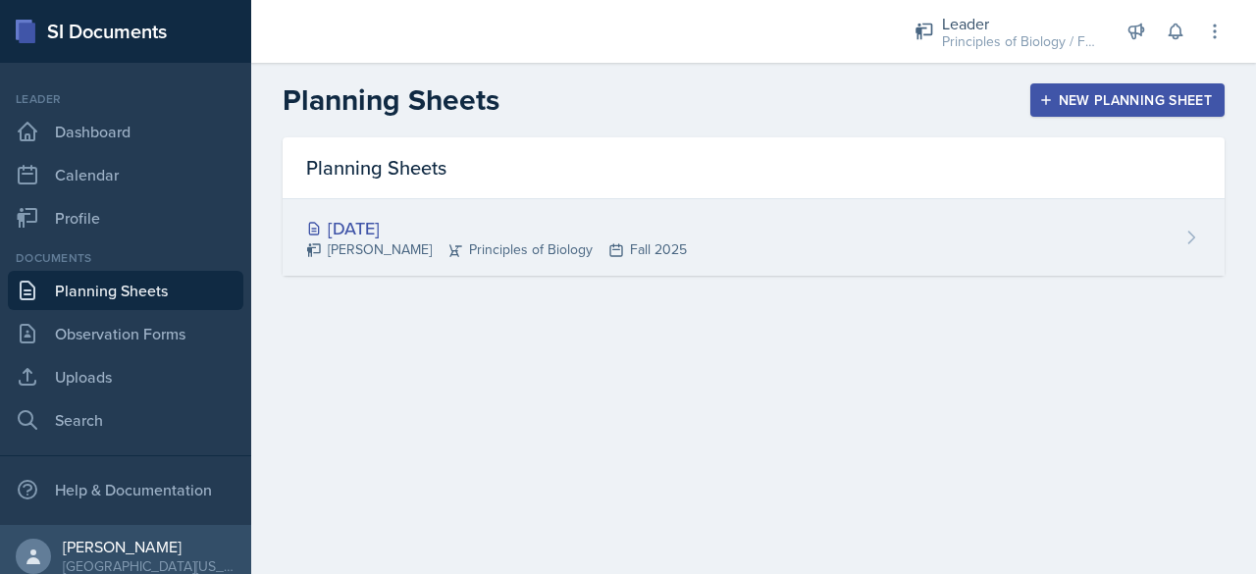
click at [408, 221] on div "[DATE]" at bounding box center [496, 228] width 381 height 26
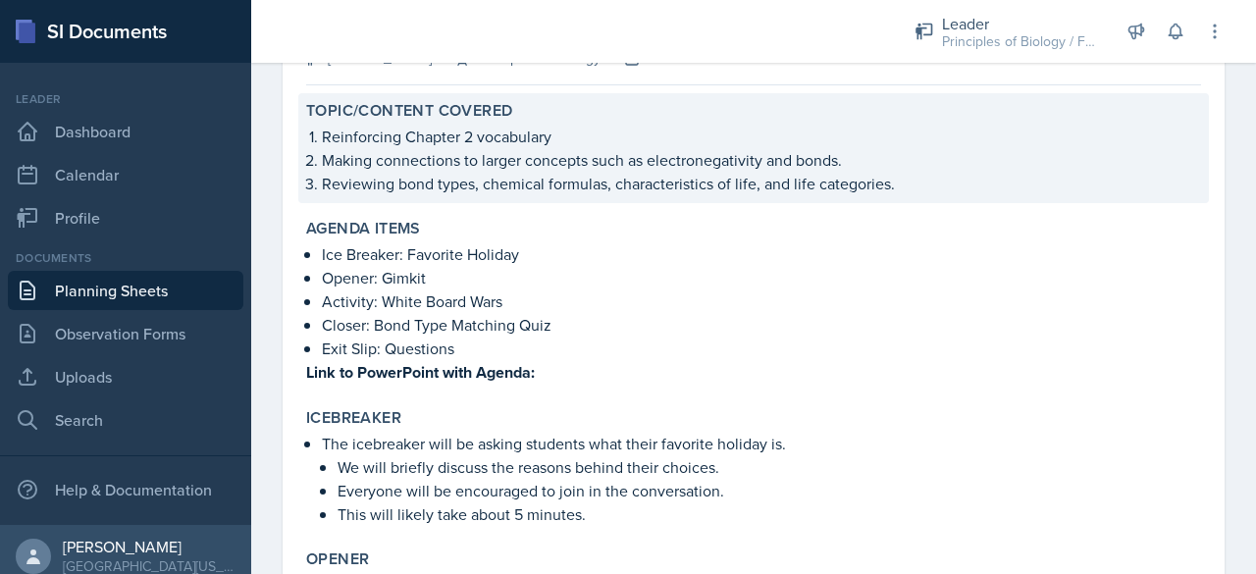
scroll to position [138, 0]
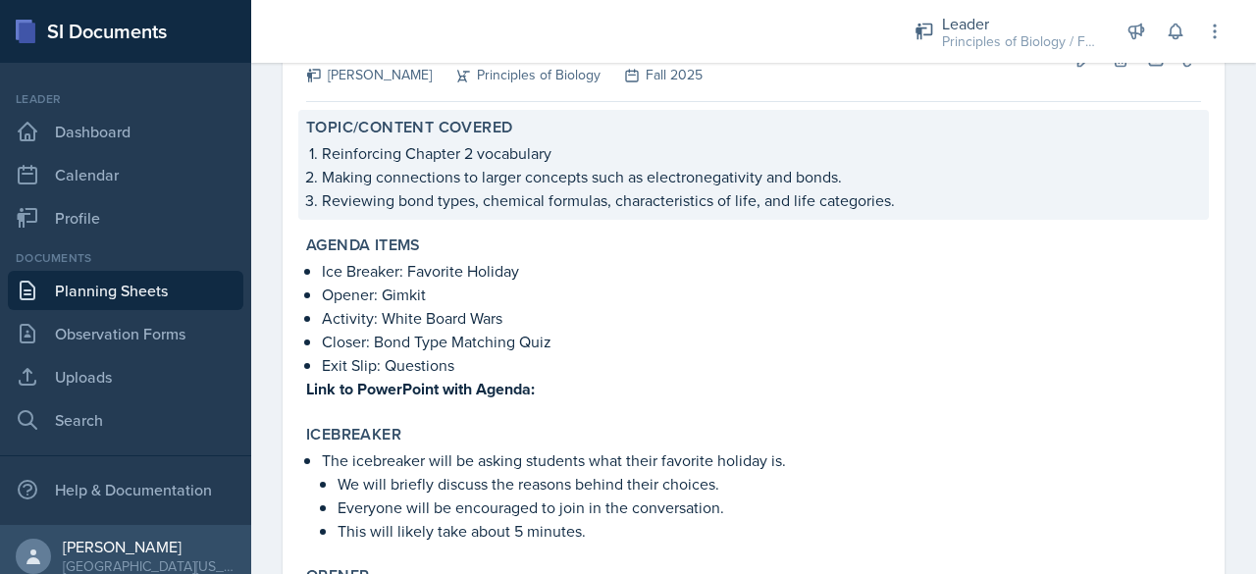
drag, startPoint x: 324, startPoint y: 154, endPoint x: 975, endPoint y: 217, distance: 654.5
click at [975, 217] on div "Topic/Content Covered Reinforcing Chapter 2 vocabulary Making connections to la…" at bounding box center [753, 165] width 911 height 110
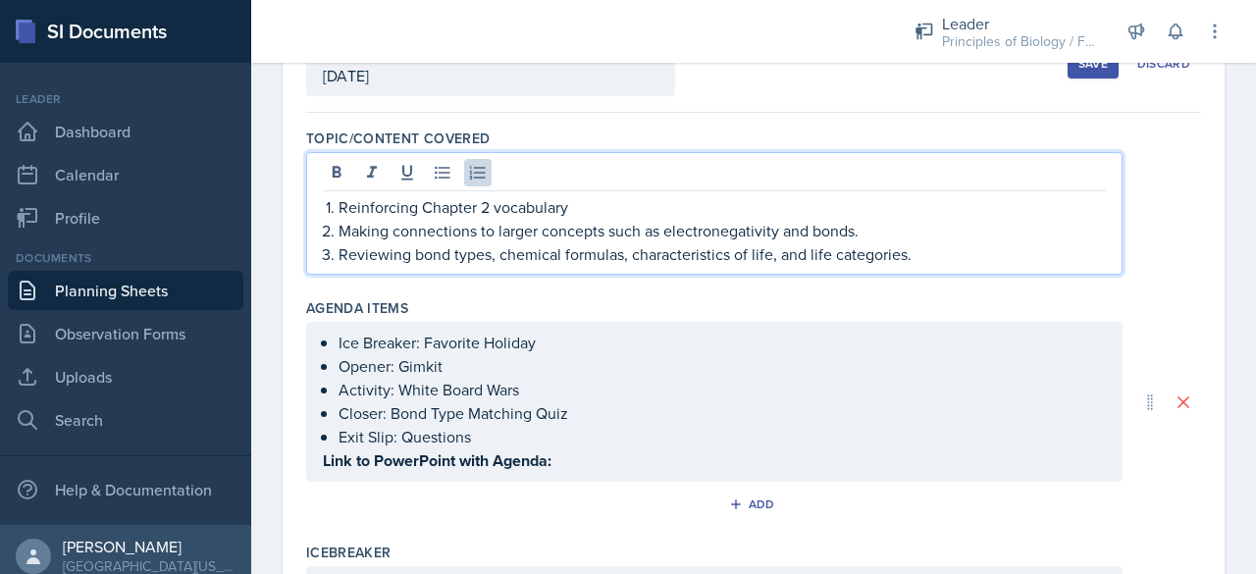
drag, startPoint x: 339, startPoint y: 172, endPoint x: 916, endPoint y: 244, distance: 582.5
click at [916, 244] on ol "Reinforcing Chapter 2 vocabulary Making connections to larger concepts such as …" at bounding box center [722, 230] width 767 height 71
copy ol "Reinforcing Chapter 2 vocabulary Making connections to larger concepts such as …"
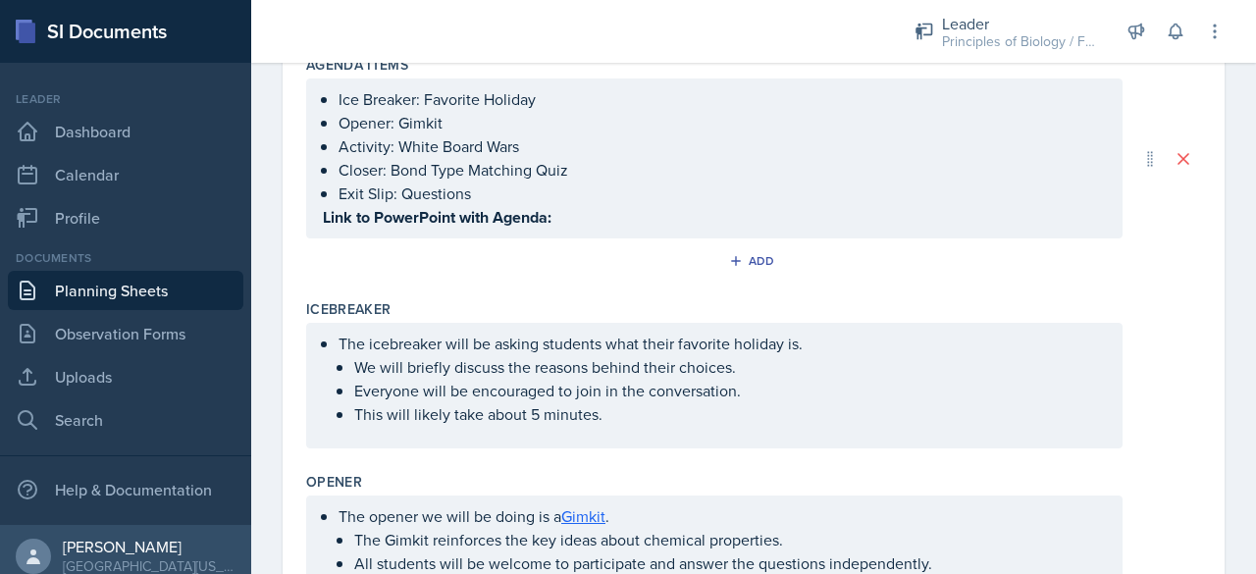
scroll to position [488, 0]
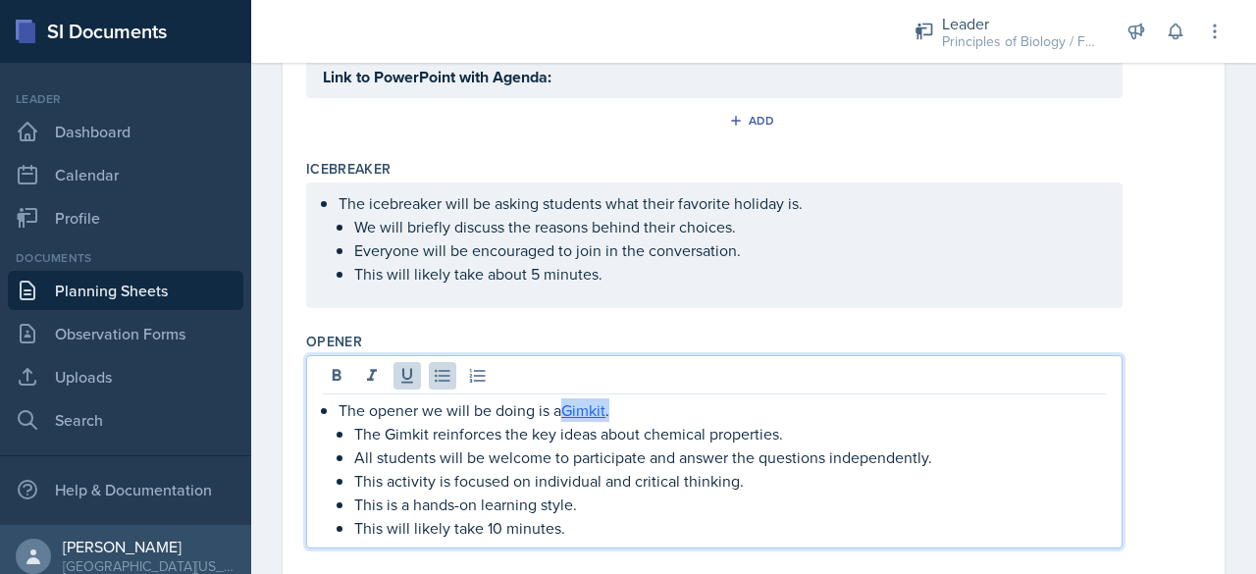
drag, startPoint x: 564, startPoint y: 412, endPoint x: 614, endPoint y: 401, distance: 51.2
click at [614, 401] on p "The opener we will be doing is a Gimkit ." at bounding box center [722, 410] width 767 height 24
copy p "Gimkit ."
click at [462, 499] on p "This is a hands-on learning style." at bounding box center [730, 505] width 752 height 24
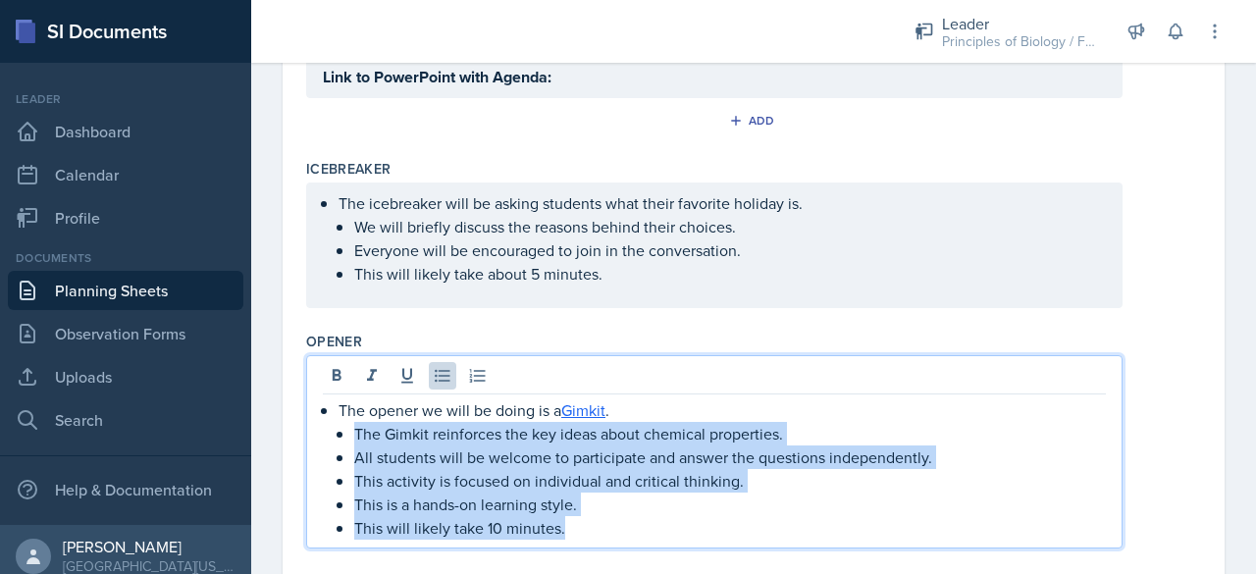
drag, startPoint x: 355, startPoint y: 429, endPoint x: 561, endPoint y: 523, distance: 226.6
click at [561, 523] on ul "The Gimkit reinforces the key ideas about chemical properties. All students wil…" at bounding box center [730, 481] width 752 height 118
copy ul "The Gimkit reinforces the key ideas about chemical properties. All students wil…"
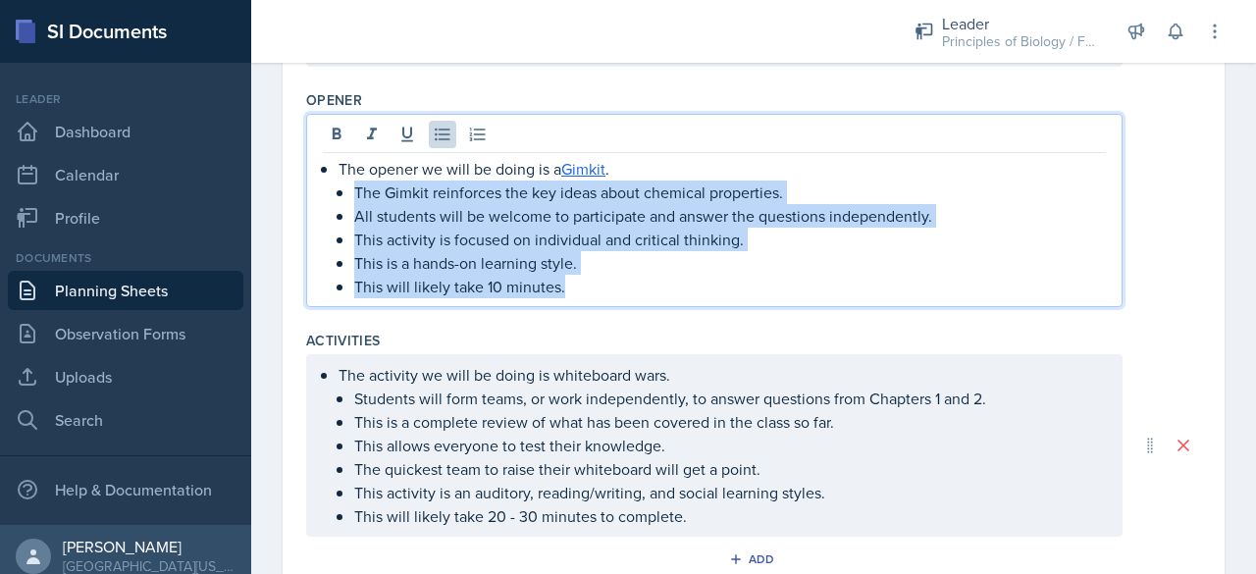
scroll to position [888, 0]
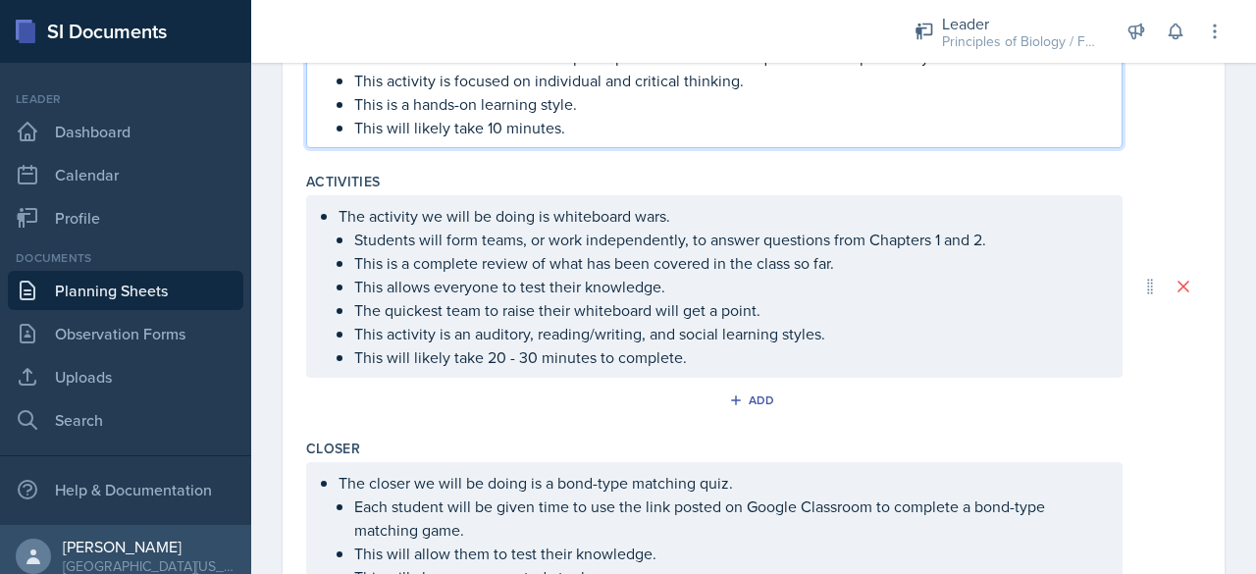
click at [412, 251] on p "This is a complete review of what has been covered in the class so far." at bounding box center [730, 263] width 752 height 24
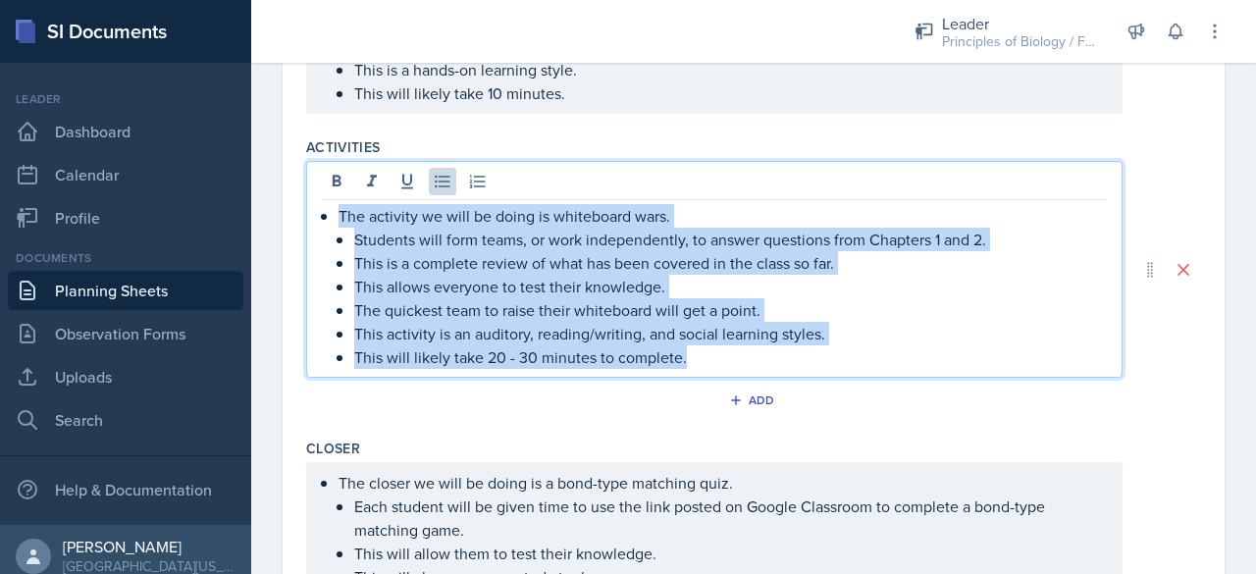
drag, startPoint x: 337, startPoint y: 209, endPoint x: 722, endPoint y: 368, distance: 417.1
click at [722, 368] on div "The activity we will be doing is whiteboard wars. Students will form teams, or …" at bounding box center [714, 269] width 816 height 217
copy li "The activity we will be doing is whiteboard wars. Students will form teams, or …"
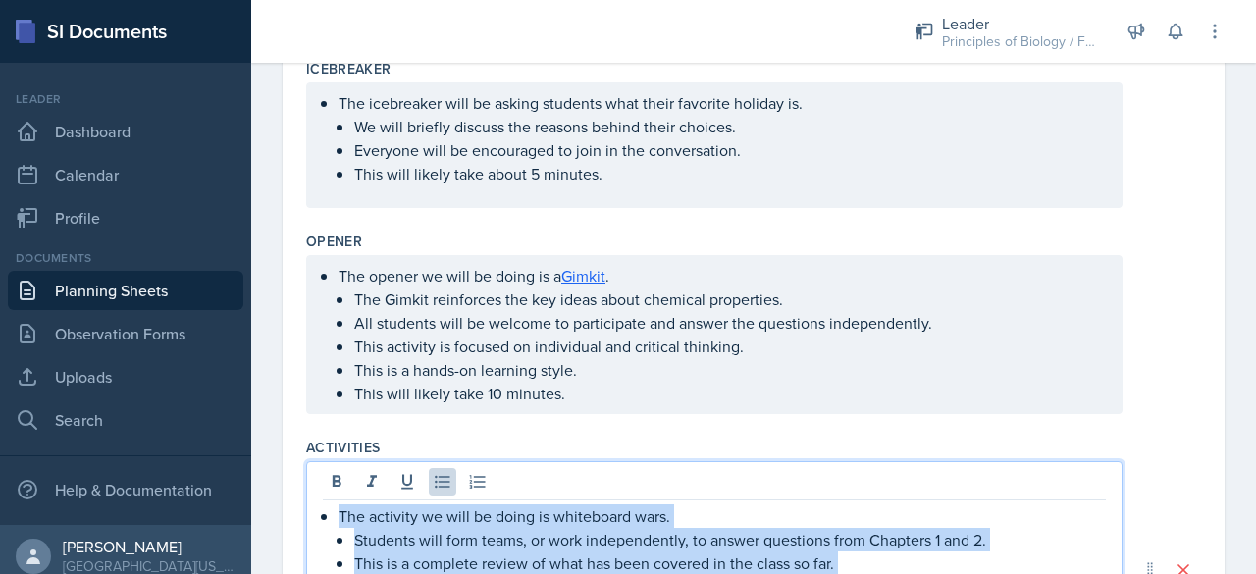
scroll to position [587, 0]
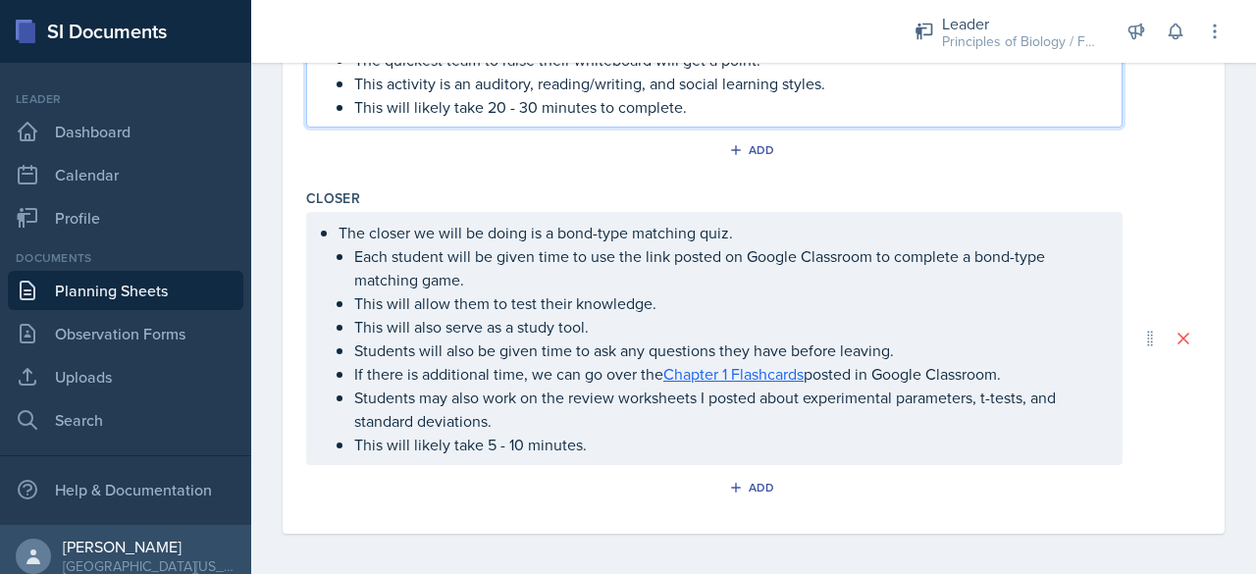
click at [365, 229] on p "The closer we will be doing is a bond-type matching quiz." at bounding box center [722, 233] width 767 height 24
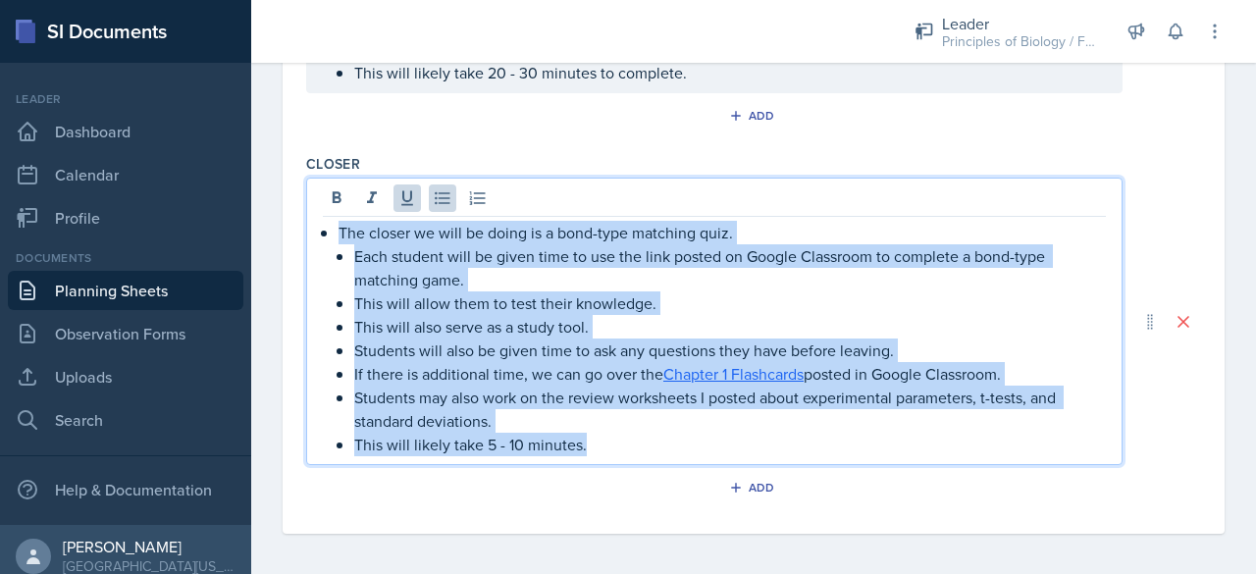
drag, startPoint x: 336, startPoint y: 231, endPoint x: 622, endPoint y: 470, distance: 373.4
click at [622, 470] on div "Closer The closer we will be doing is a bond-type matching quiz. Each student w…" at bounding box center [753, 332] width 895 height 372
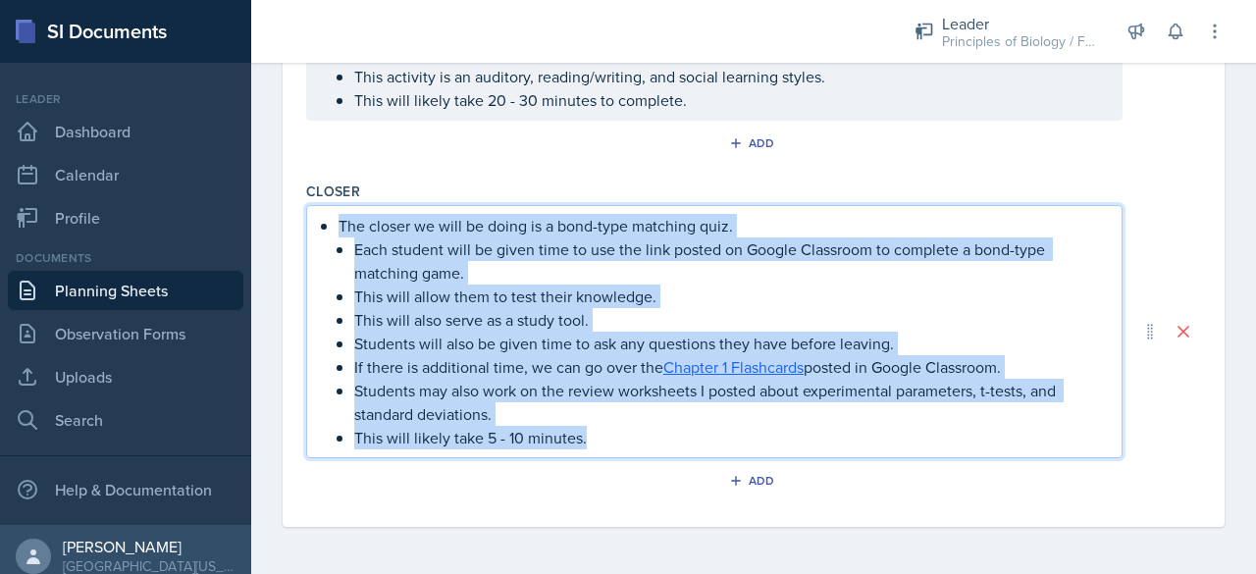
scroll to position [1104, 0]
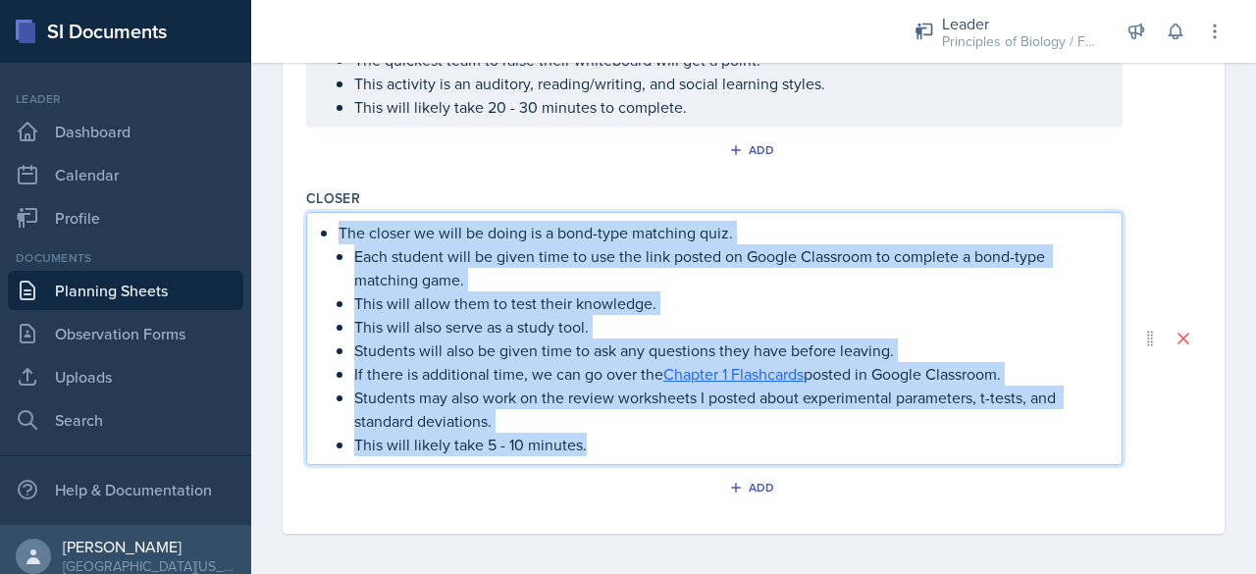
click at [542, 331] on p "This will also serve as a study tool." at bounding box center [730, 327] width 752 height 24
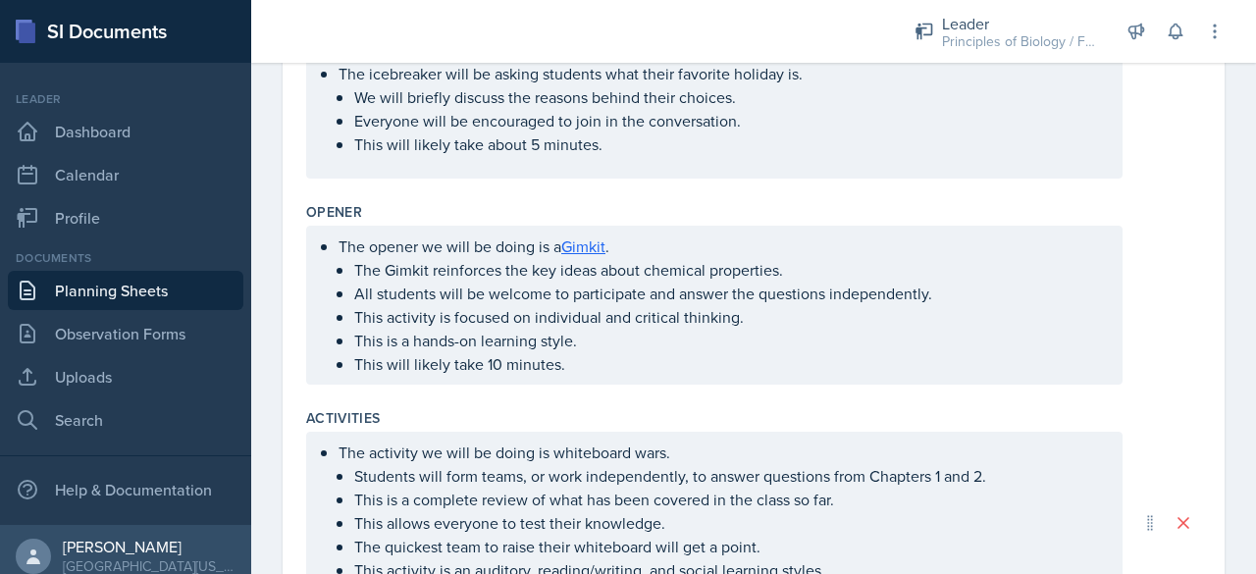
scroll to position [614, 0]
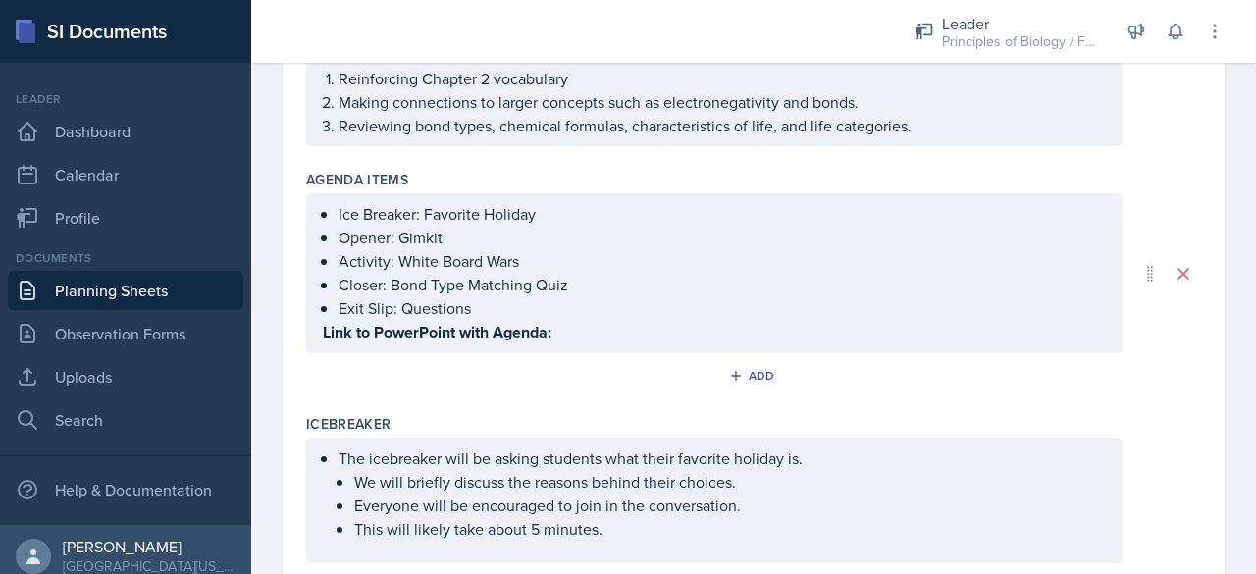
click at [565, 332] on p "Link to PowerPoint with Agenda:" at bounding box center [714, 332] width 783 height 25
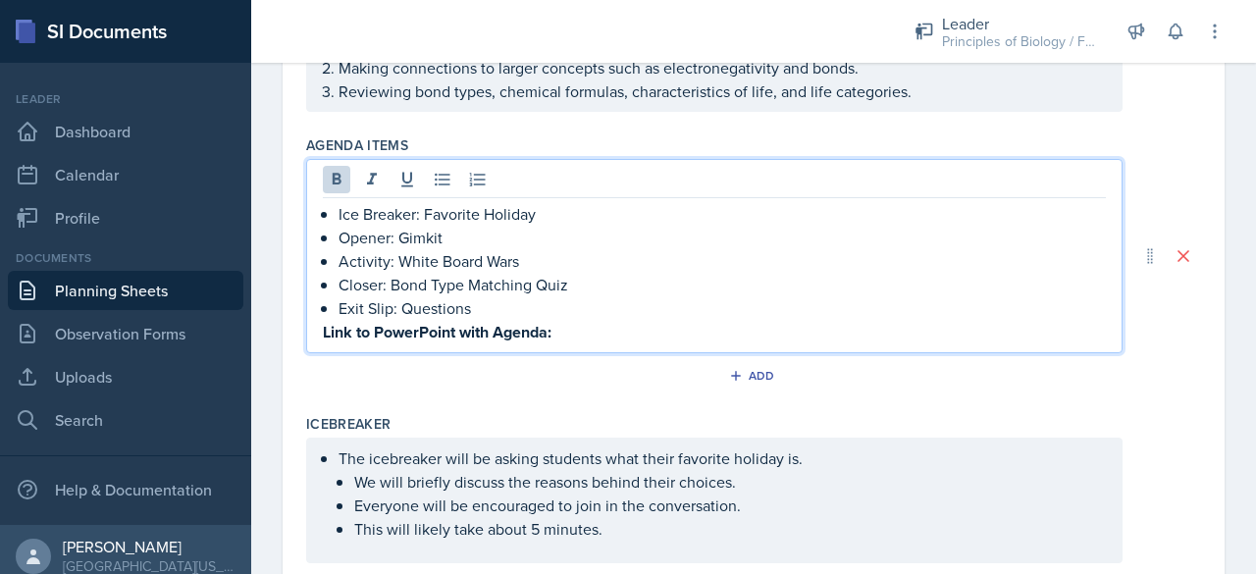
paste div
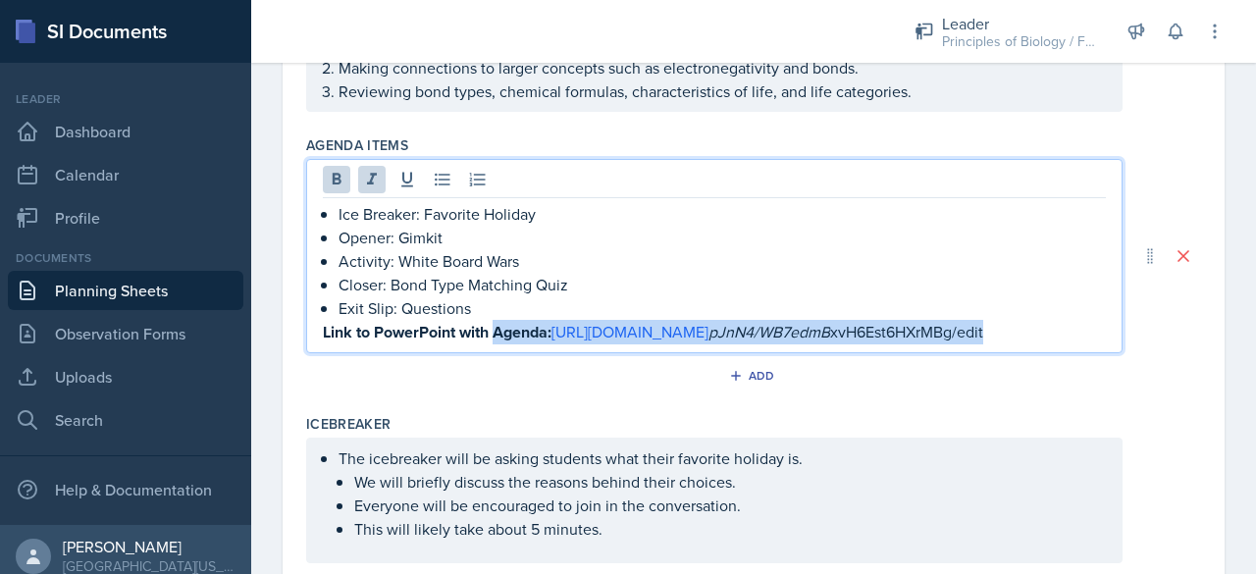
drag, startPoint x: 924, startPoint y: 358, endPoint x: 294, endPoint y: 370, distance: 630.0
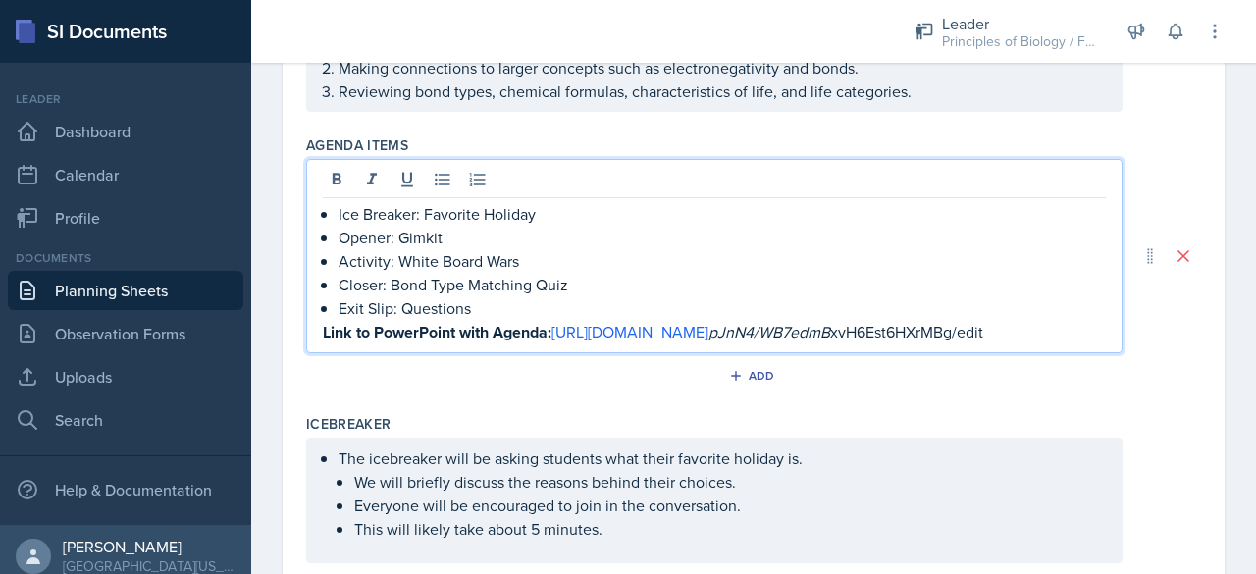
scroll to position [0, 0]
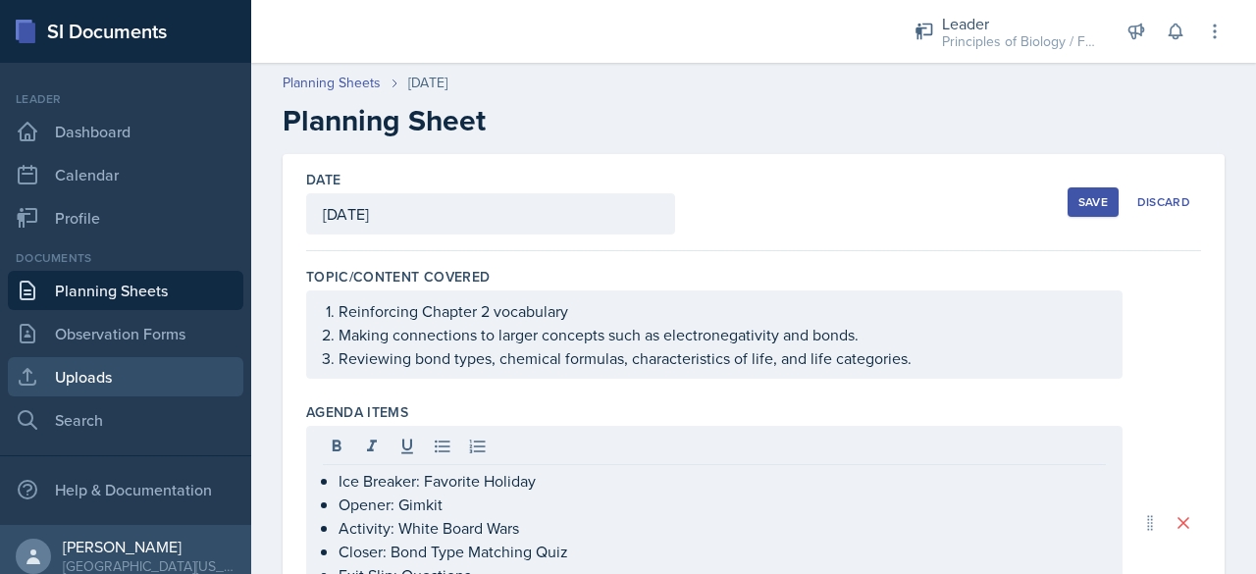
click at [117, 378] on link "Uploads" at bounding box center [125, 376] width 235 height 39
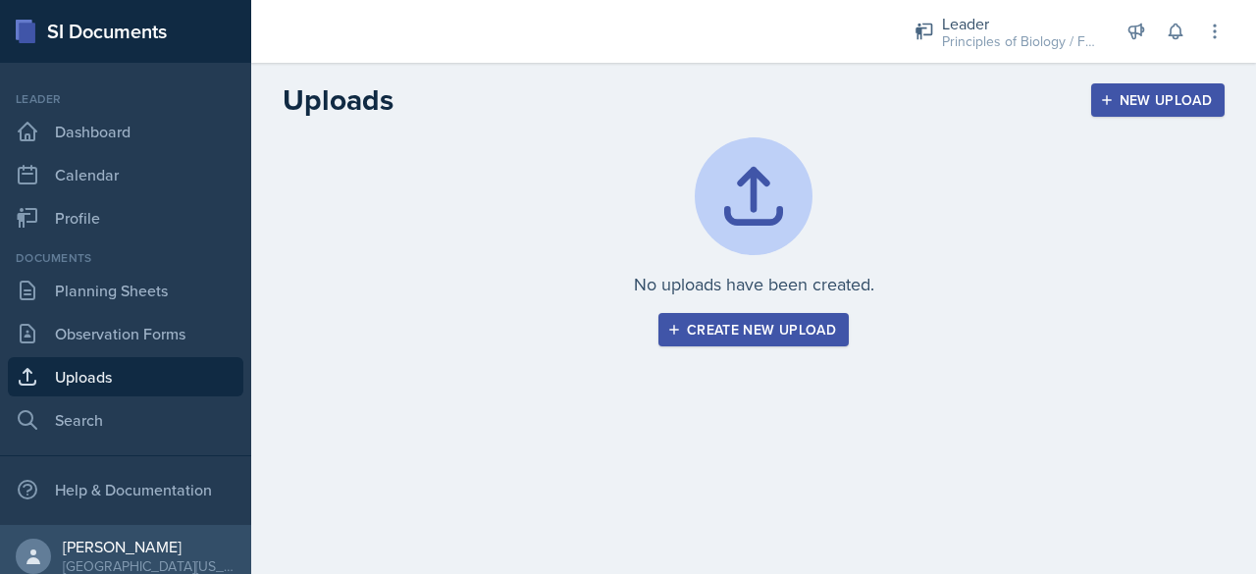
click at [1111, 106] on icon "button" at bounding box center [1107, 100] width 14 height 14
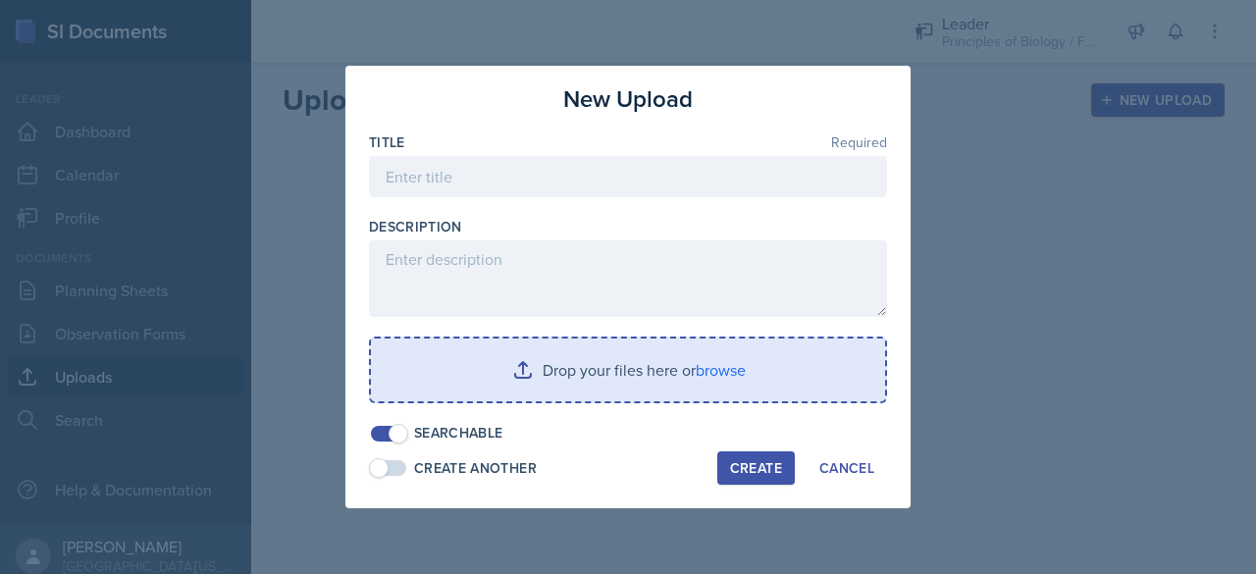
click at [623, 364] on input "file" at bounding box center [628, 370] width 514 height 63
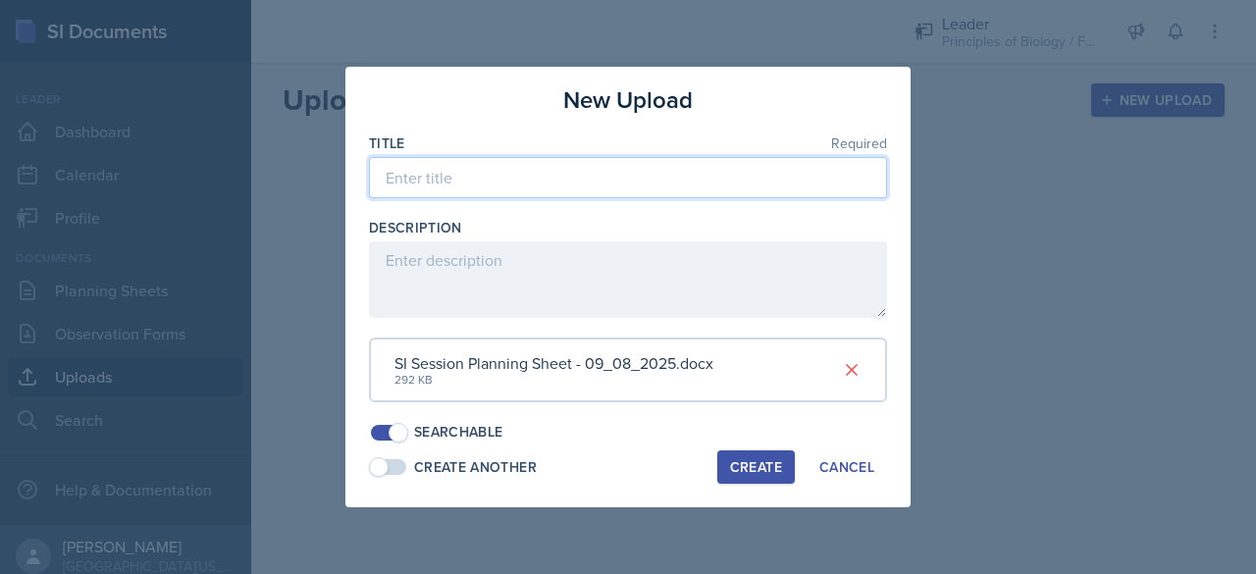
click at [516, 177] on input at bounding box center [628, 177] width 518 height 41
type input "SI Planning Sheet with Links - [DATE]"
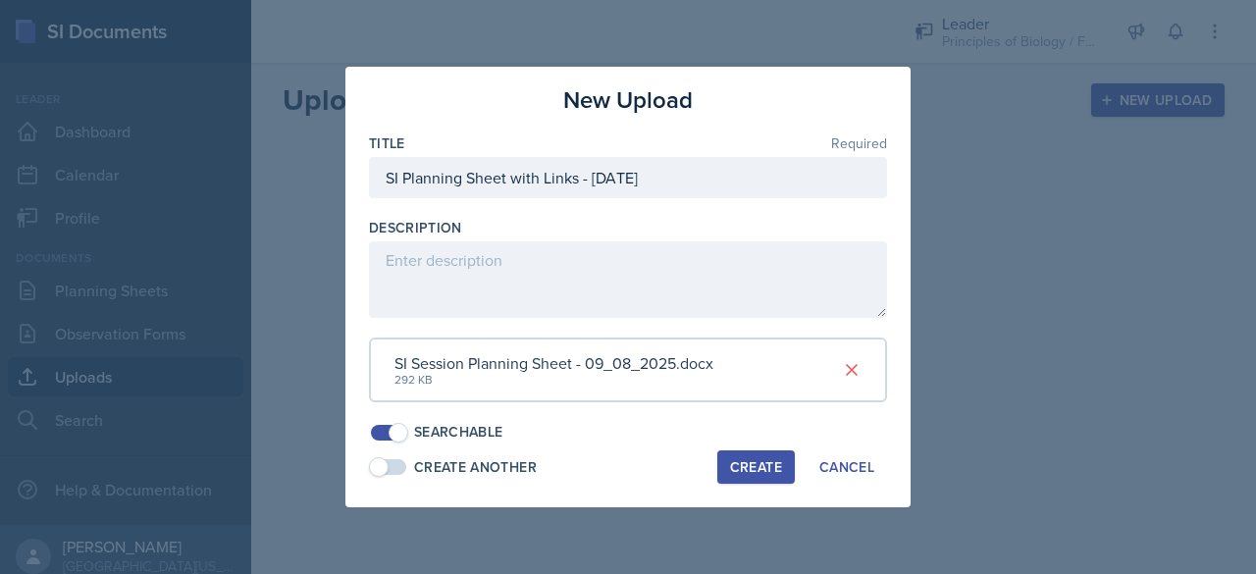
click at [764, 460] on div "Create" at bounding box center [756, 467] width 52 height 16
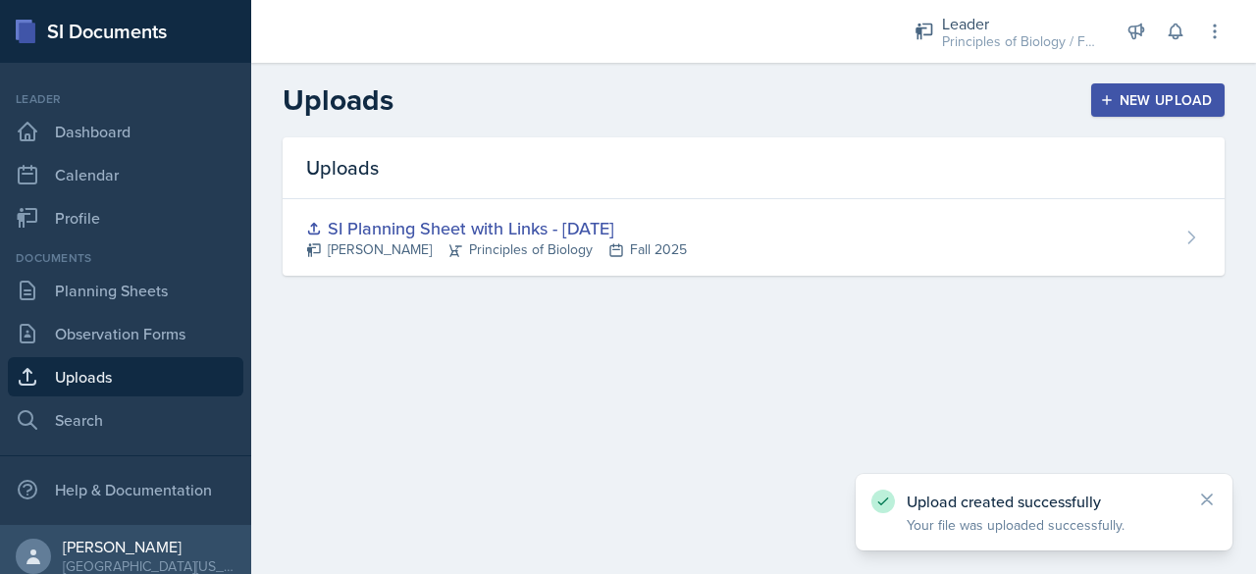
click at [1122, 94] on div "New Upload" at bounding box center [1158, 100] width 109 height 16
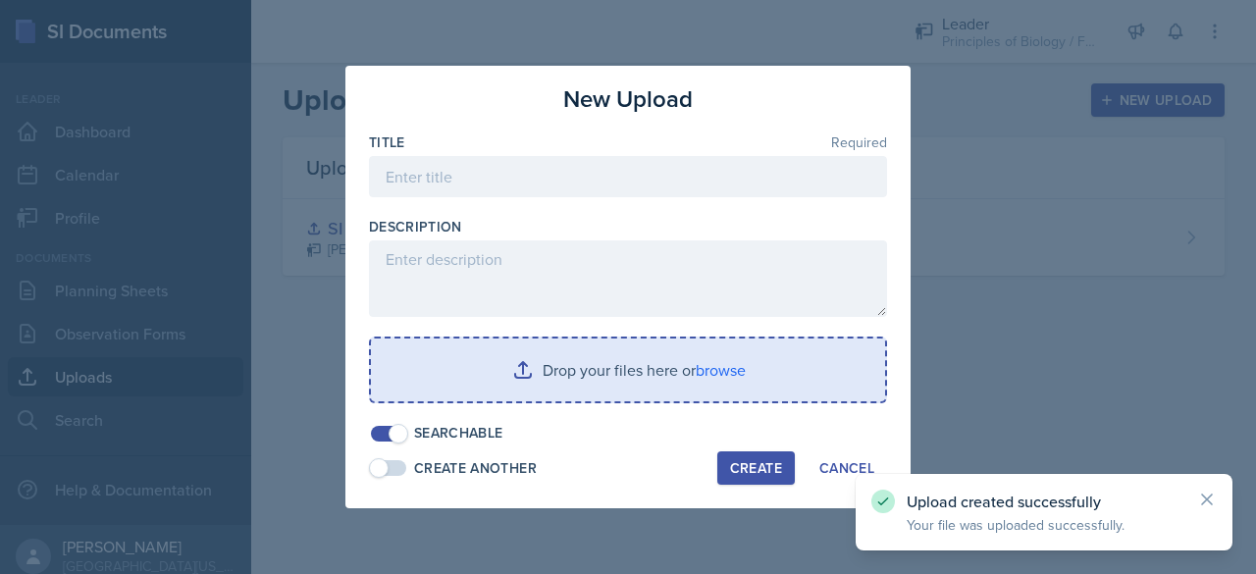
click at [718, 368] on input "file" at bounding box center [628, 370] width 514 height 63
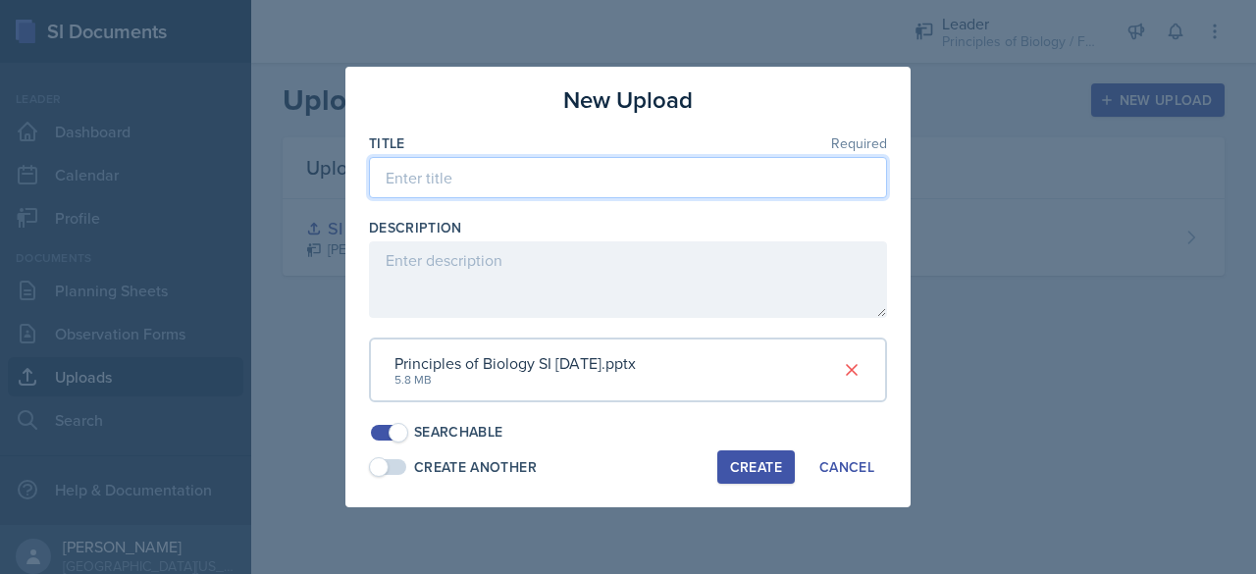
click at [518, 185] on input at bounding box center [628, 177] width 518 height 41
type input "PowerPoint for SI Session - [DATE]"
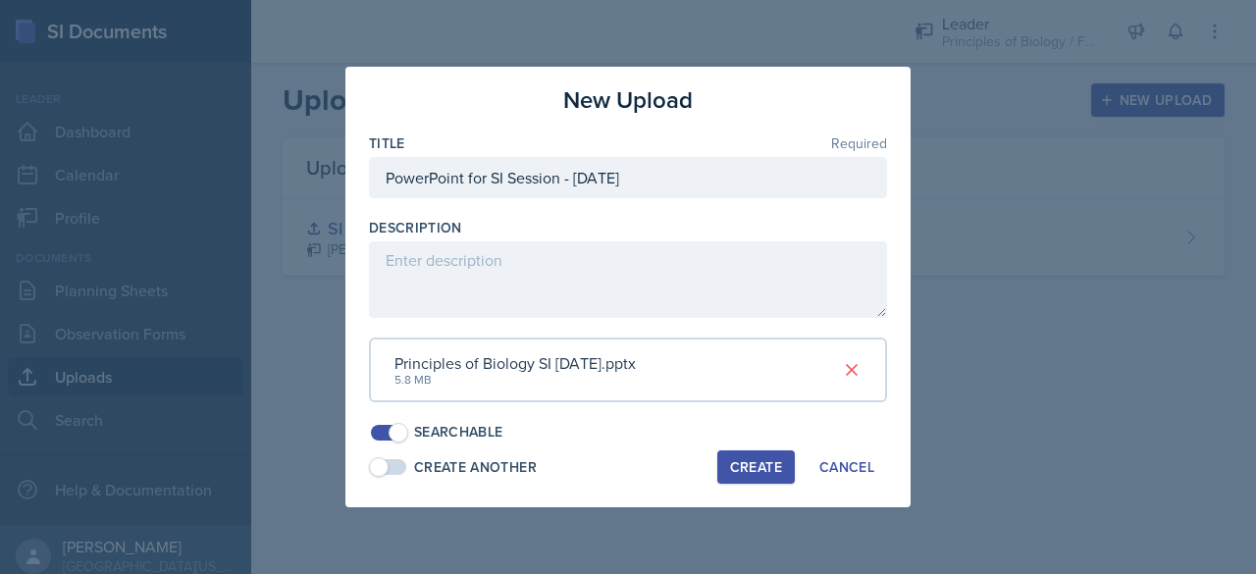
click at [754, 464] on div "Create" at bounding box center [756, 467] width 52 height 16
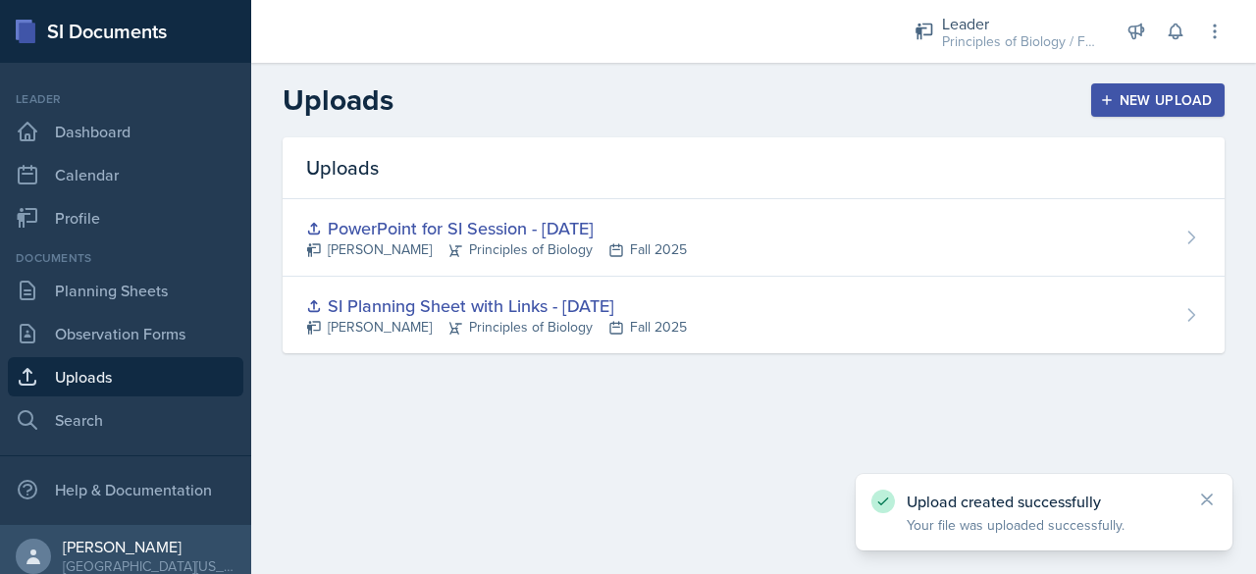
click at [1174, 95] on div "New Upload" at bounding box center [1158, 100] width 109 height 16
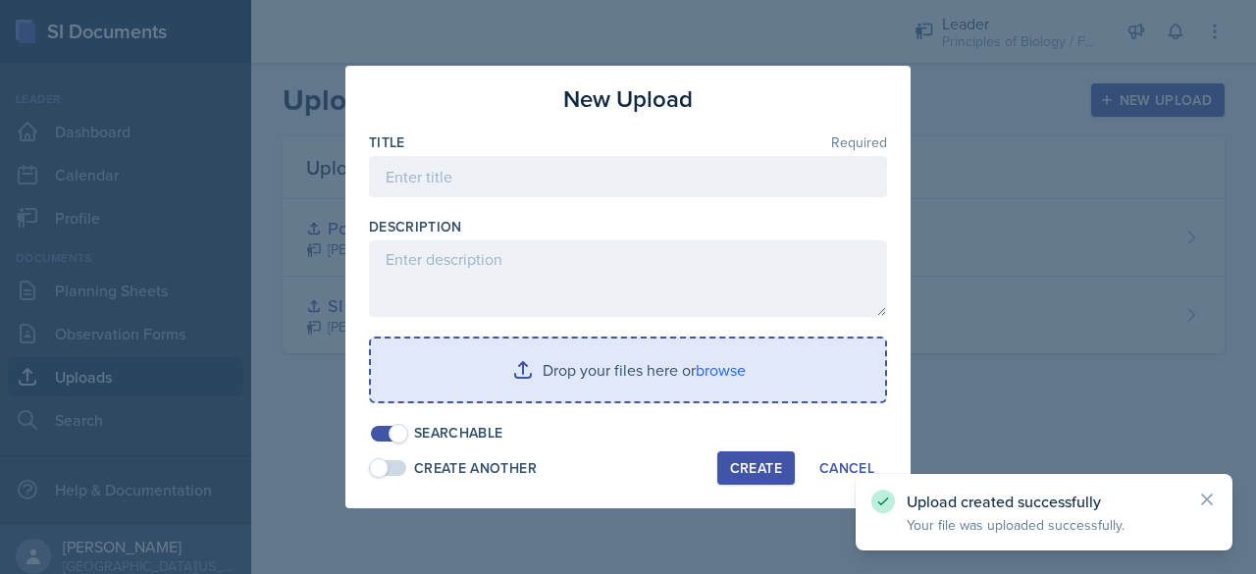
click at [599, 371] on input "file" at bounding box center [628, 370] width 514 height 63
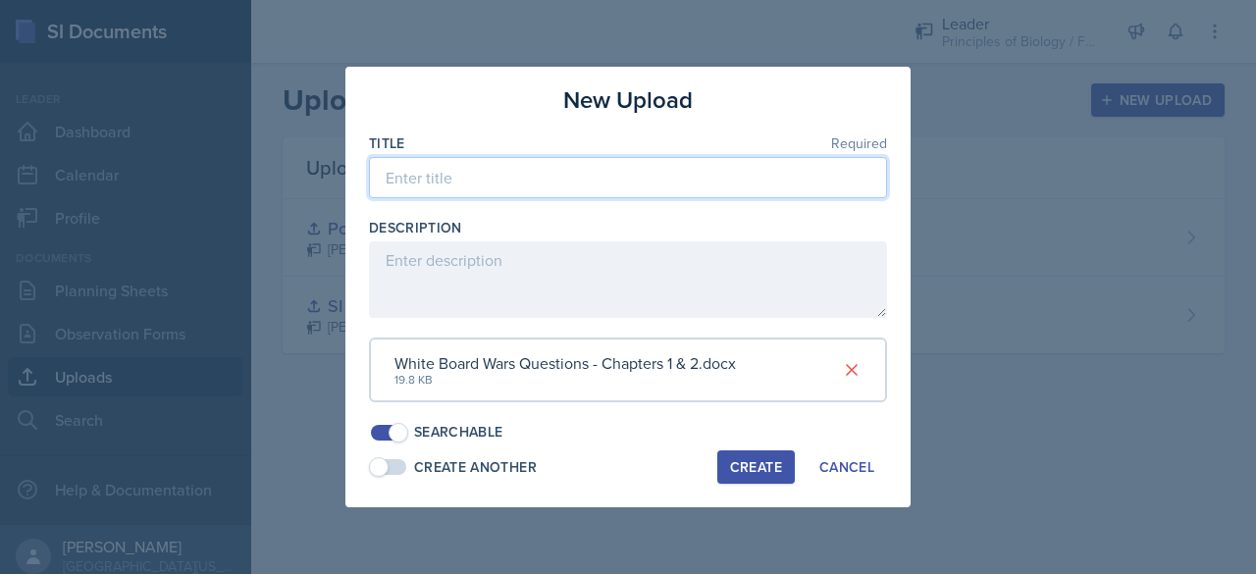
click at [522, 175] on input at bounding box center [628, 177] width 518 height 41
type input "Whiteboard Wars Questions - Chapters 1 & 2"
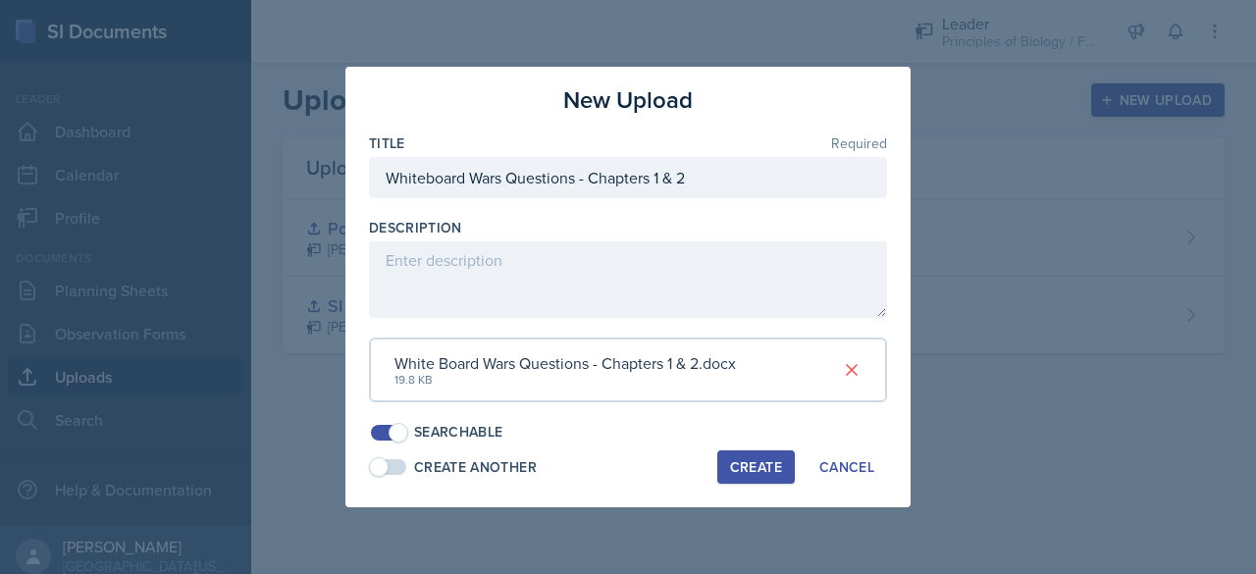
click at [761, 460] on div "Create" at bounding box center [756, 467] width 52 height 16
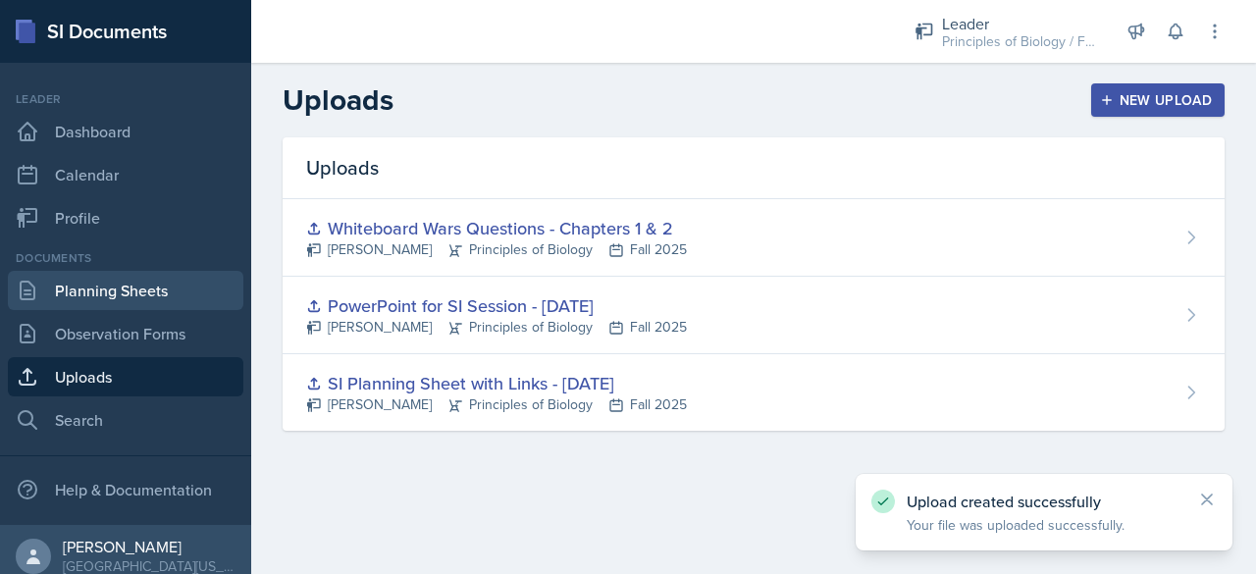
click at [139, 306] on link "Planning Sheets" at bounding box center [125, 290] width 235 height 39
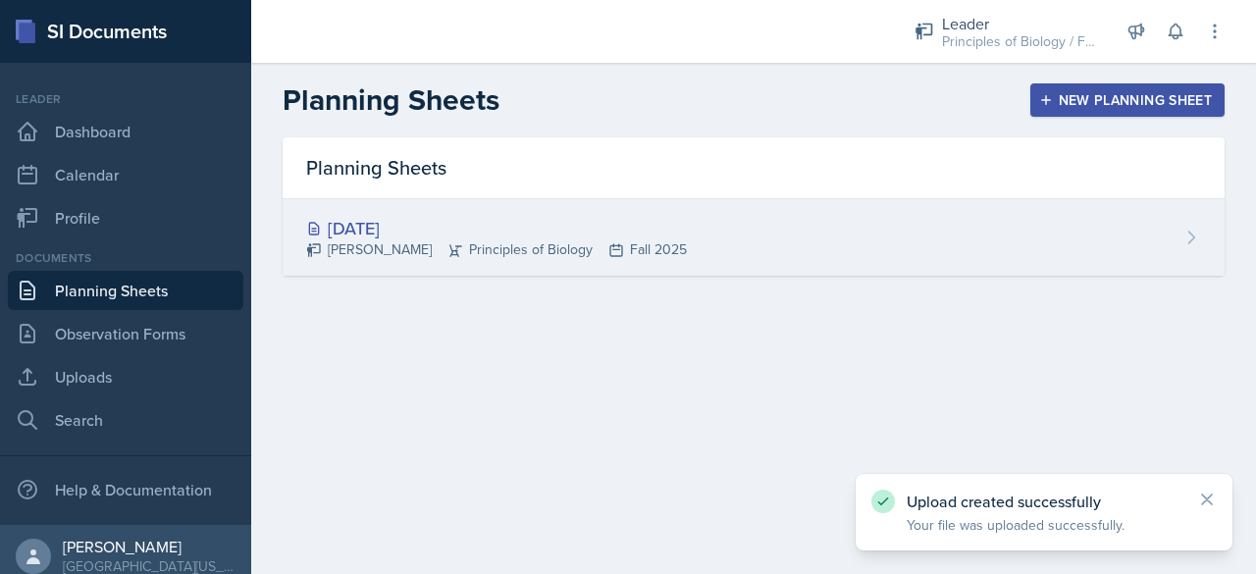
click at [386, 239] on div "[PERSON_NAME] Principles of Biology Fall 2025" at bounding box center [496, 249] width 381 height 21
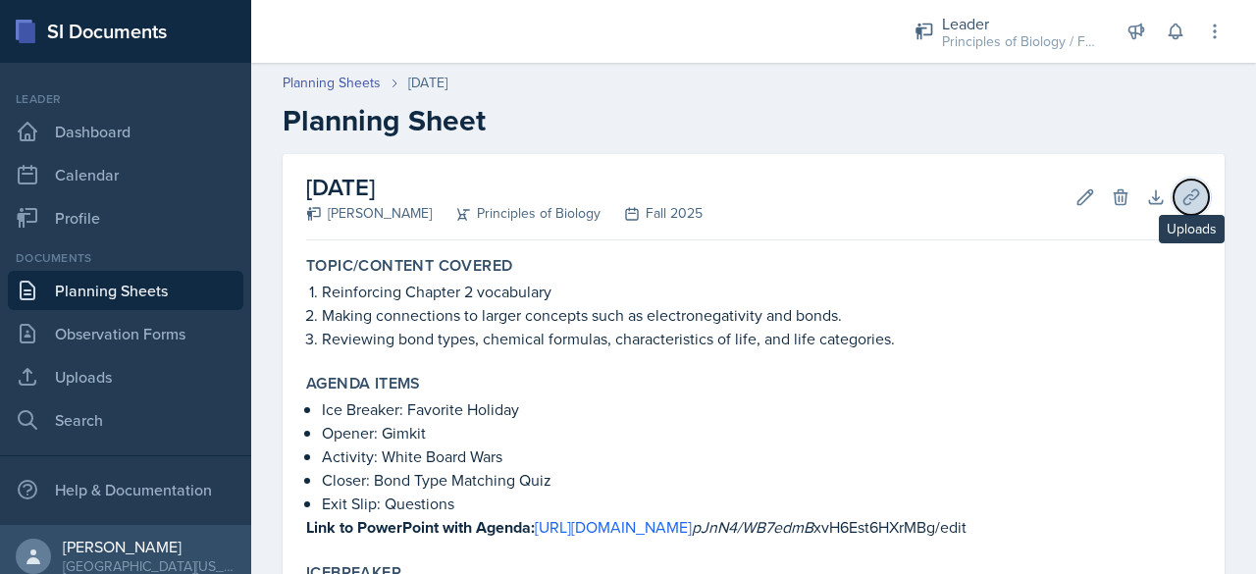
click at [1183, 201] on icon at bounding box center [1190, 196] width 15 height 15
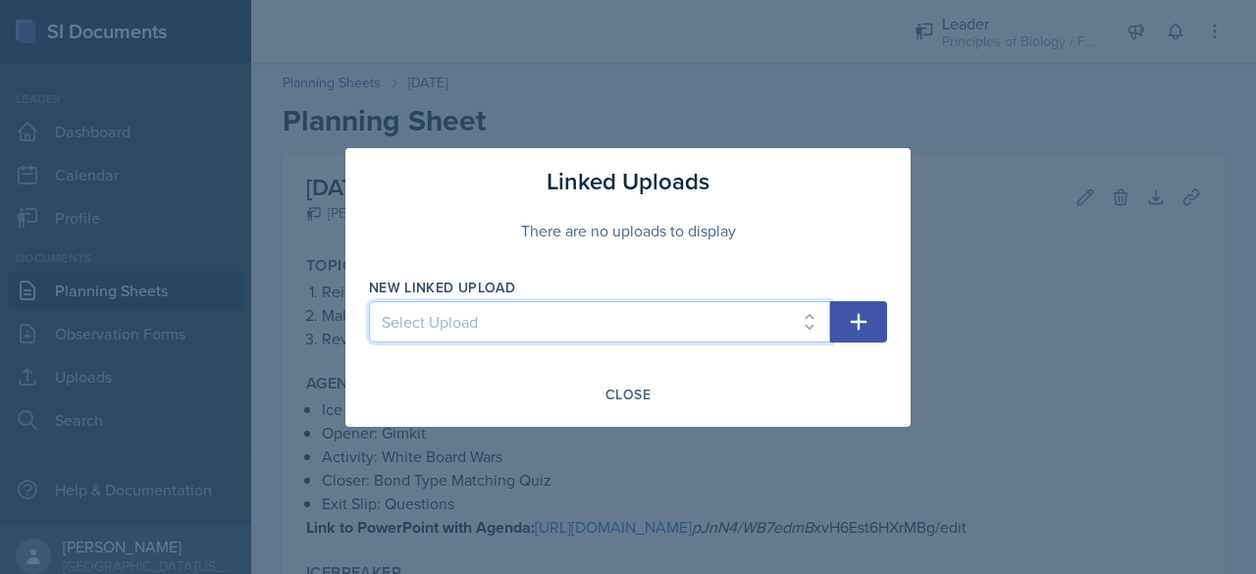
click at [720, 335] on select "Select Upload SI Planning Sheet with Links - [DATE] PowerPoint for SI Session -…" at bounding box center [599, 321] width 461 height 41
select select "c82ffe97-0235-4203-bc26-ad5ab98fc6d1"
click at [369, 301] on select "Select Upload SI Planning Sheet with Links - [DATE] PowerPoint for SI Session -…" at bounding box center [599, 321] width 461 height 41
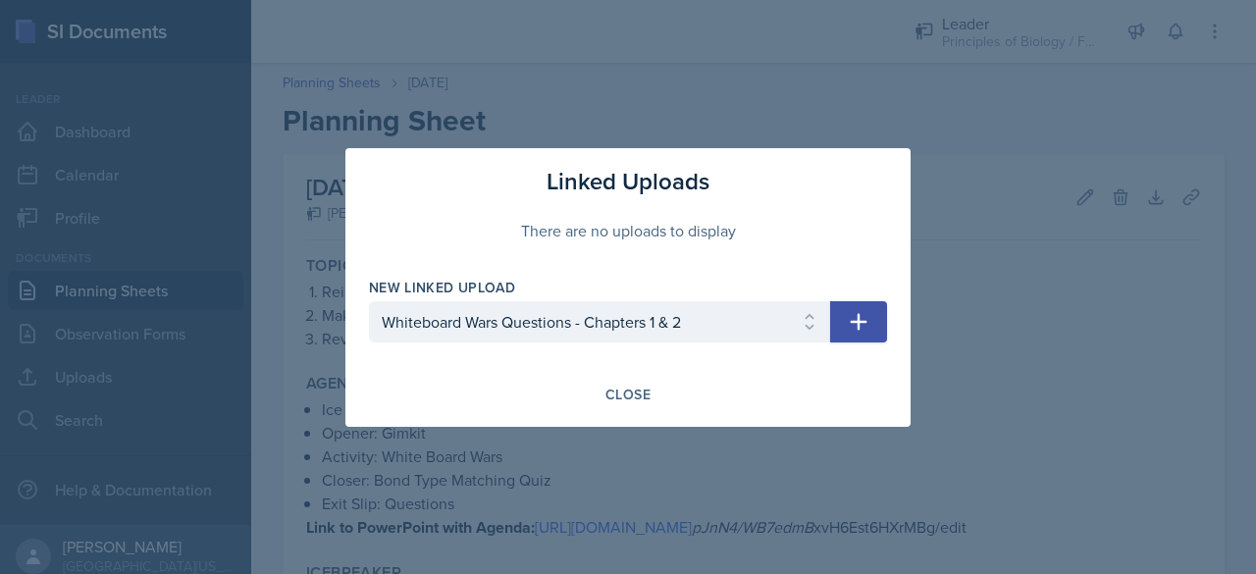
click at [853, 320] on icon "button" at bounding box center [859, 322] width 24 height 24
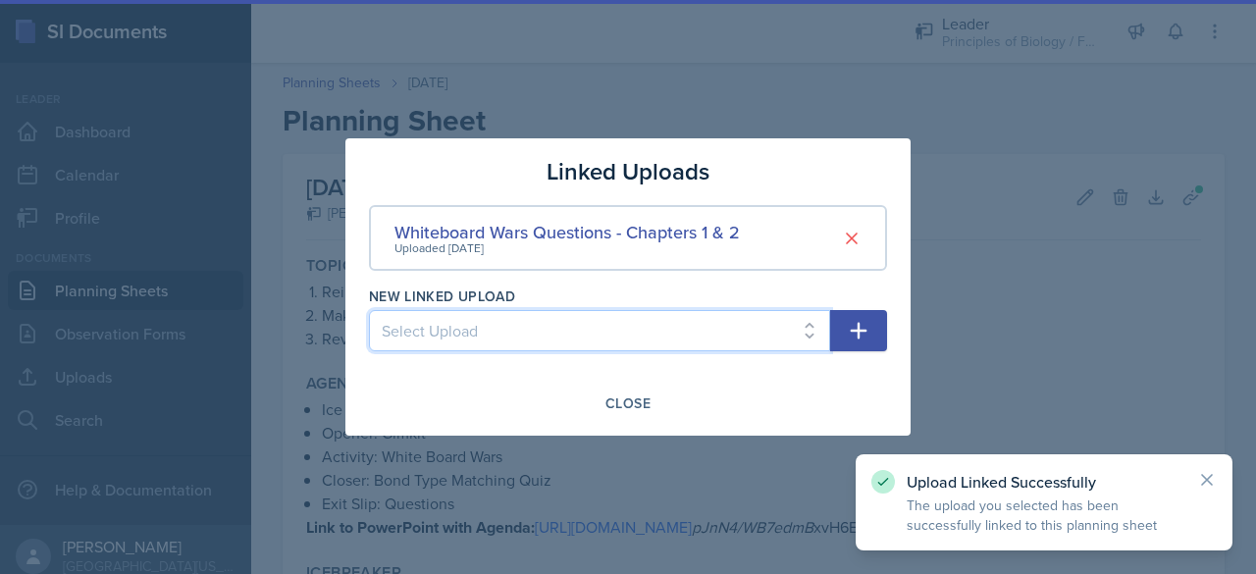
click at [642, 331] on select "Select Upload SI Planning Sheet with Links - [DATE] PowerPoint for SI Session -…" at bounding box center [599, 330] width 461 height 41
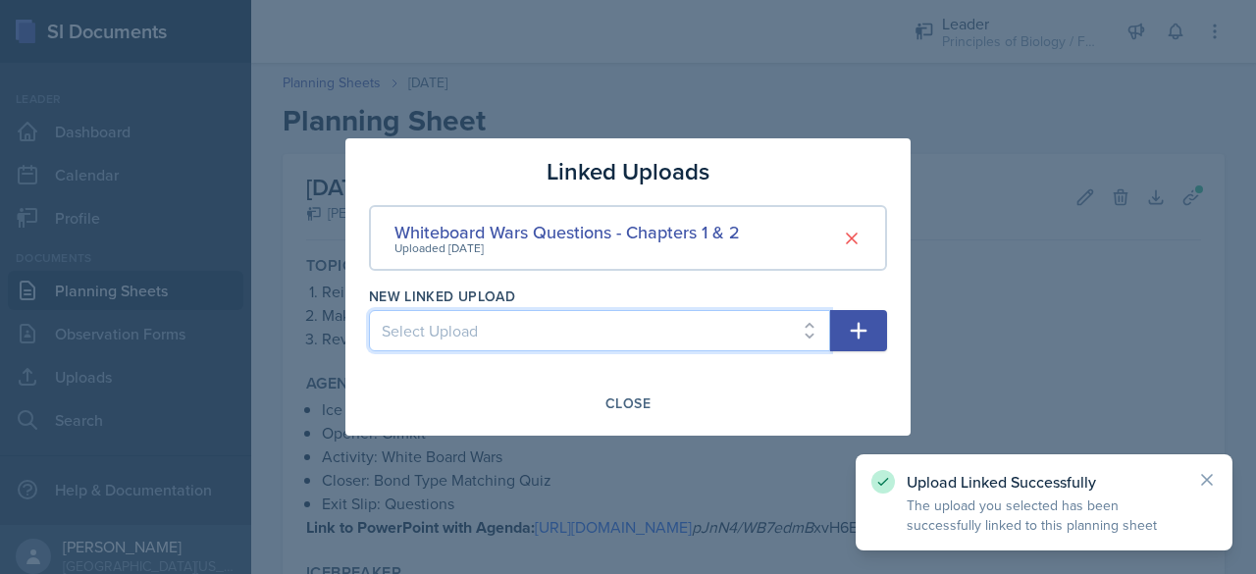
select select "ea8110ad-e405-4b37-b137-1f1427a46be6"
click at [369, 310] on select "Select Upload SI Planning Sheet with Links - [DATE] PowerPoint for SI Session -…" at bounding box center [599, 330] width 461 height 41
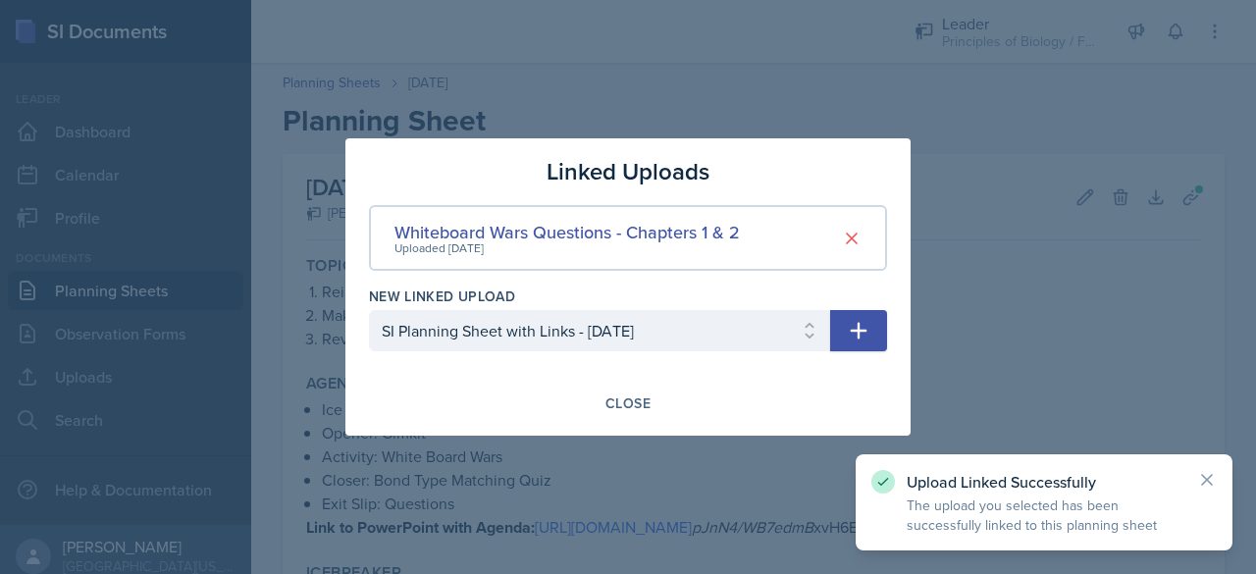
click at [857, 333] on icon "button" at bounding box center [859, 331] width 24 height 24
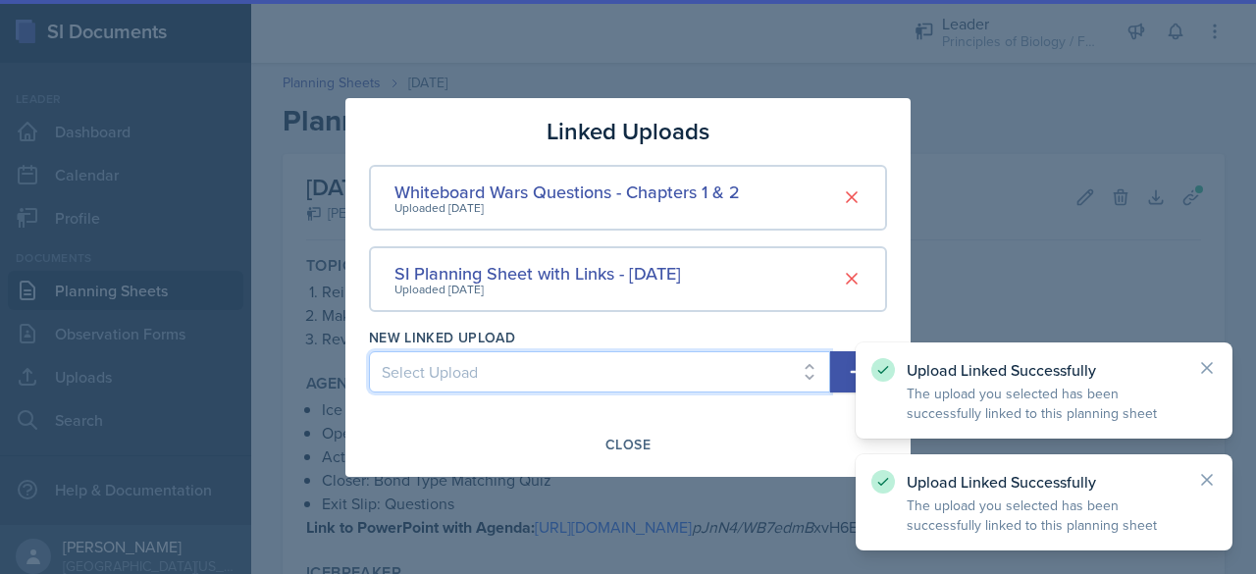
click at [648, 386] on select "Select Upload PowerPoint for SI Session - [DATE]" at bounding box center [599, 371] width 461 height 41
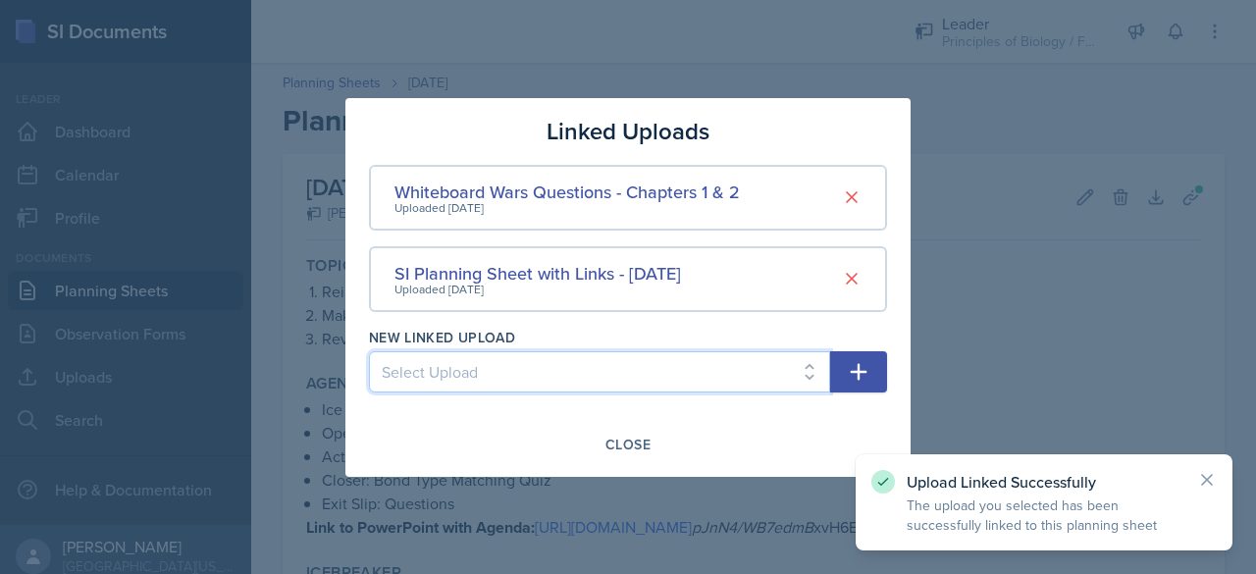
select select "3d340484-3335-4363-8c6b-151416b4e972"
click at [369, 351] on select "Select Upload PowerPoint for SI Session - [DATE]" at bounding box center [599, 371] width 461 height 41
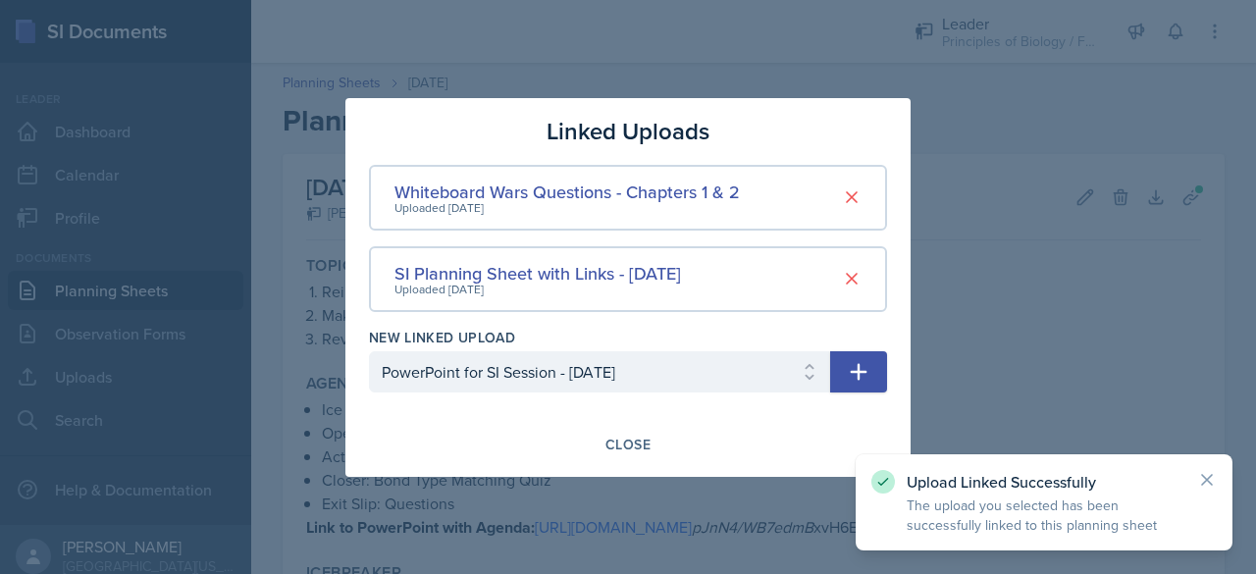
click at [859, 385] on button "button" at bounding box center [858, 371] width 57 height 41
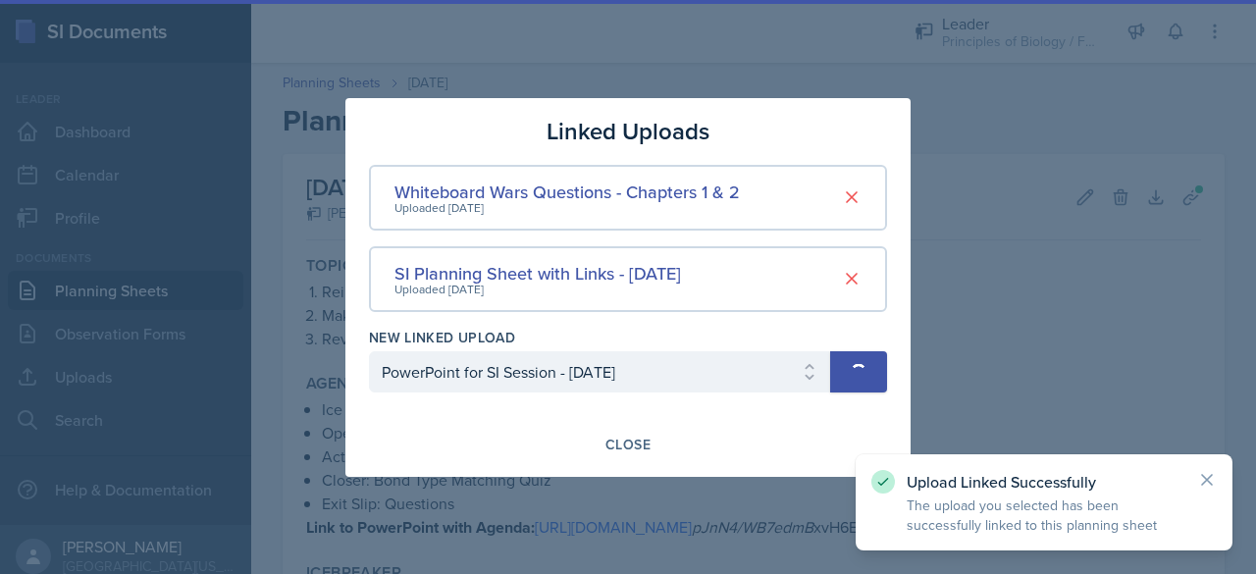
select select
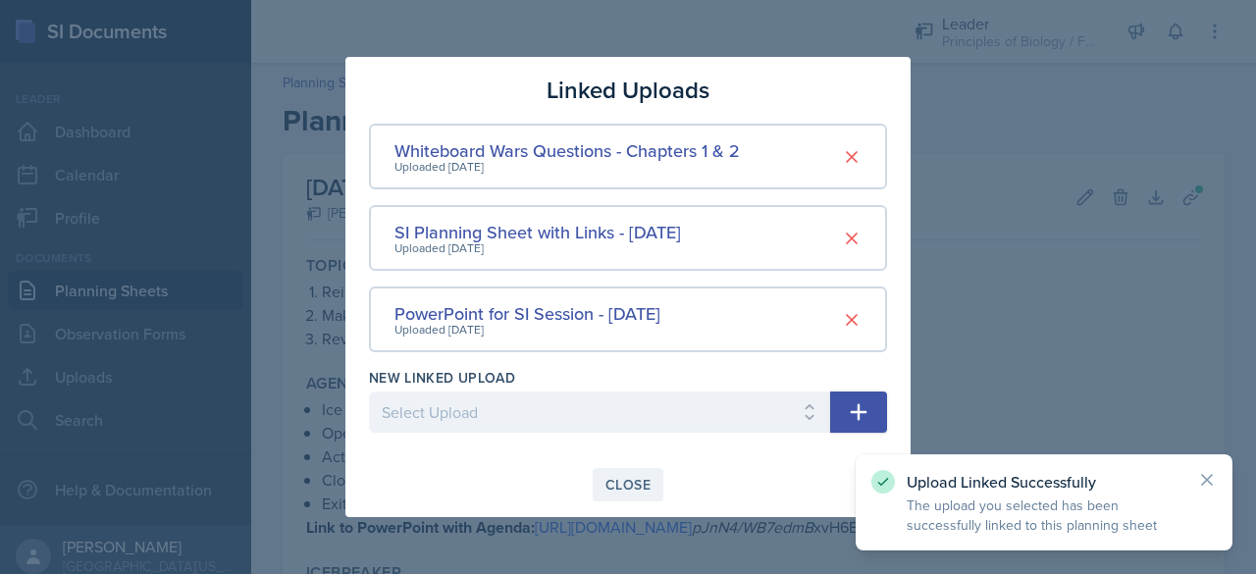
click at [622, 496] on button "Close" at bounding box center [628, 484] width 71 height 33
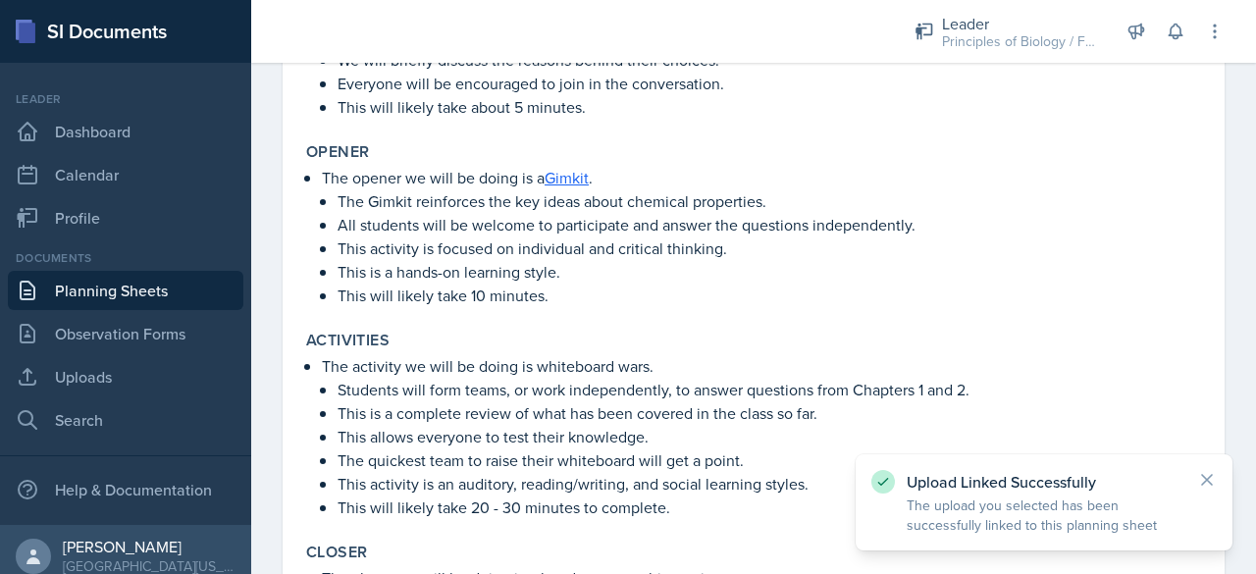
scroll to position [563, 0]
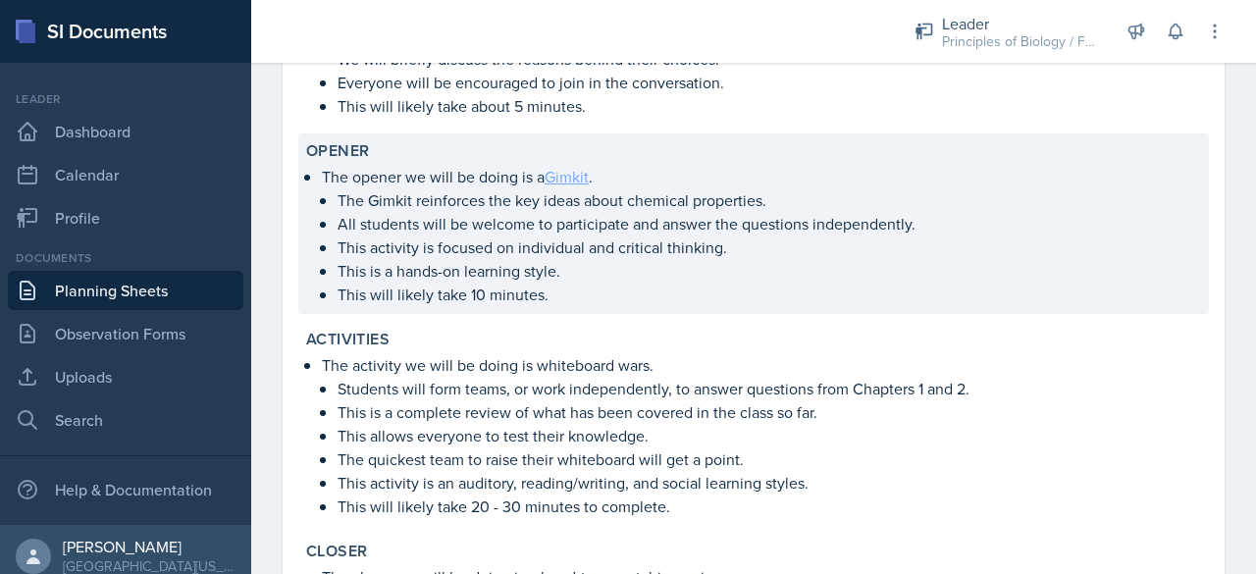
click at [566, 173] on link "Gimkit" at bounding box center [567, 177] width 44 height 22
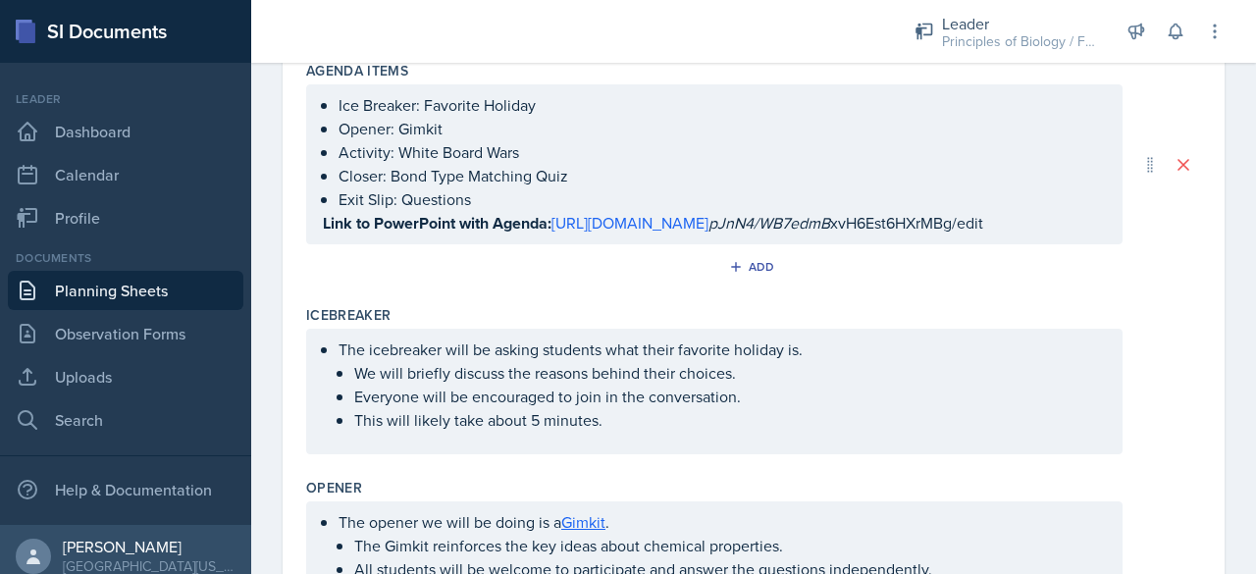
scroll to position [0, 0]
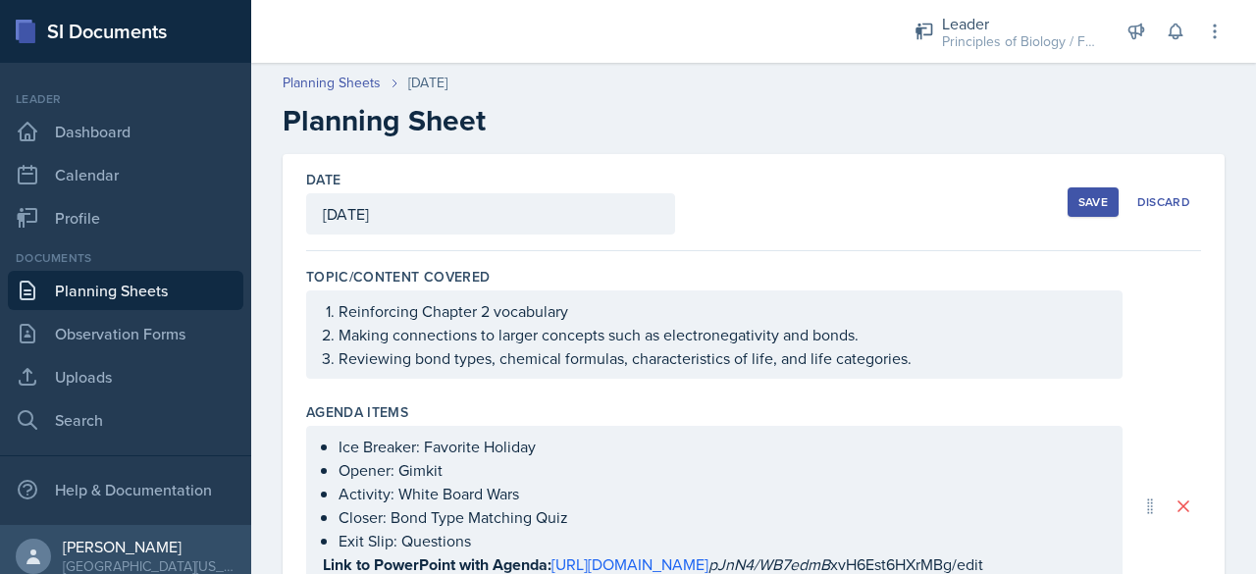
click at [1078, 203] on div "Save" at bounding box center [1092, 202] width 29 height 16
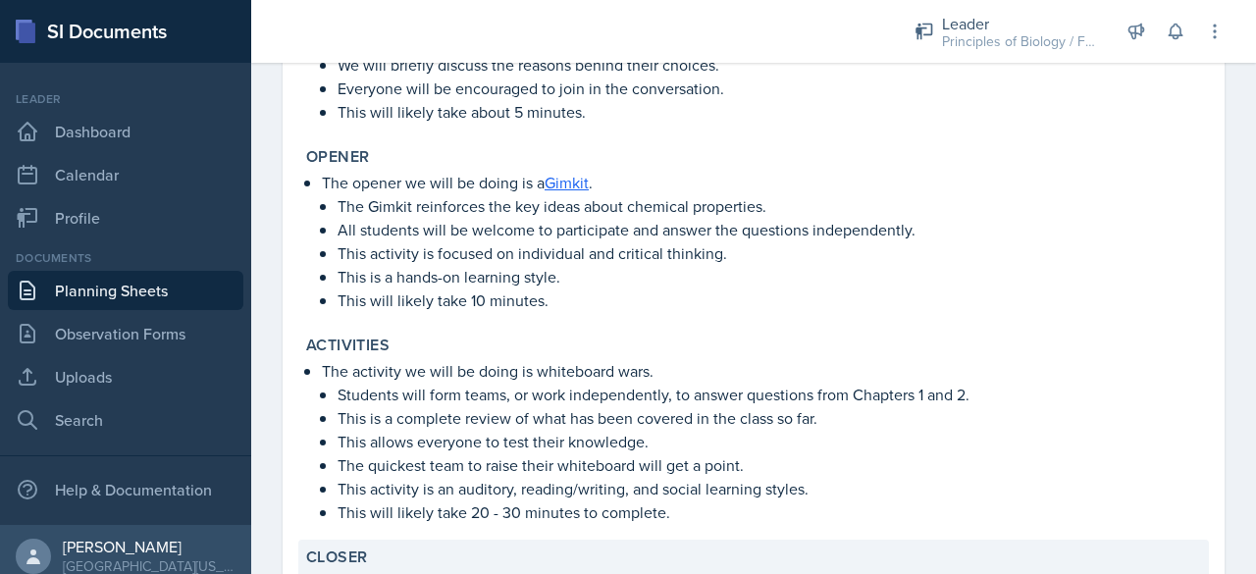
scroll to position [900, 0]
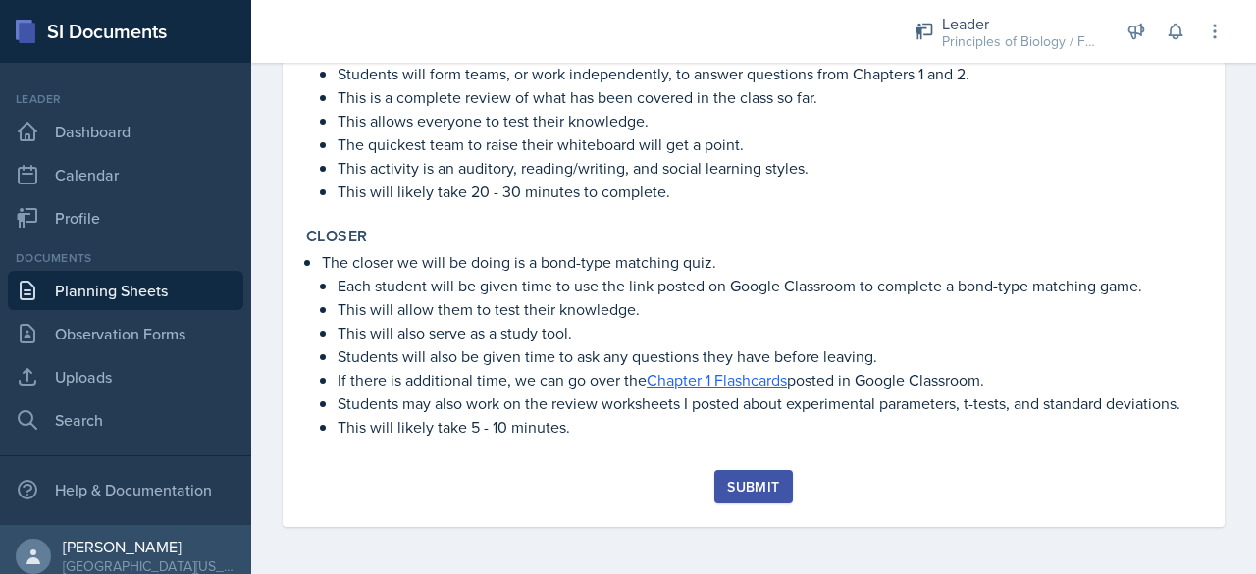
click at [748, 494] on div "Submit" at bounding box center [753, 487] width 52 height 16
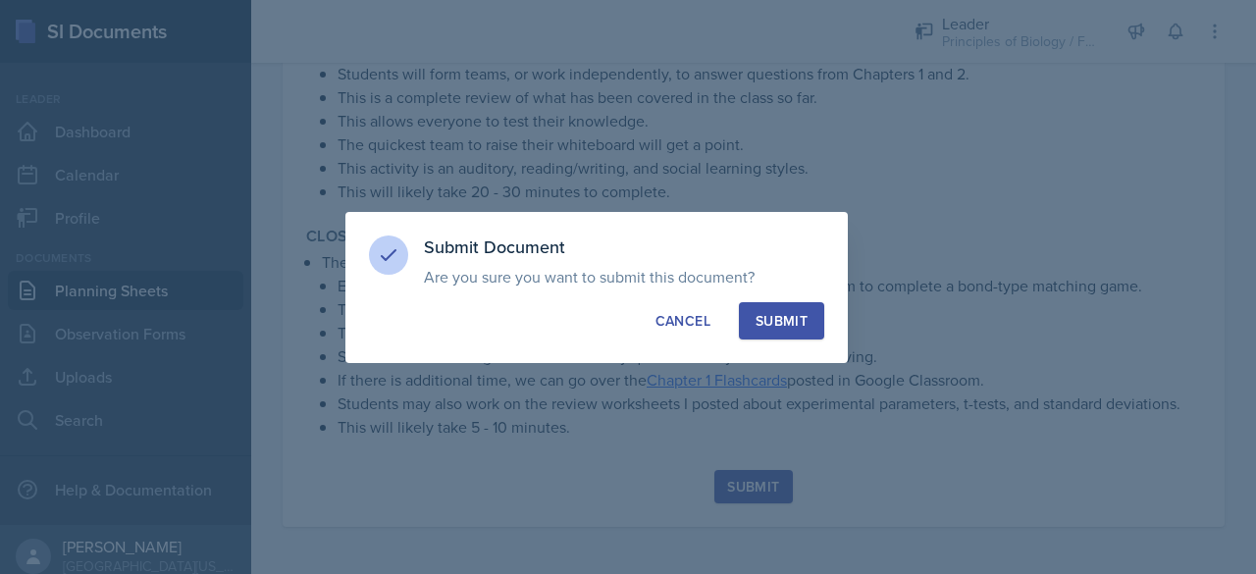
click at [794, 314] on div "Submit" at bounding box center [782, 321] width 52 height 20
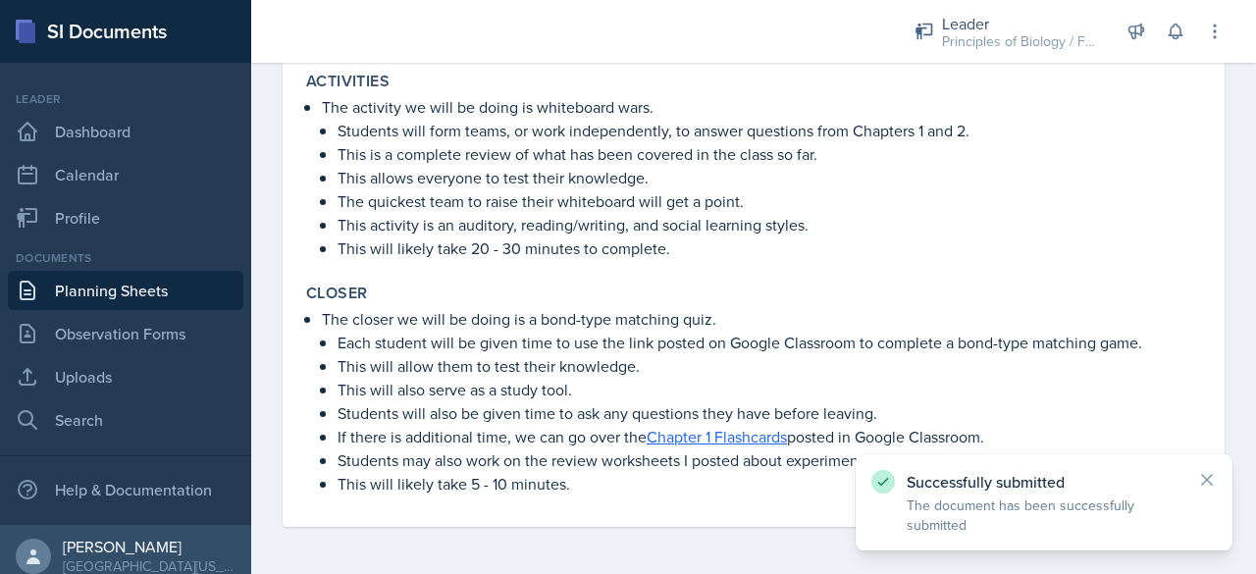
click at [136, 300] on link "Planning Sheets" at bounding box center [125, 290] width 235 height 39
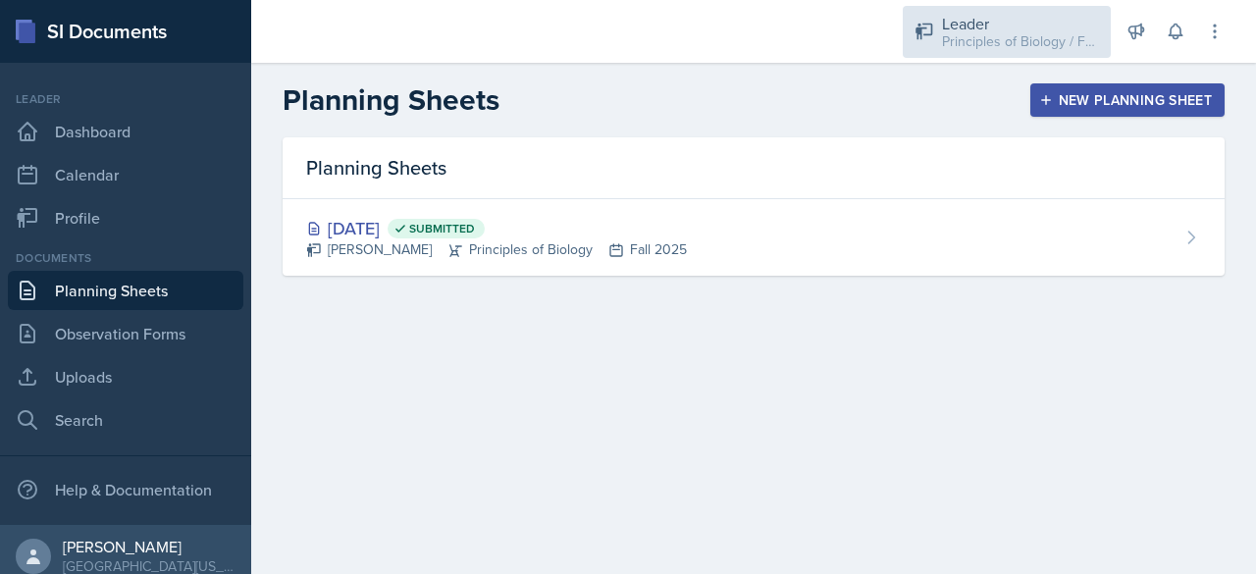
click at [995, 38] on div "Principles of Biology / Fall 2025" at bounding box center [1020, 41] width 157 height 21
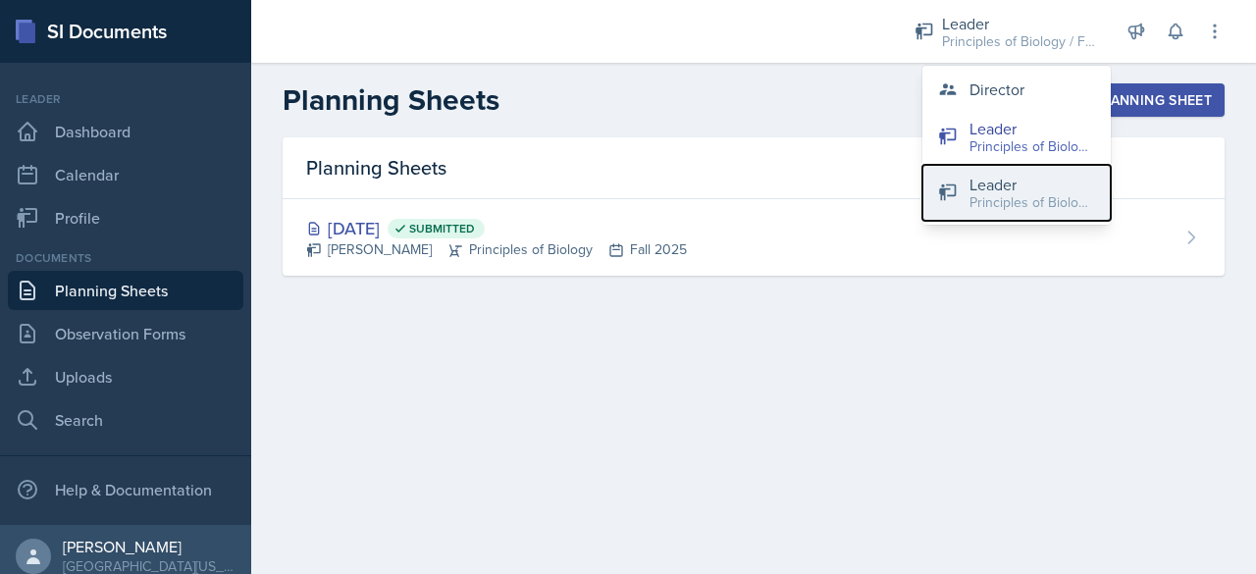
click at [1011, 182] on div "Leader" at bounding box center [1032, 185] width 126 height 24
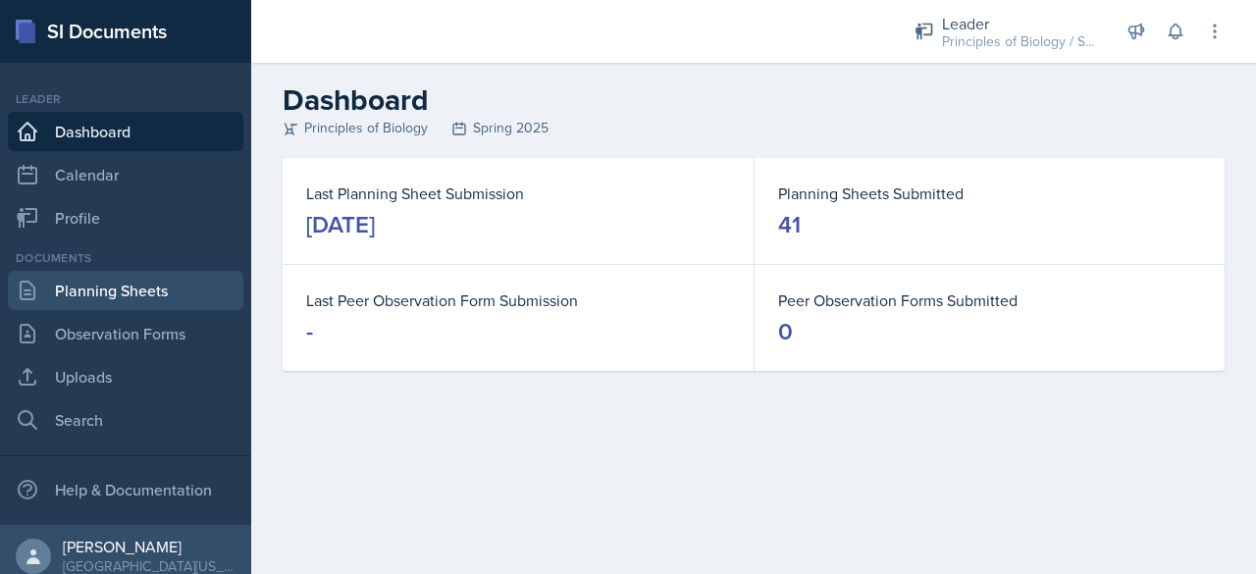
click at [190, 289] on link "Planning Sheets" at bounding box center [125, 290] width 235 height 39
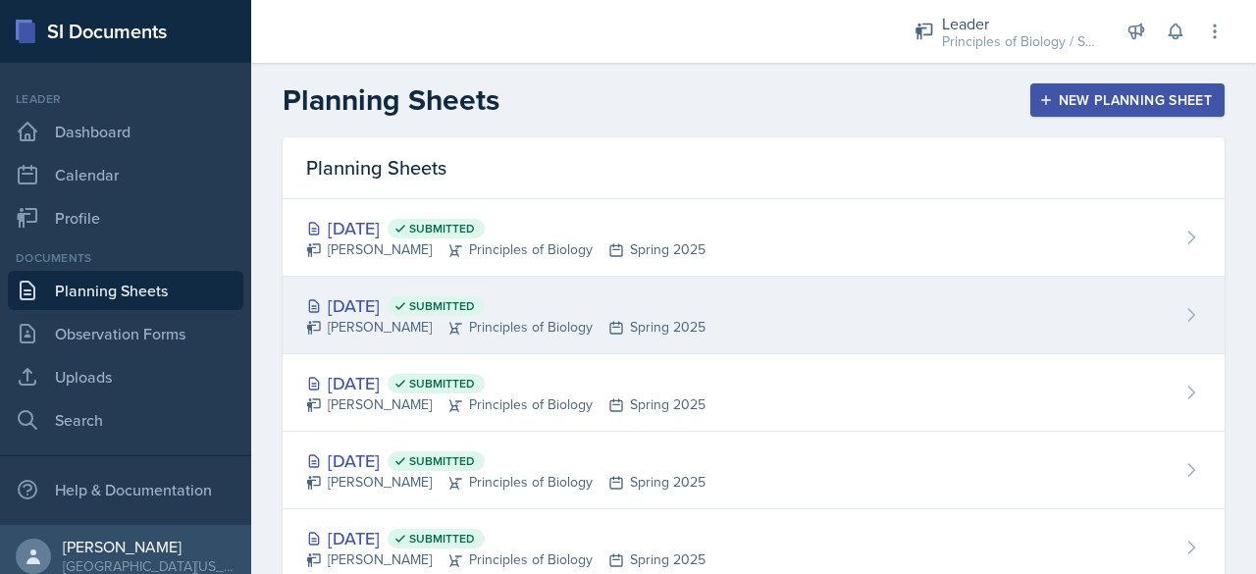
click at [368, 309] on div "[DATE] Submitted" at bounding box center [505, 305] width 399 height 26
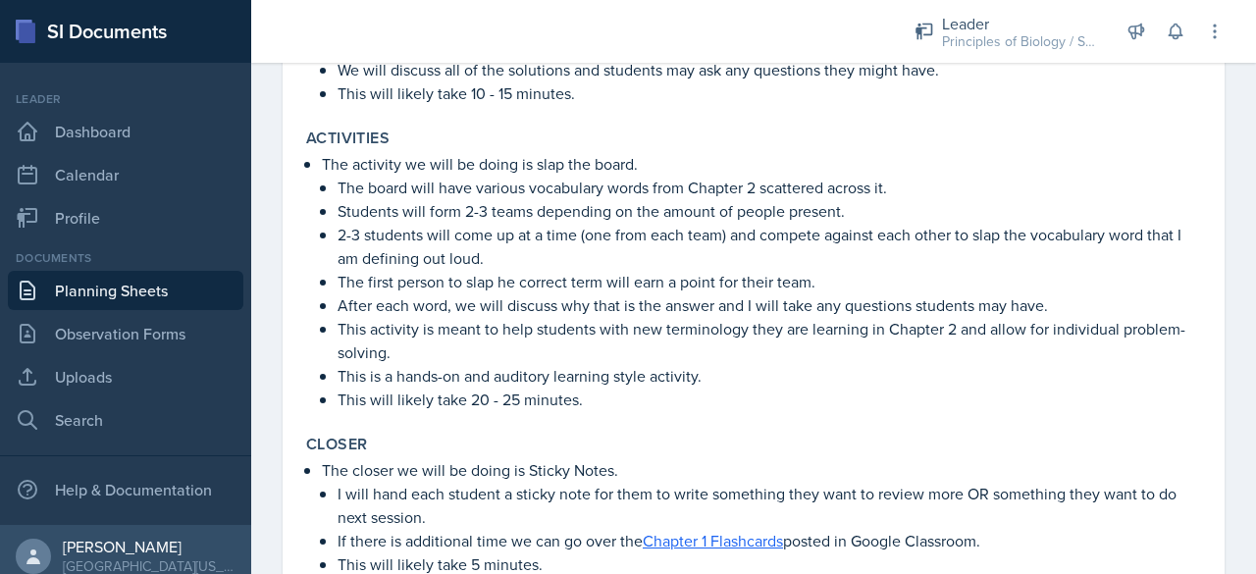
scroll to position [867, 0]
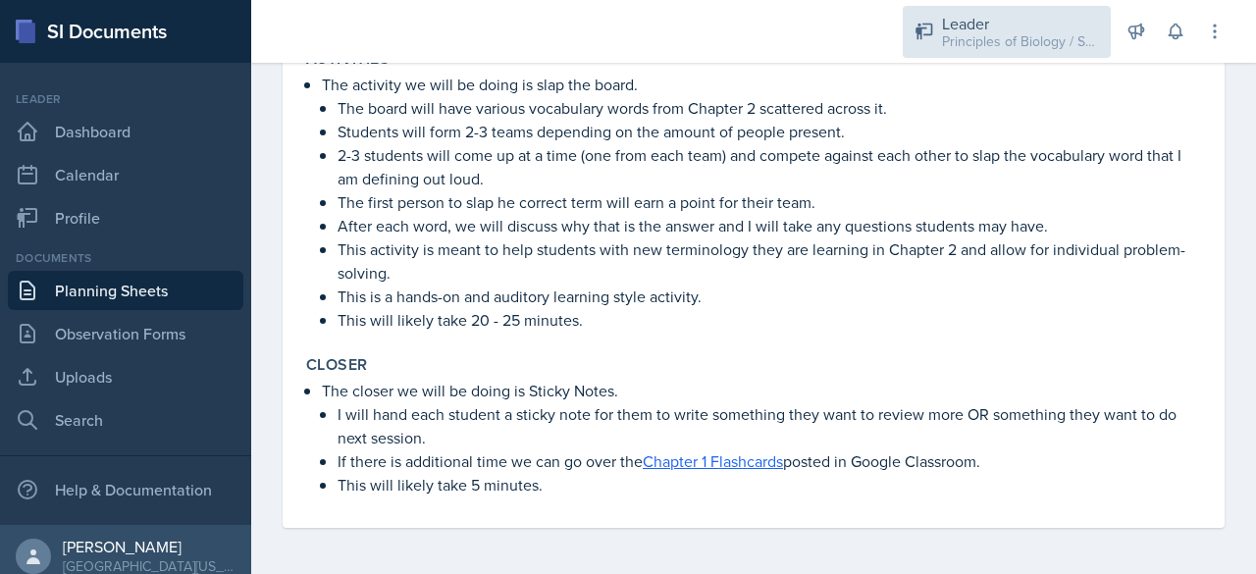
click at [1001, 45] on div "Principles of Biology / Spring 2025" at bounding box center [1020, 41] width 157 height 21
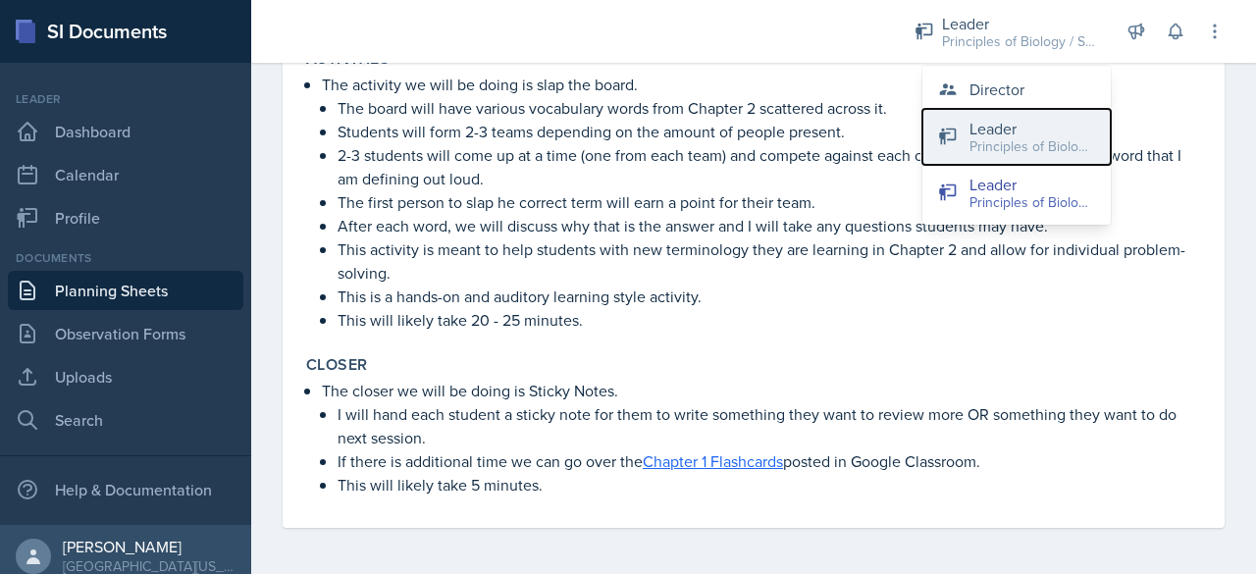
click at [987, 153] on div "Principles of Biology / Fall 2025" at bounding box center [1032, 146] width 126 height 21
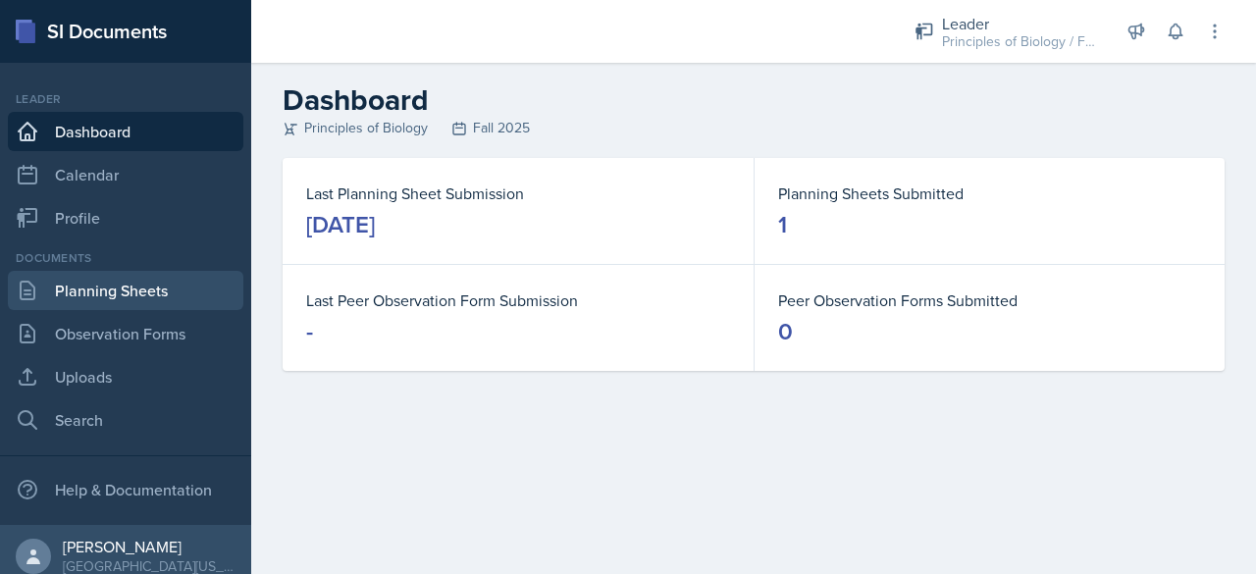
click at [186, 303] on link "Planning Sheets" at bounding box center [125, 290] width 235 height 39
